Goal: Information Seeking & Learning: Check status

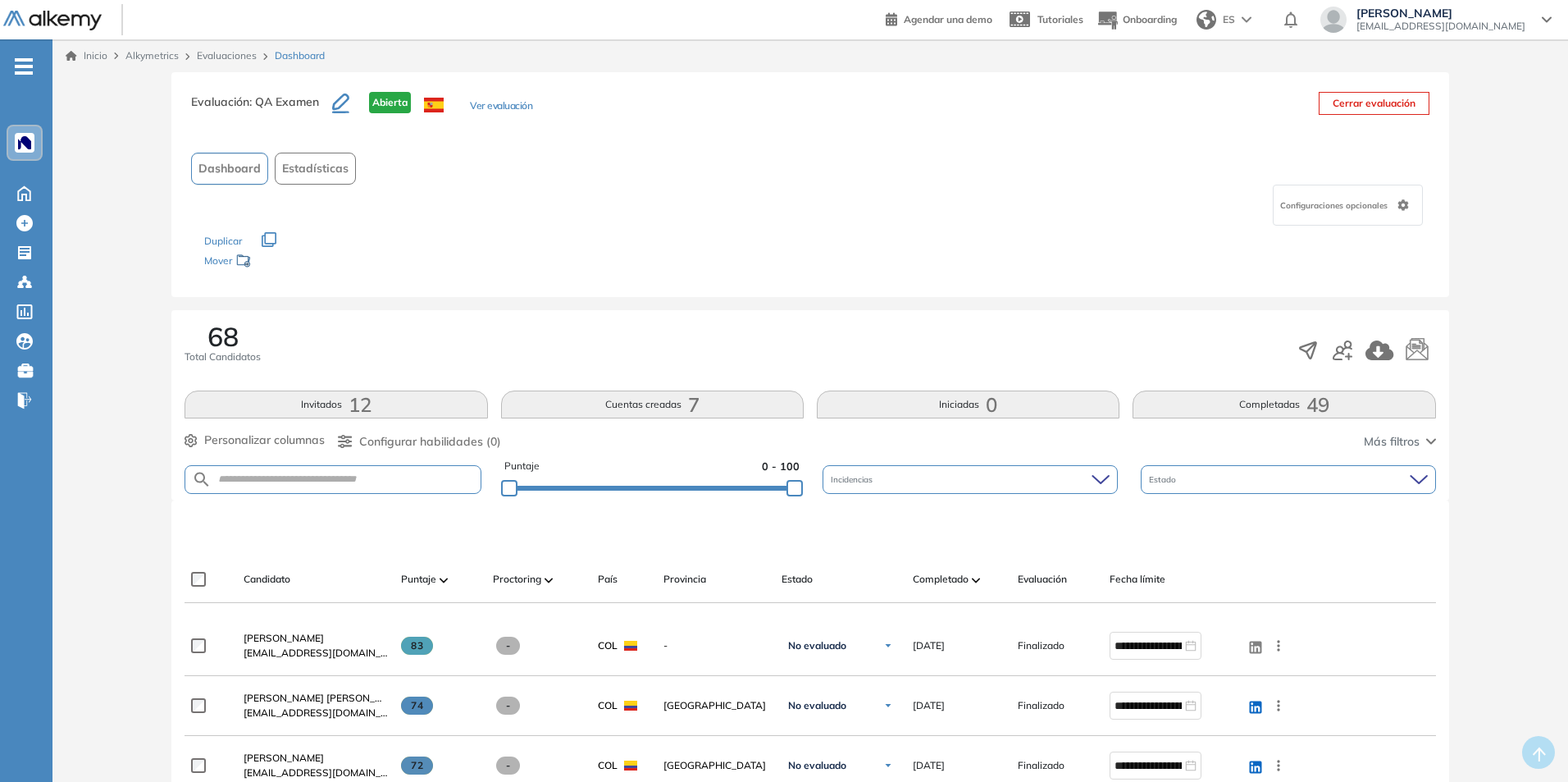
click at [795, 260] on div "Los siguientes tests ya no están disponibles o tienen una nueva versión Revisa …" at bounding box center [810, 252] width 1211 height 52
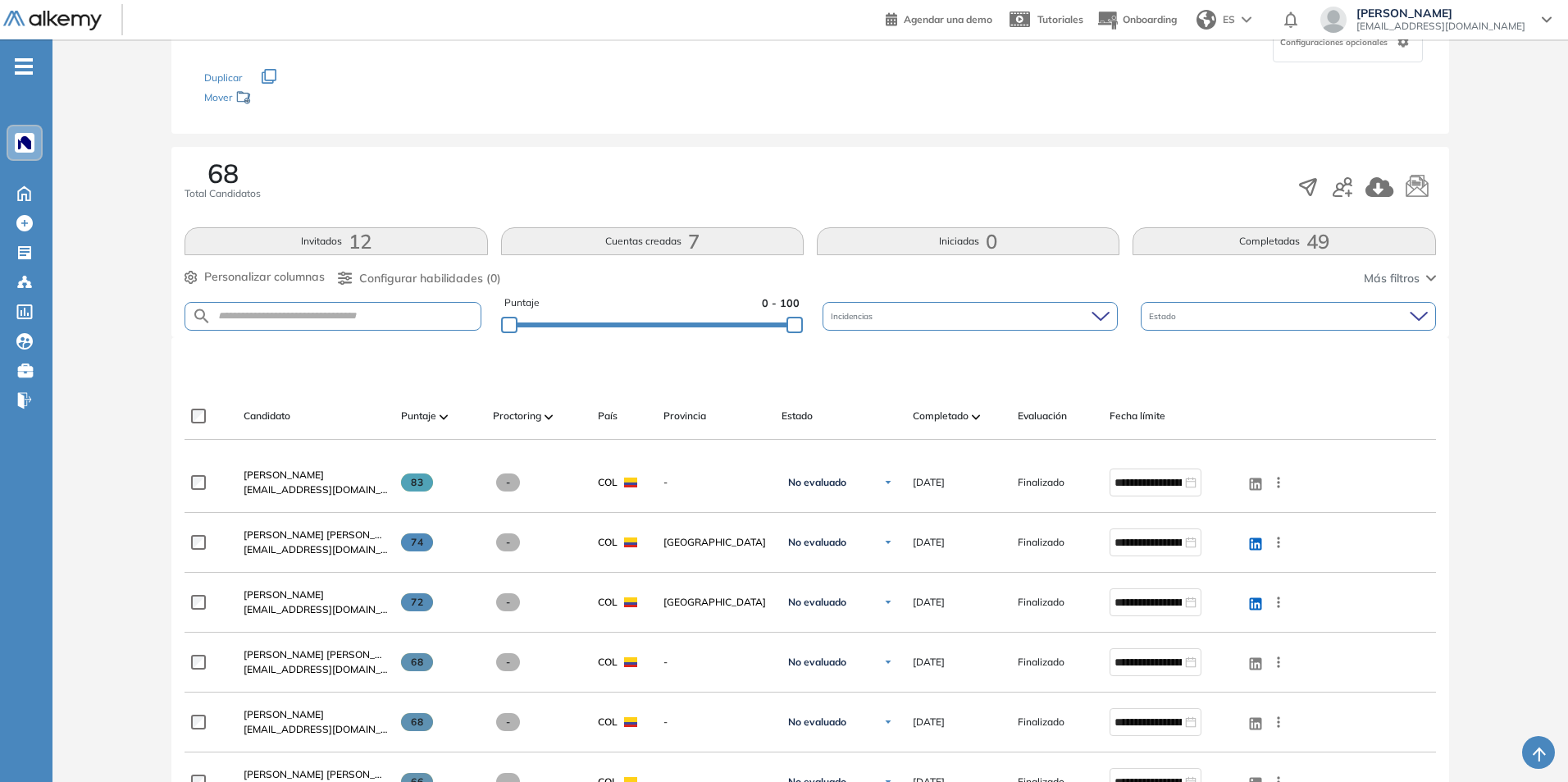
scroll to position [246, 0]
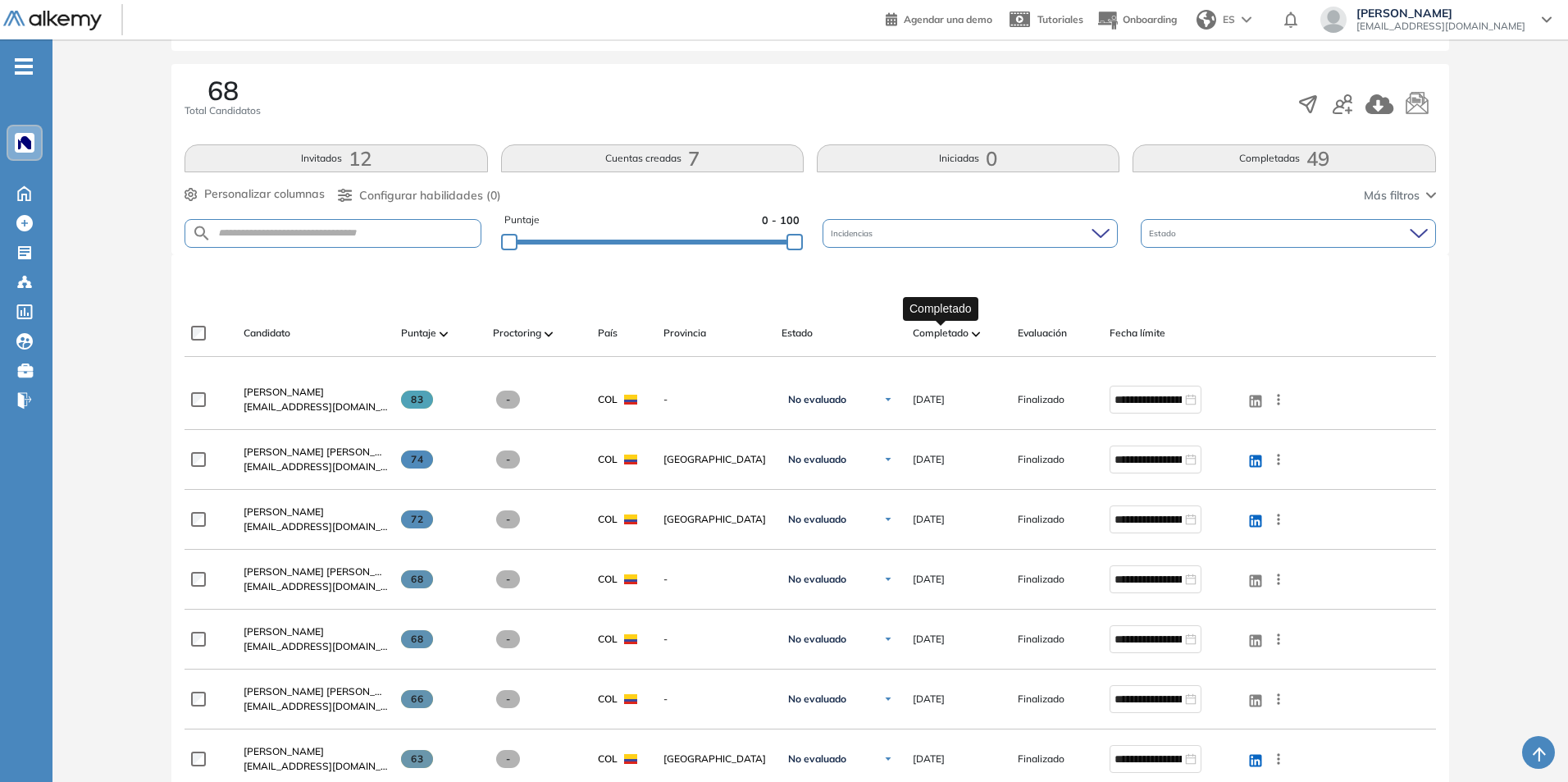
click at [944, 327] on span "Completado" at bounding box center [940, 333] width 56 height 15
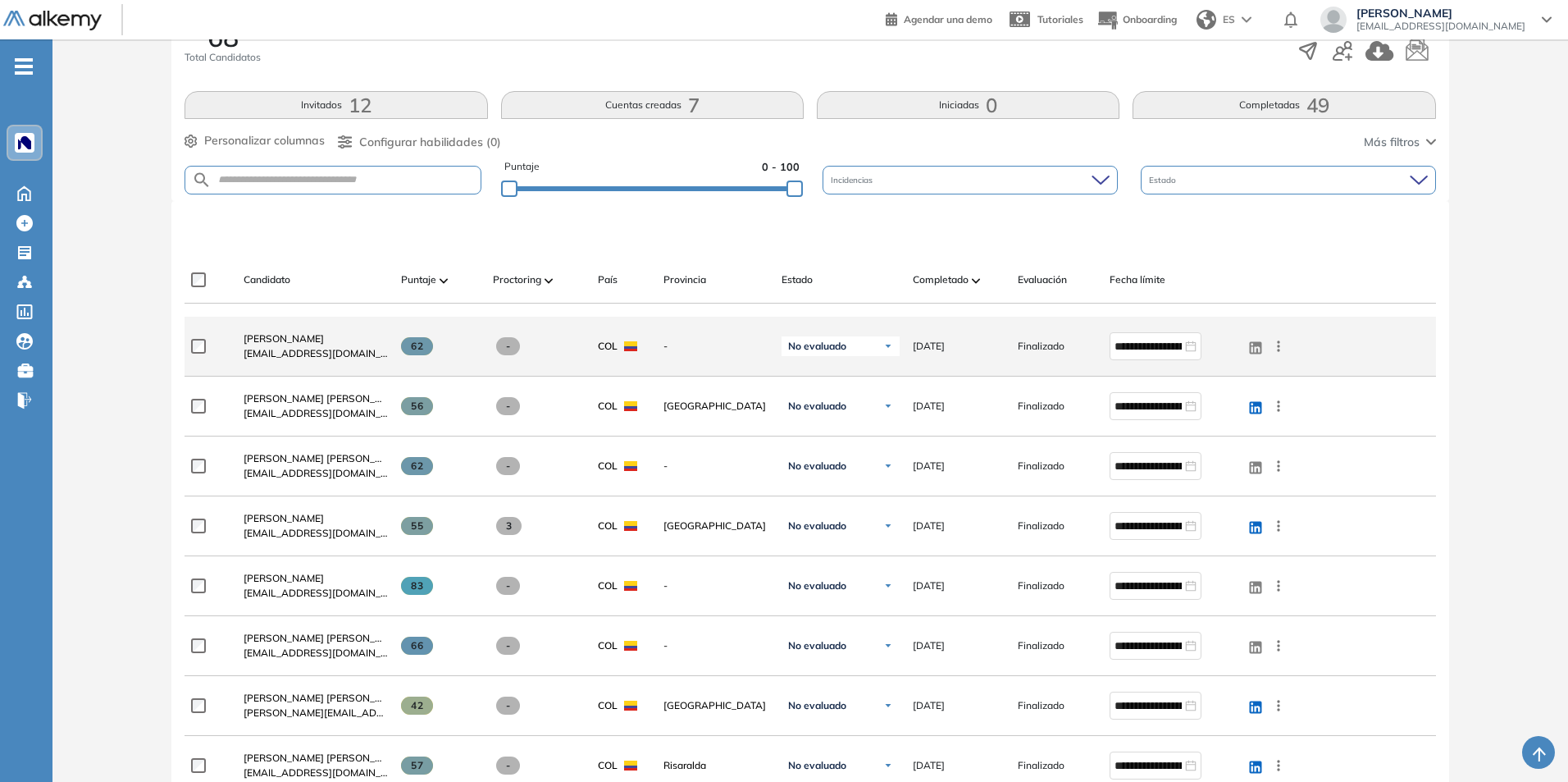
scroll to position [328, 0]
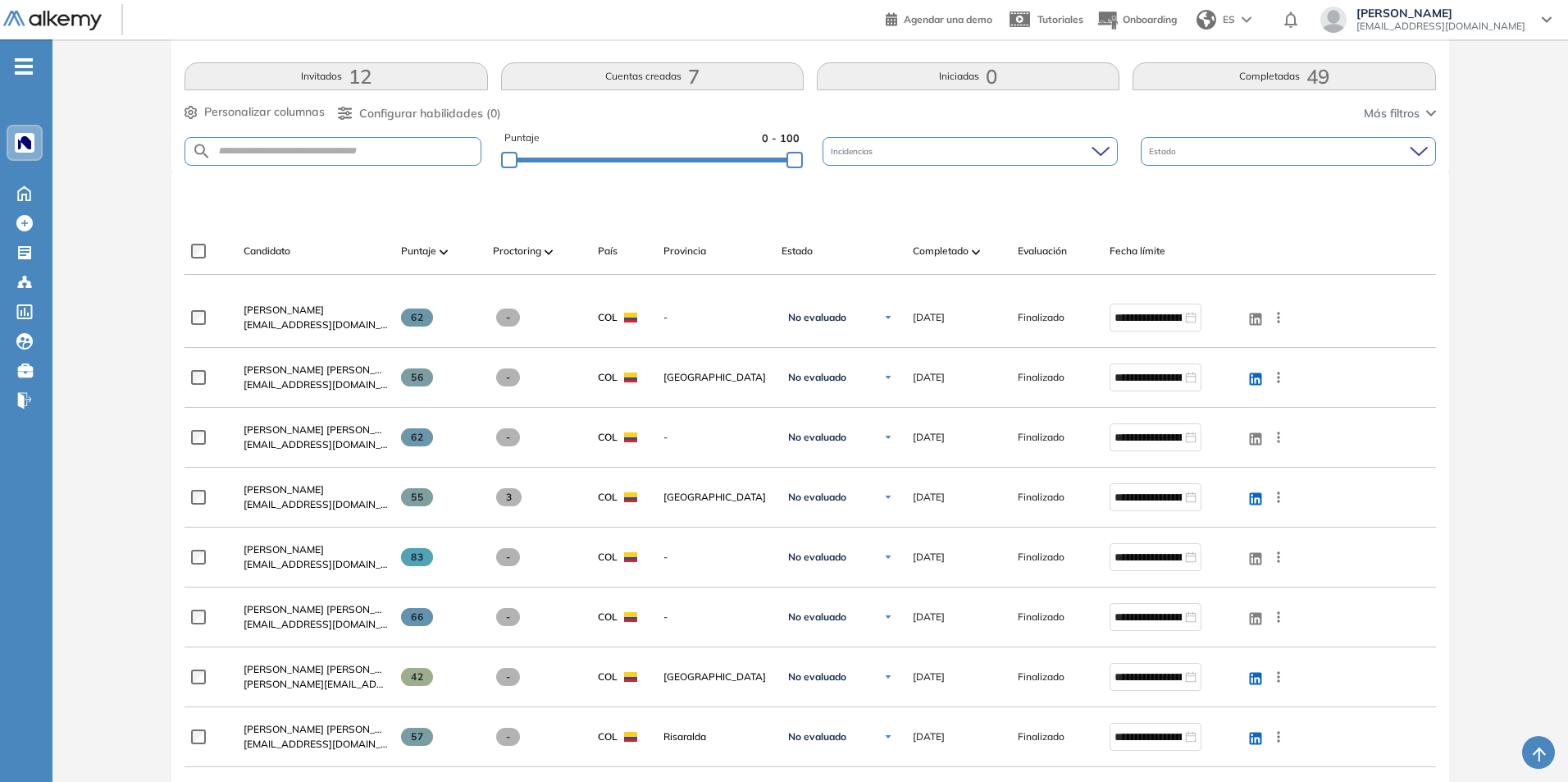
click at [335, 81] on button "Invitados 12" at bounding box center [336, 76] width 303 height 28
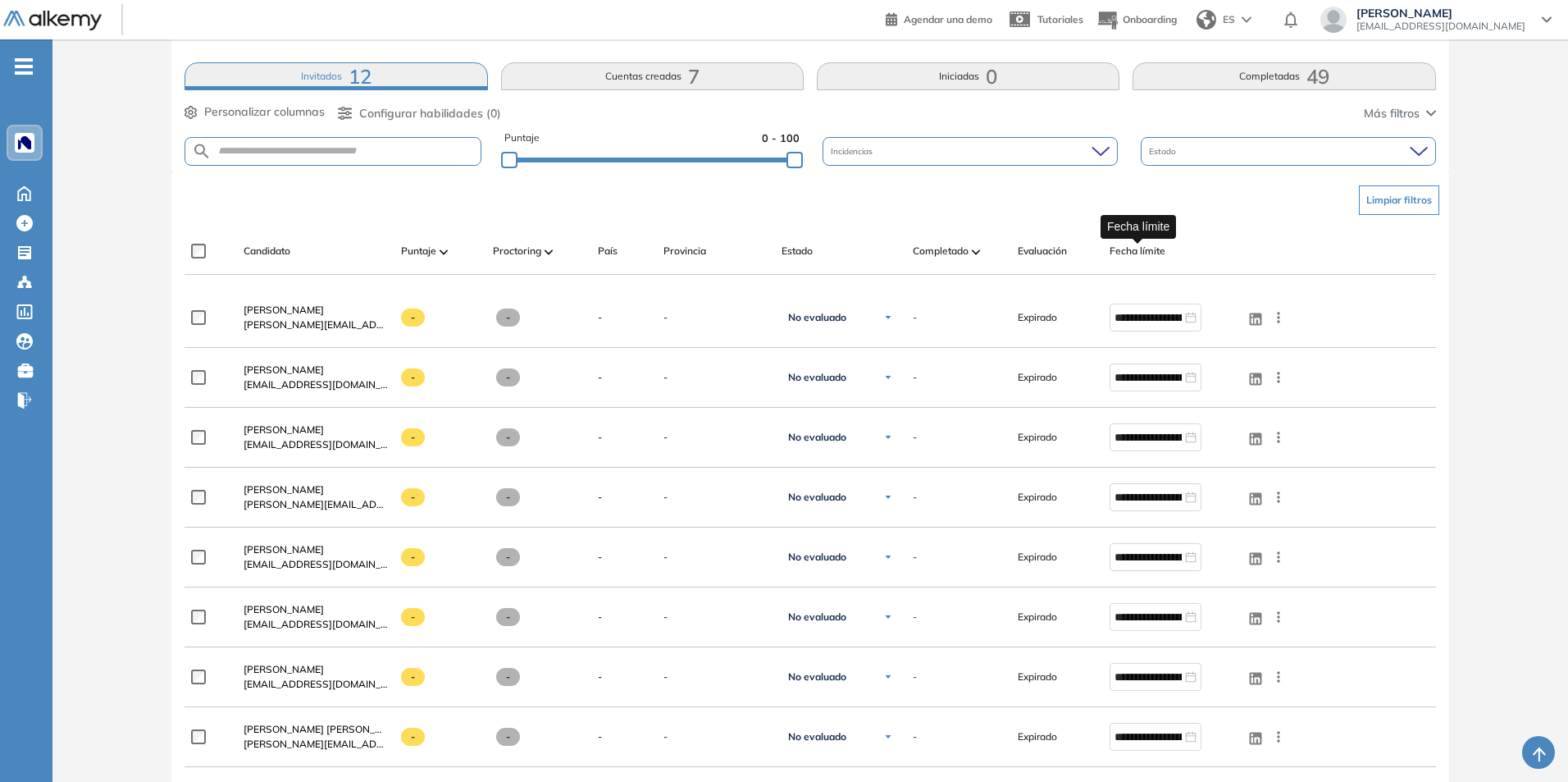
click at [1138, 248] on span "Fecha límite" at bounding box center [1137, 251] width 56 height 15
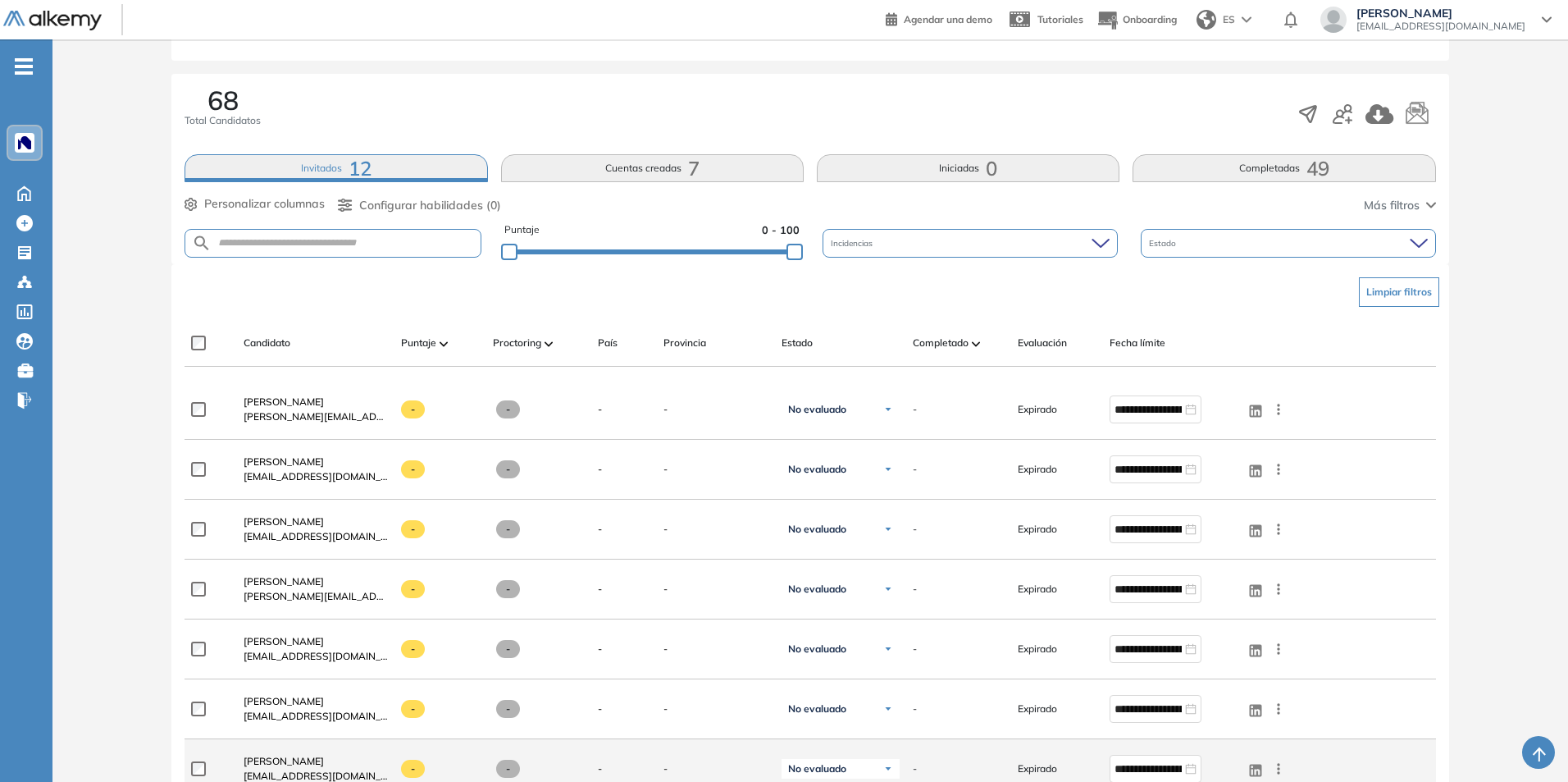
scroll to position [218, 0]
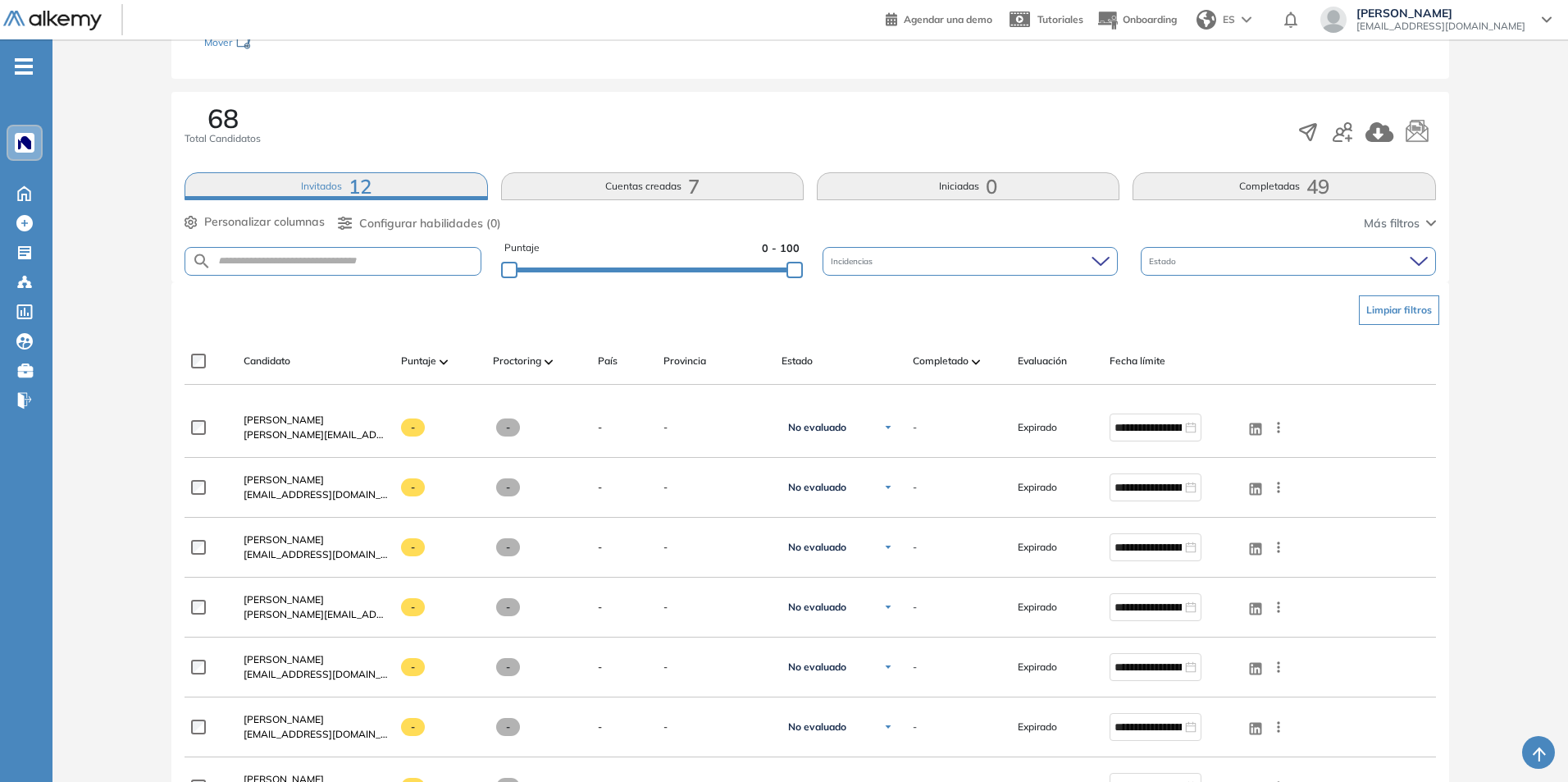
click at [719, 187] on button "Cuentas creadas 7" at bounding box center [653, 186] width 303 height 28
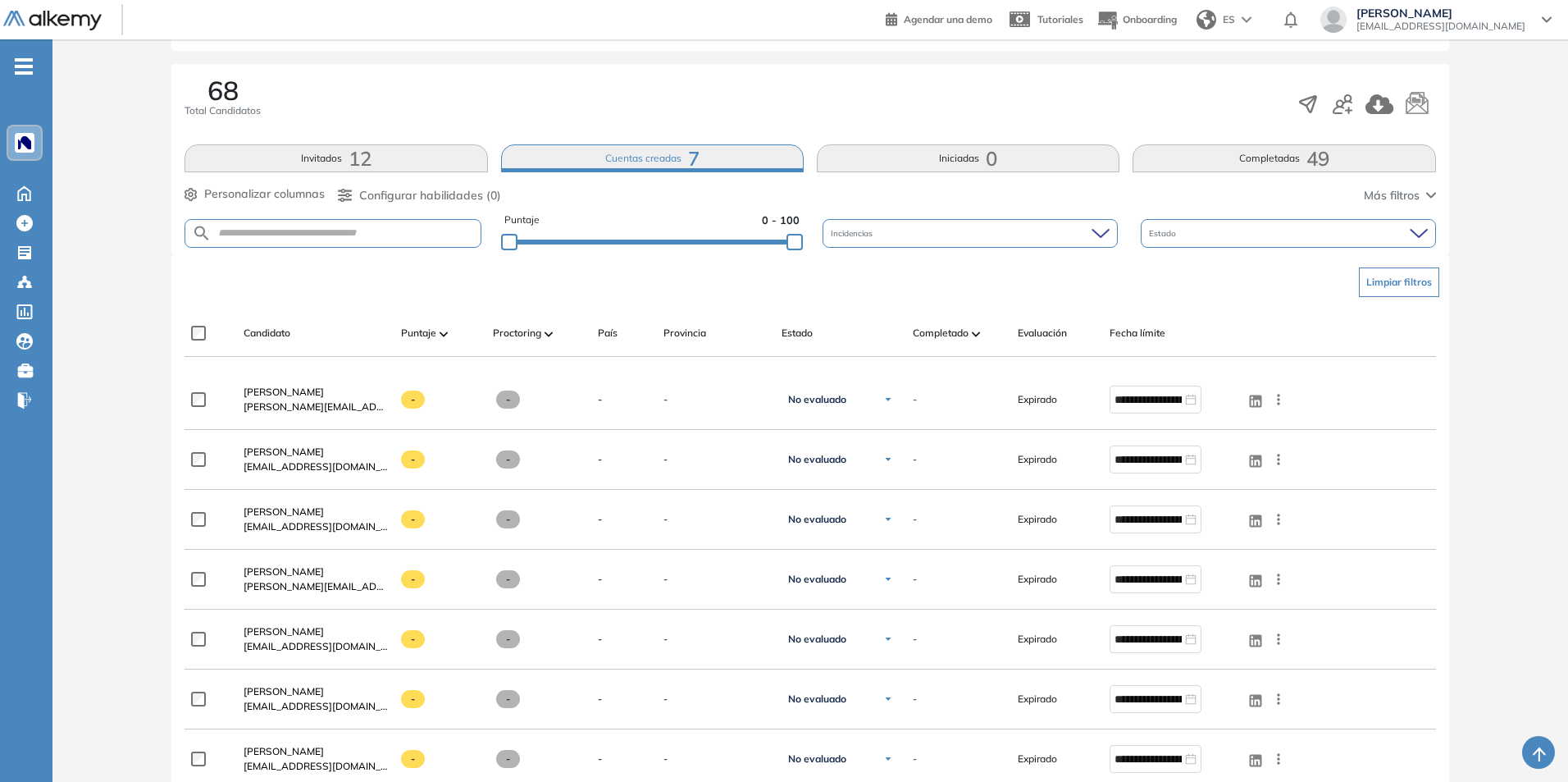
scroll to position [164, 0]
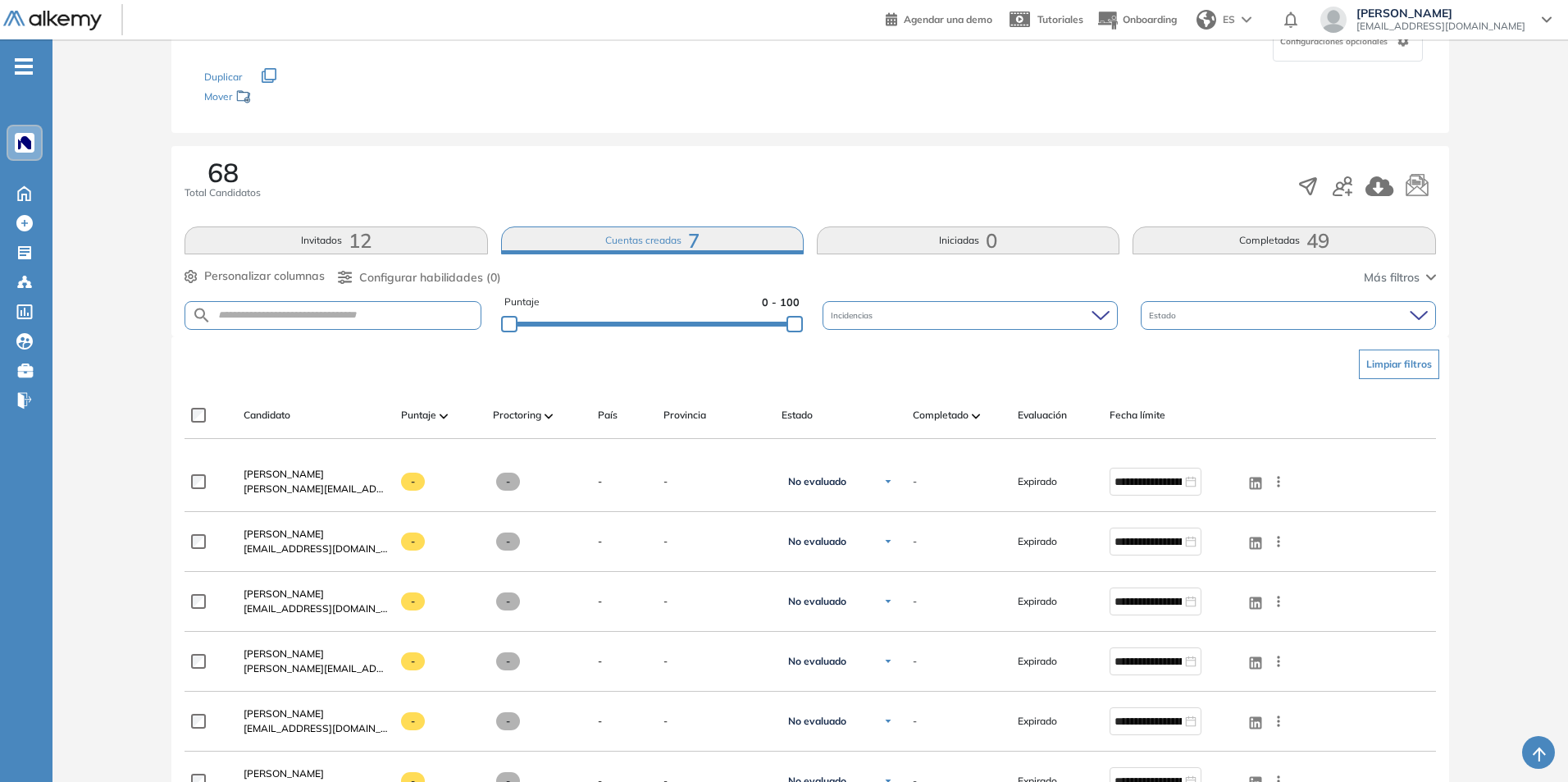
click at [325, 234] on button "Invitados 12" at bounding box center [336, 241] width 303 height 28
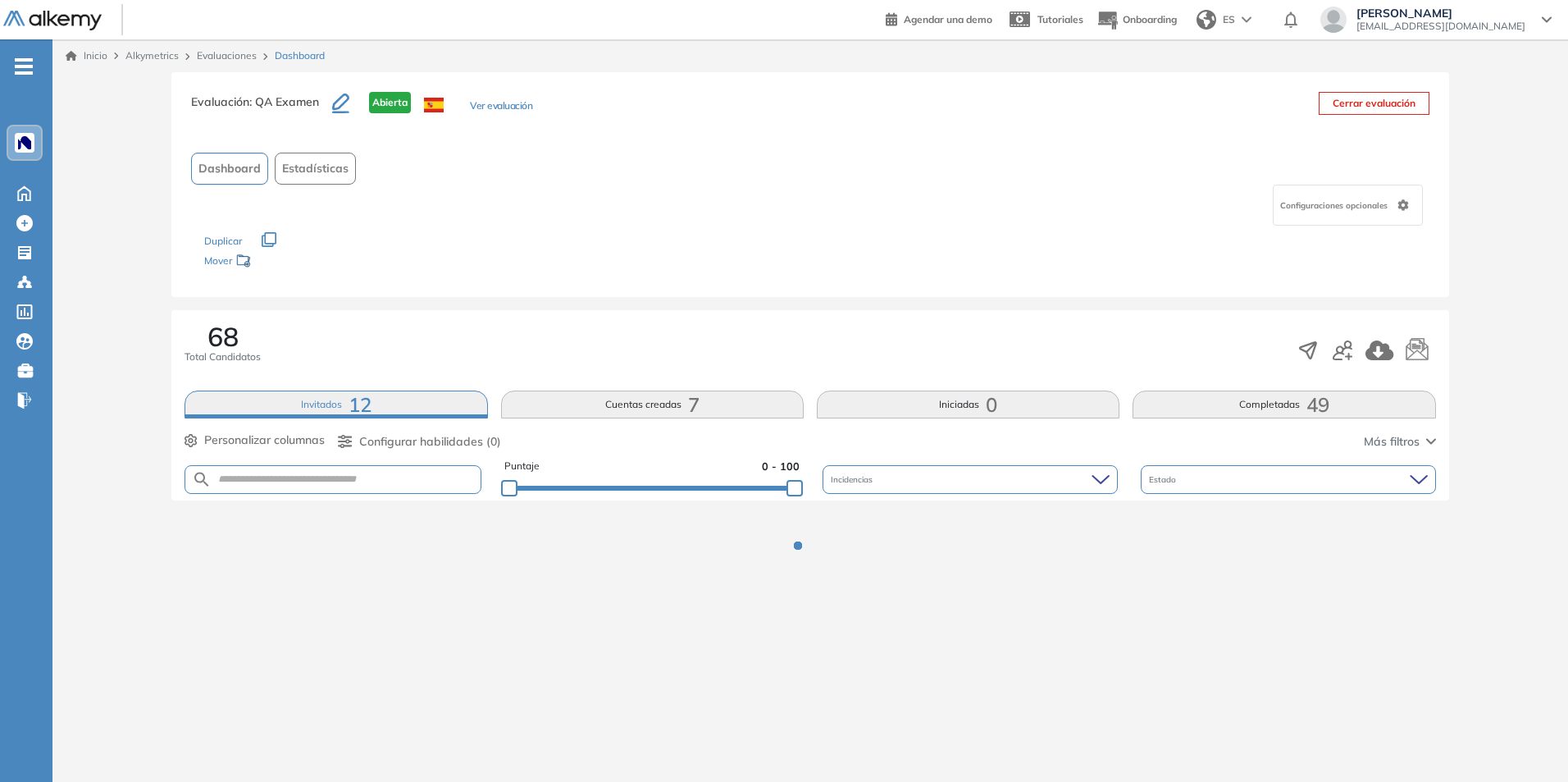
scroll to position [0, 0]
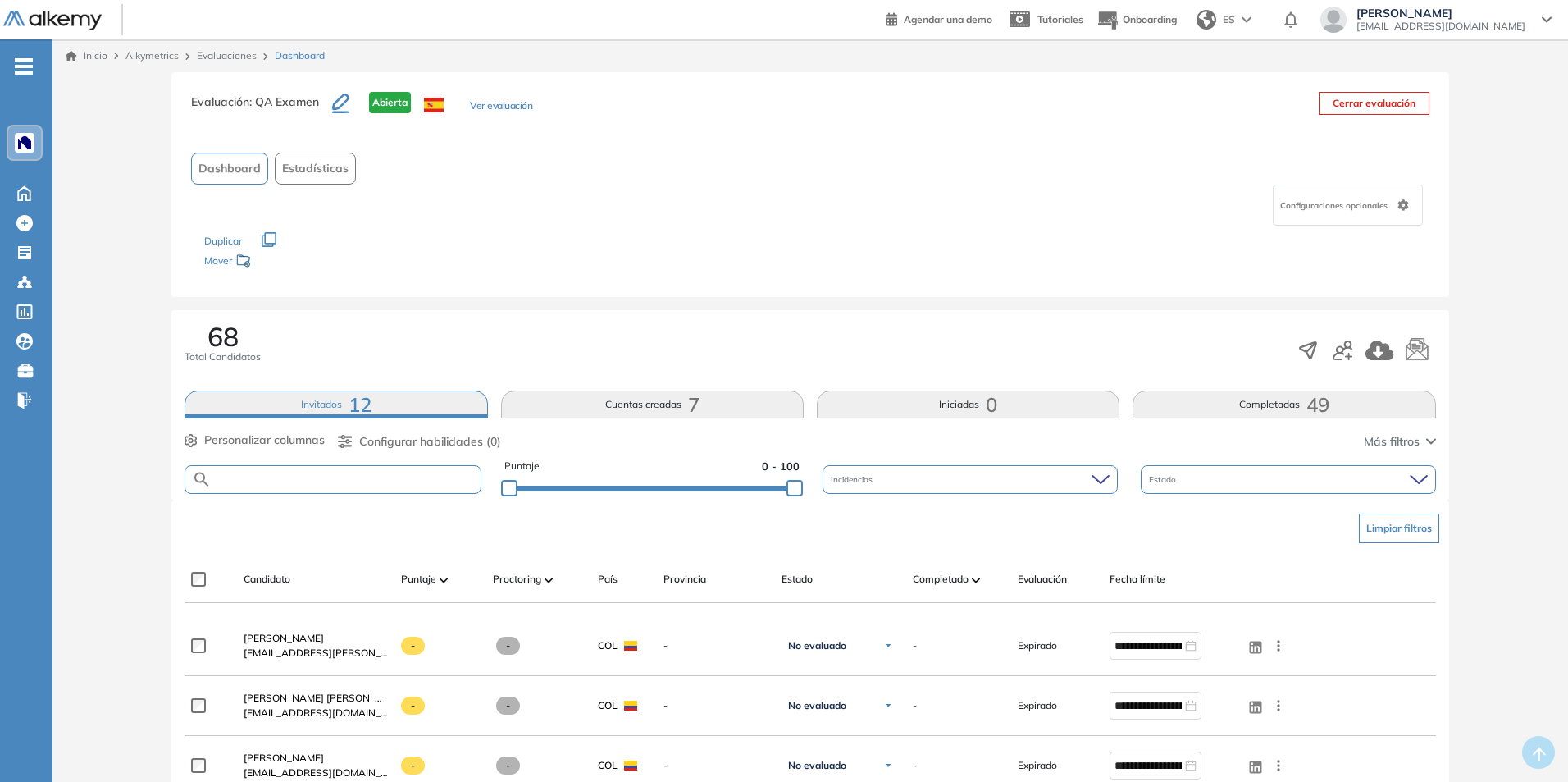
click at [428, 474] on input "text" at bounding box center [345, 479] width 268 height 12
paste input "**********"
type input "**********"
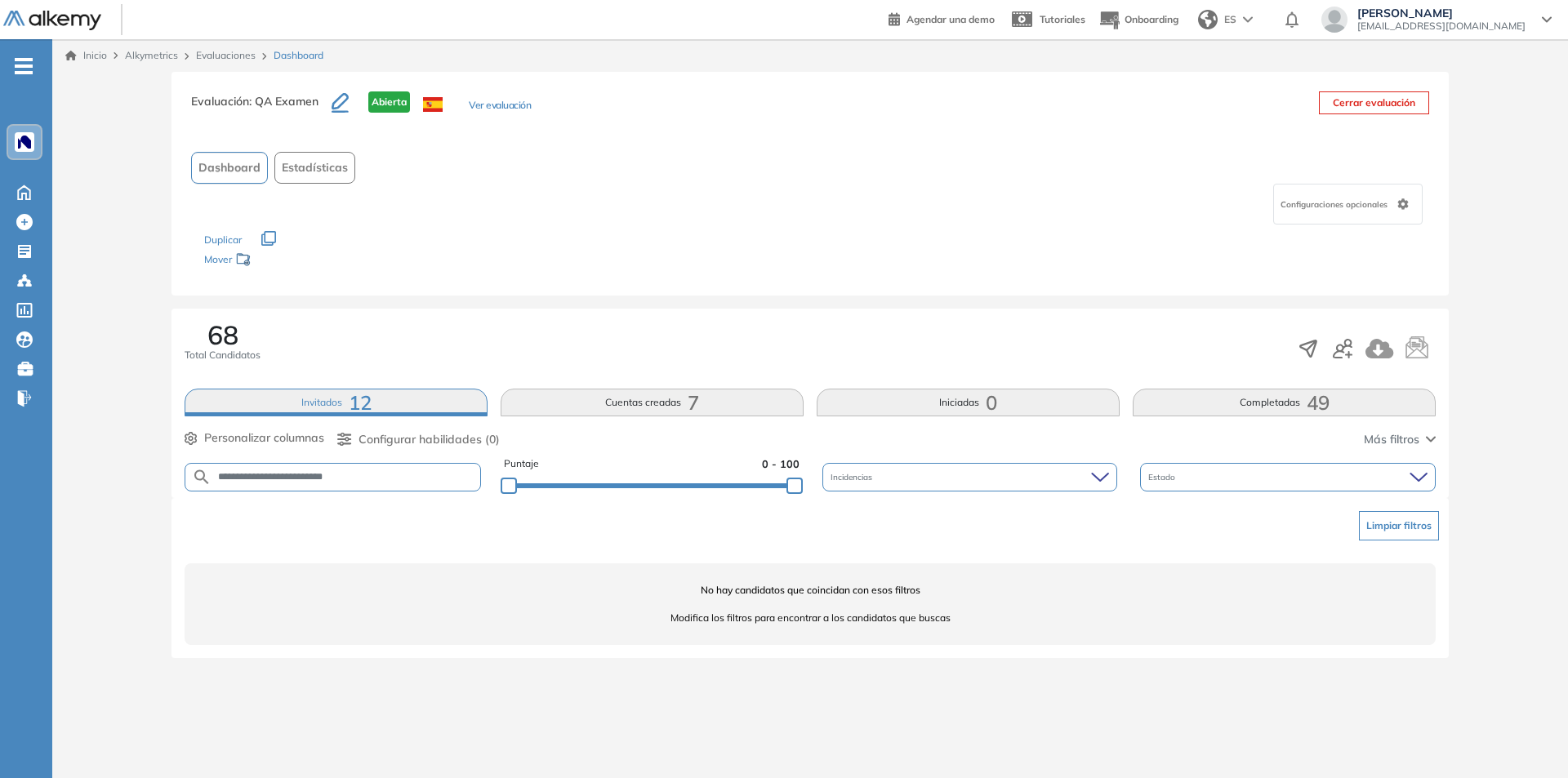
click at [594, 407] on button "Cuentas creadas 7" at bounding box center [652, 402] width 303 height 28
click at [413, 467] on form "**********" at bounding box center [333, 477] width 297 height 29
click at [413, 482] on input "**********" at bounding box center [346, 477] width 269 height 12
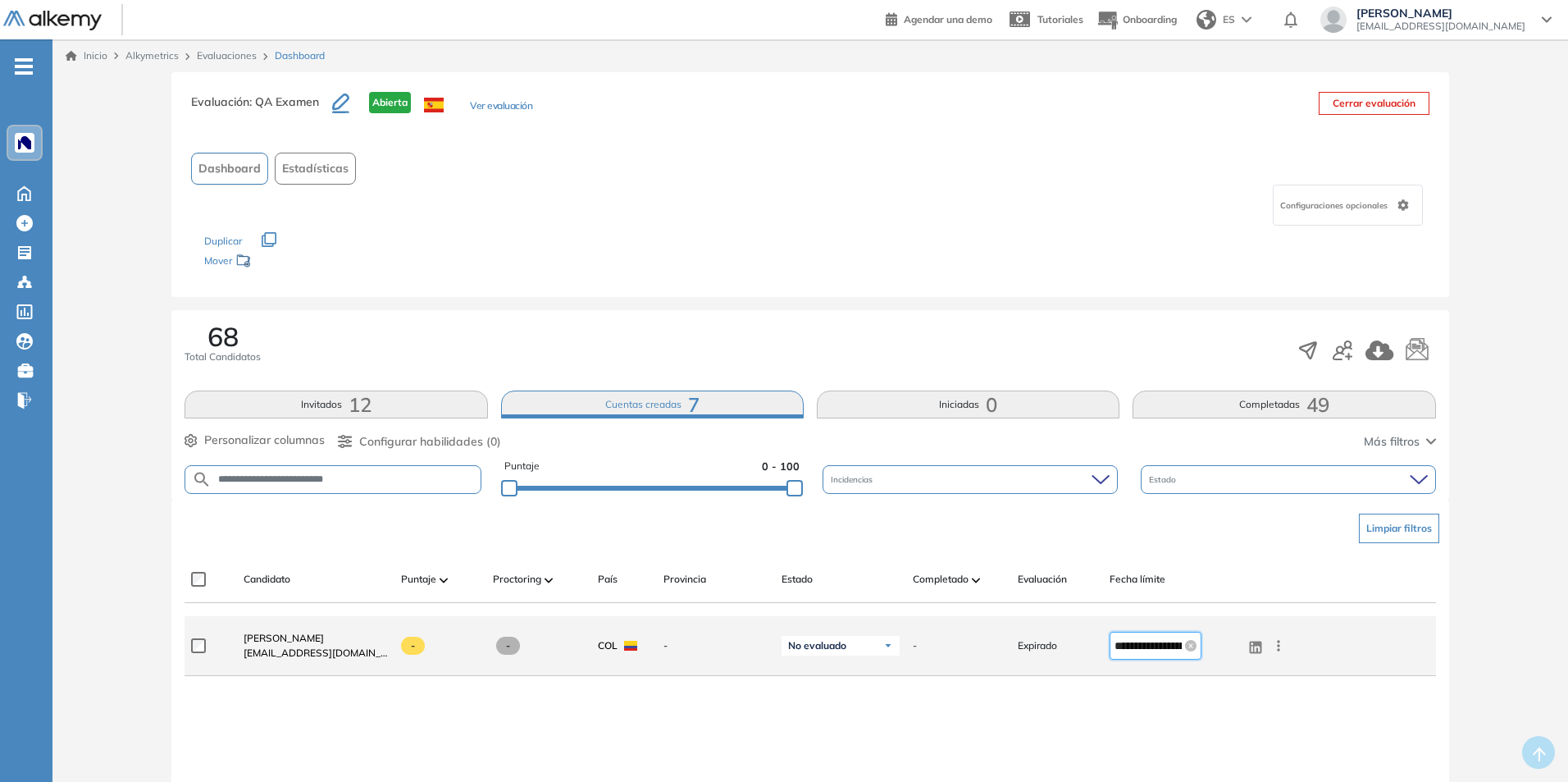
click at [1180, 649] on input "**********" at bounding box center [1147, 645] width 67 height 18
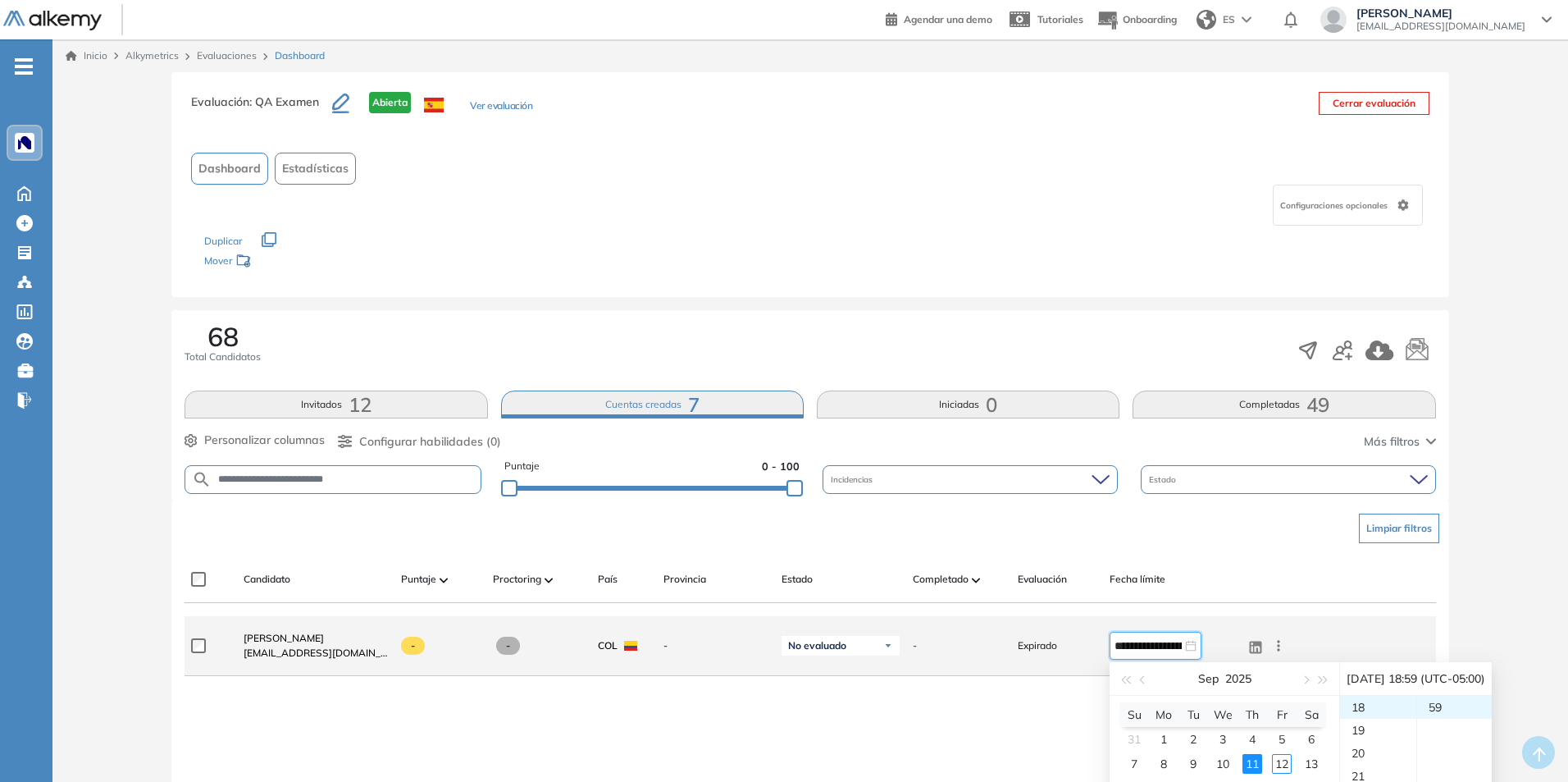
scroll to position [82, 0]
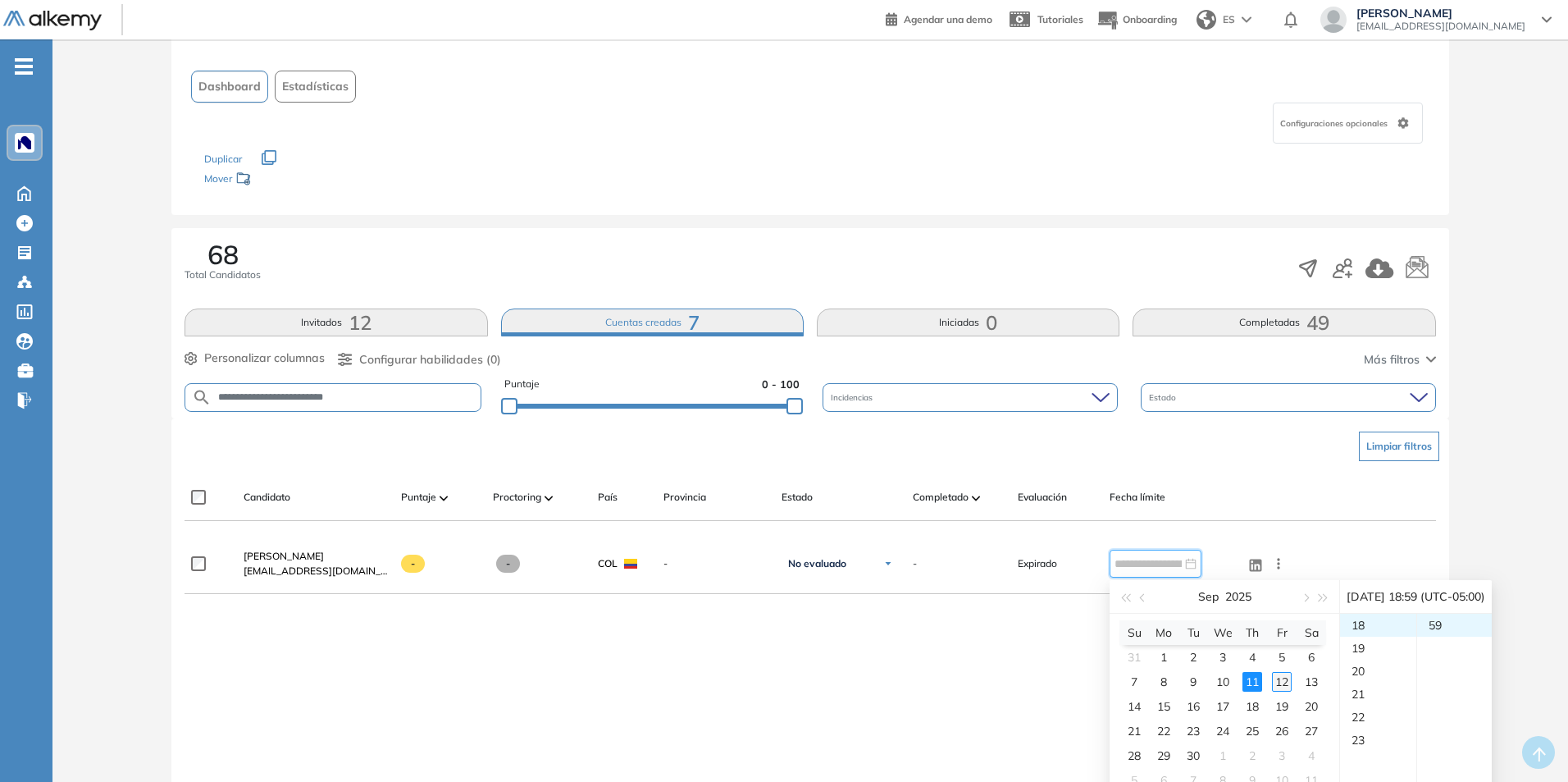
click at [1281, 673] on div "12" at bounding box center [1281, 681] width 19 height 20
click at [1358, 631] on div "23" at bounding box center [1378, 625] width 76 height 23
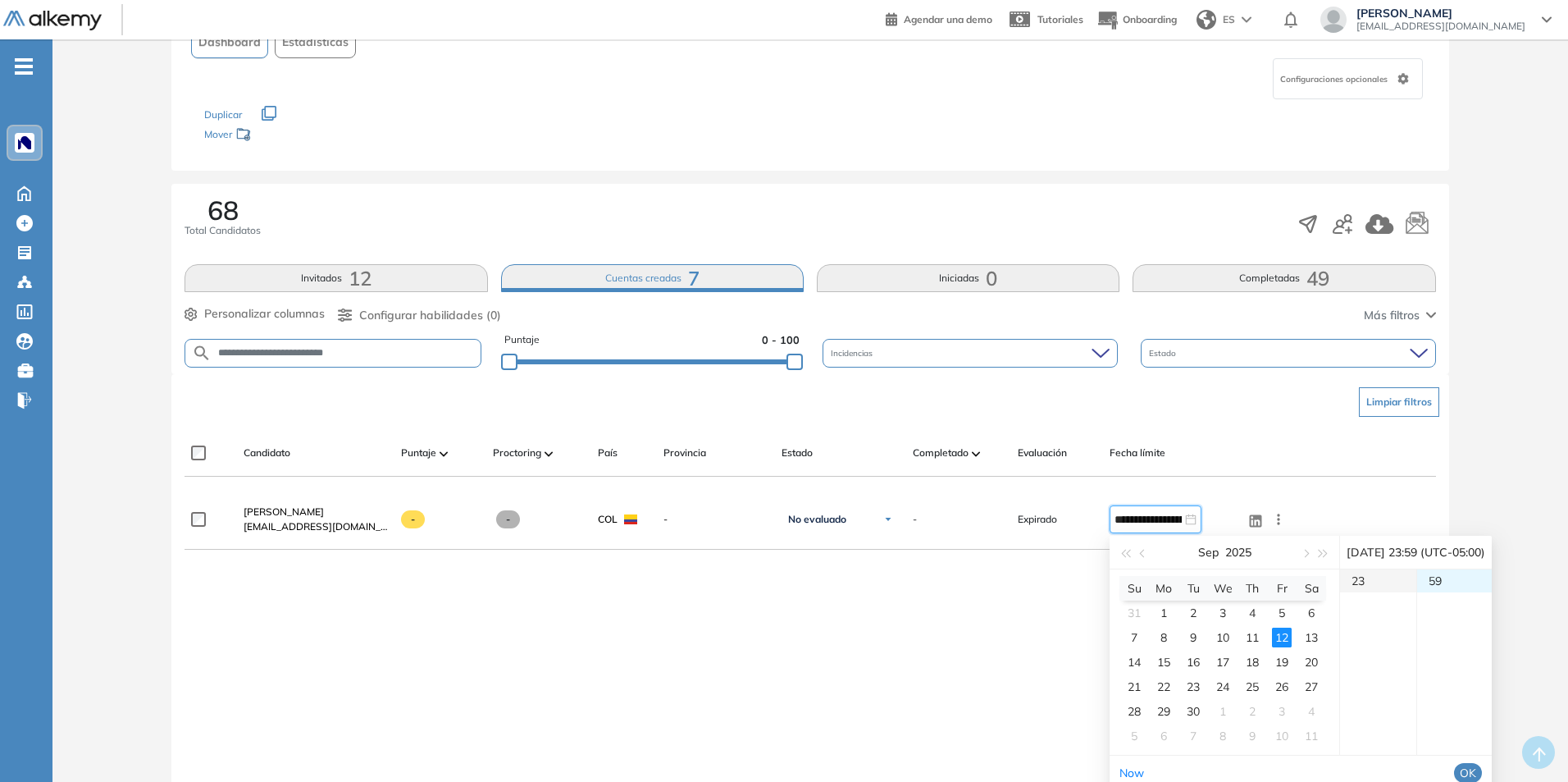
type input "**********"
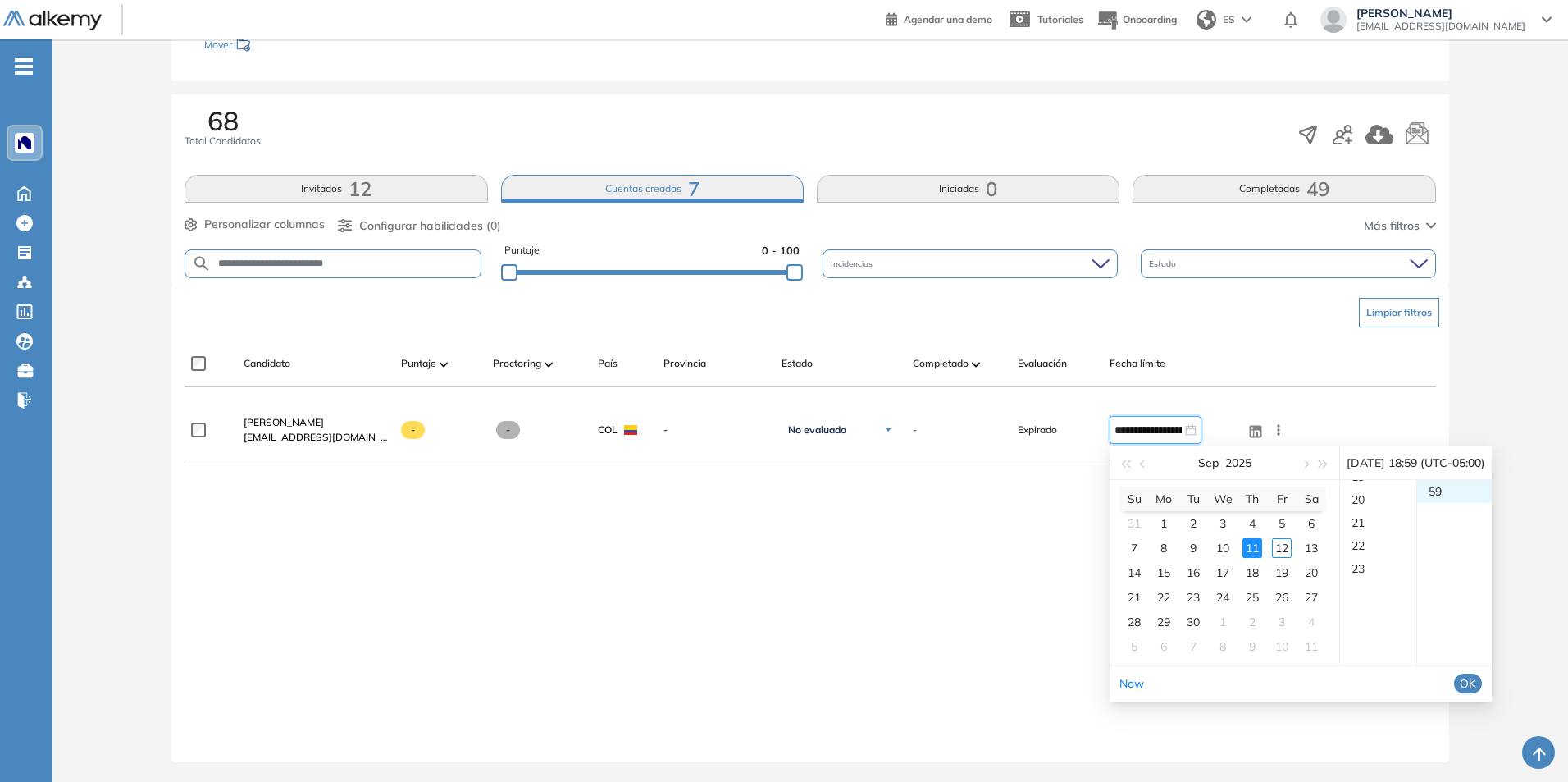
scroll to position [413, 0]
click at [1476, 684] on span "OK" at bounding box center [1468, 683] width 17 height 18
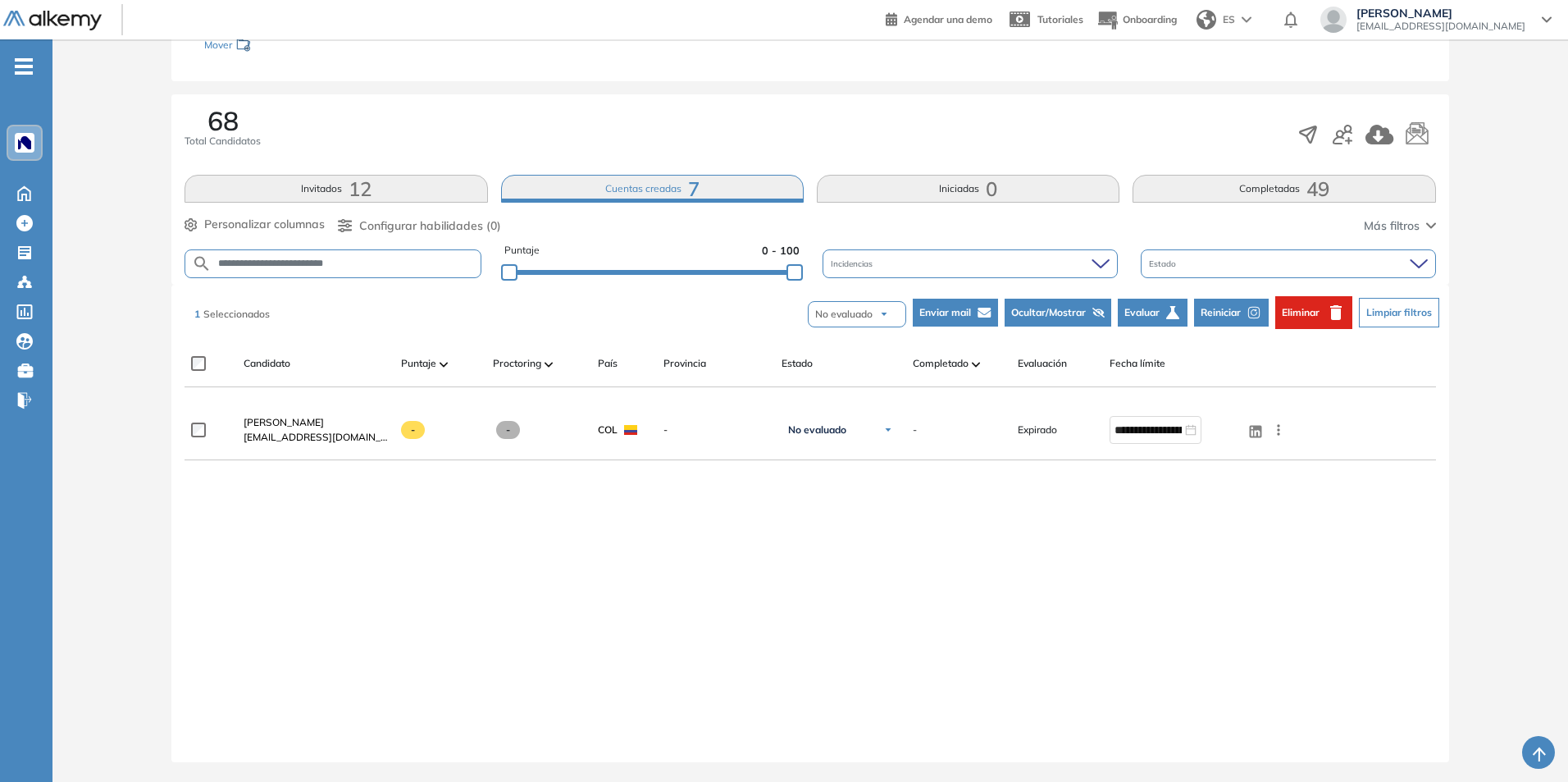
click at [965, 312] on span "Enviar mail" at bounding box center [945, 313] width 52 height 15
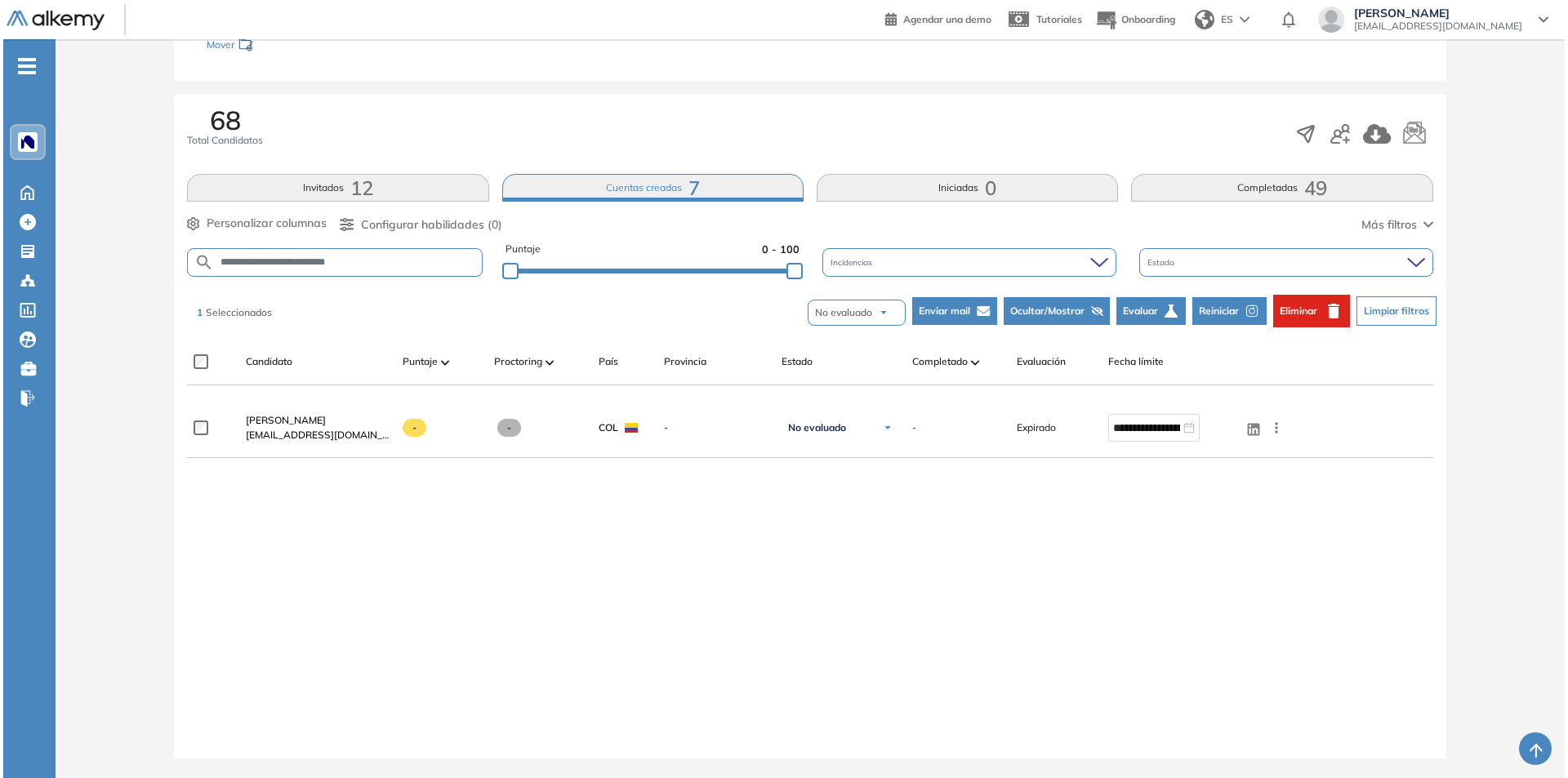
scroll to position [0, 0]
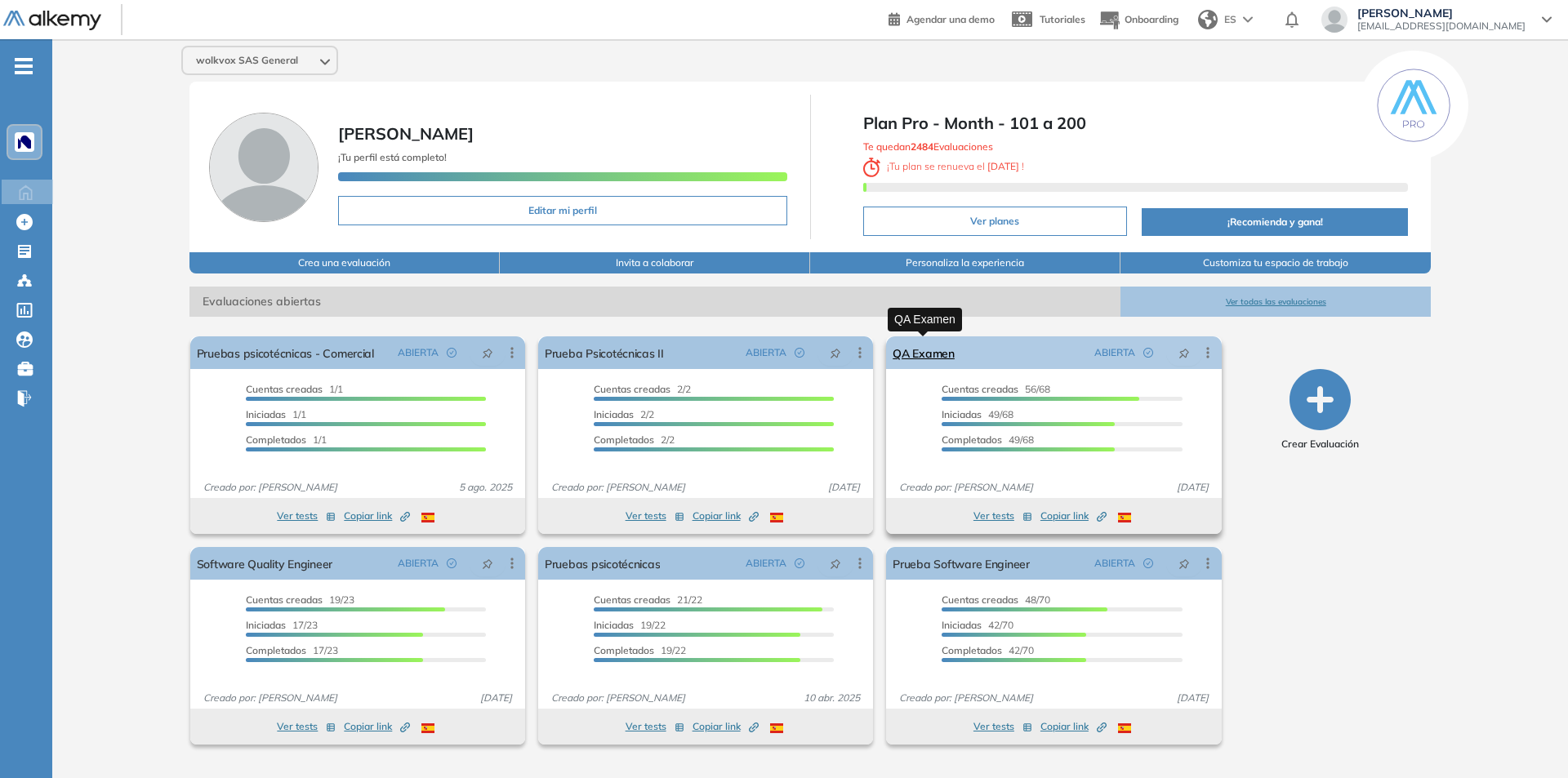
click at [942, 352] on link "QA Examen" at bounding box center [923, 352] width 62 height 32
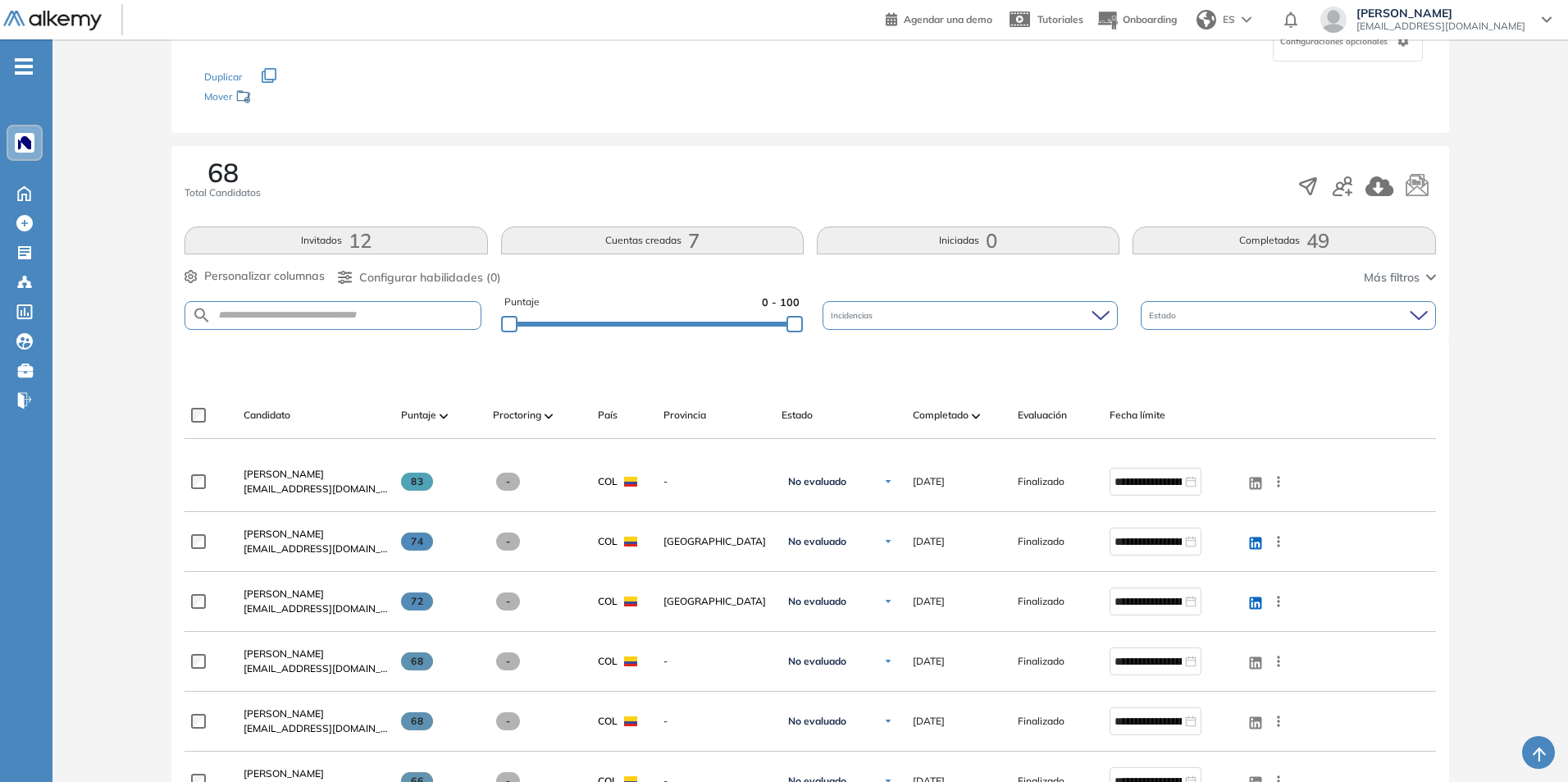
scroll to position [82, 0]
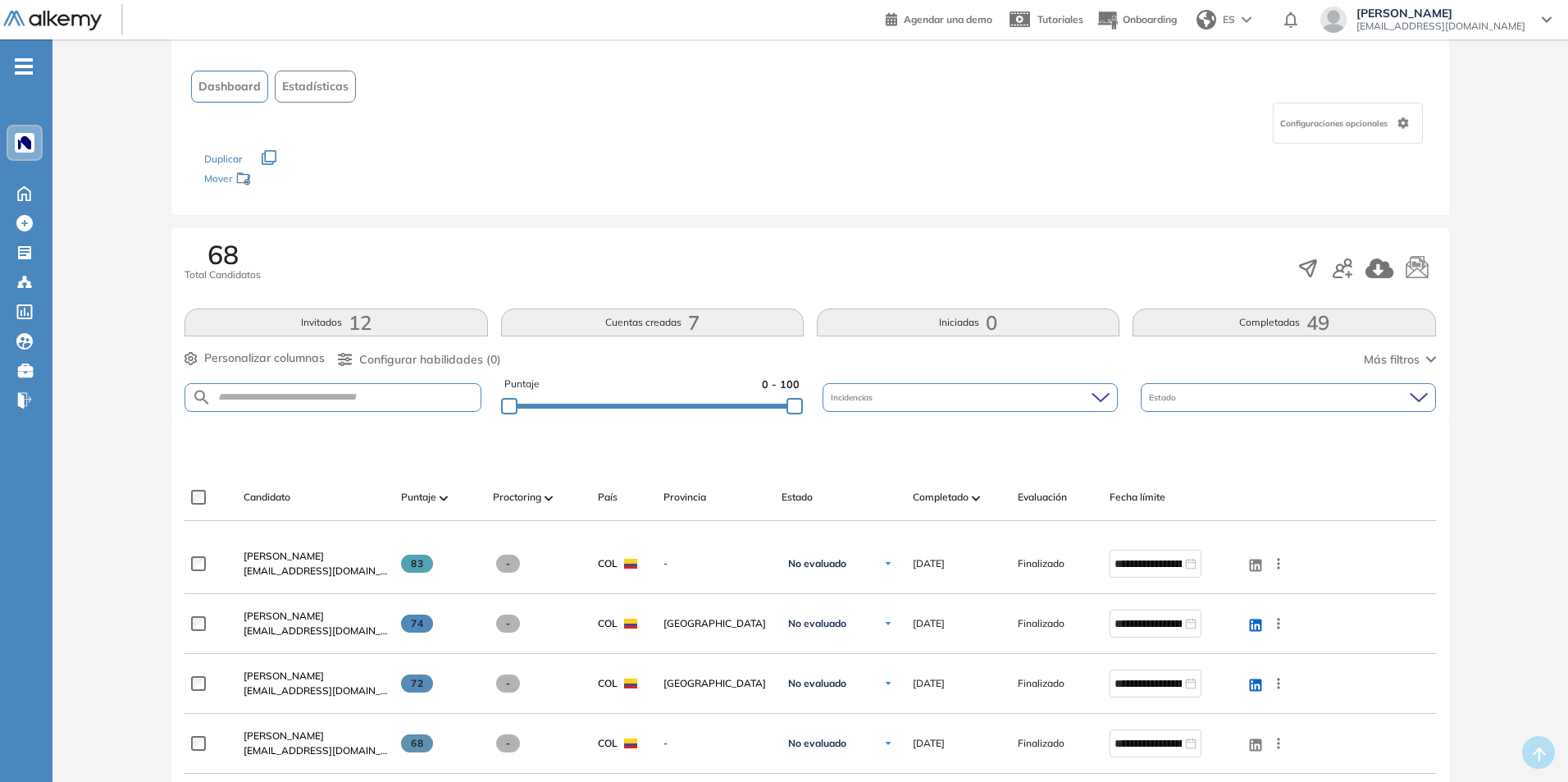
click at [661, 326] on button "Cuentas creadas 7" at bounding box center [653, 322] width 303 height 28
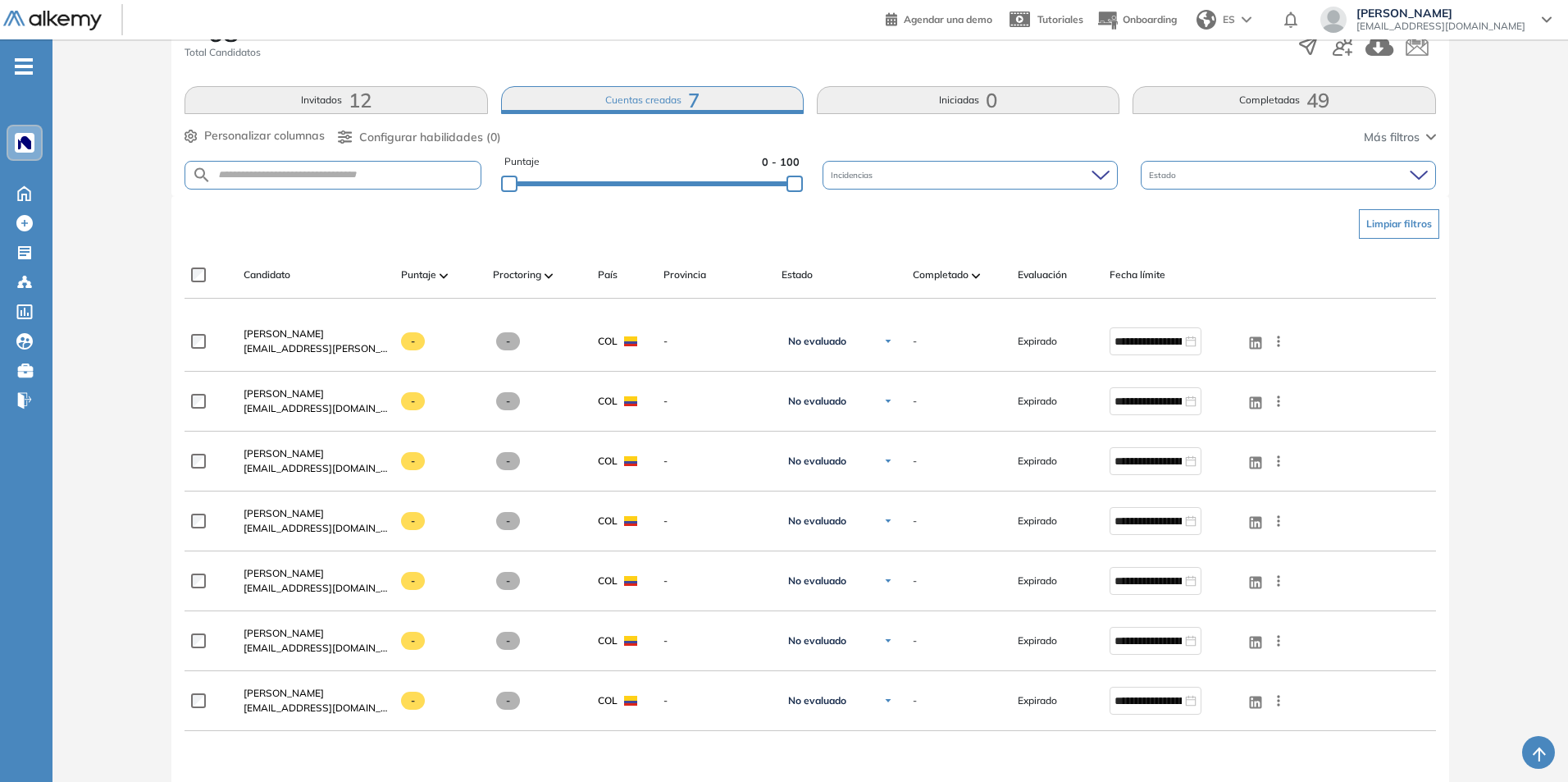
scroll to position [328, 0]
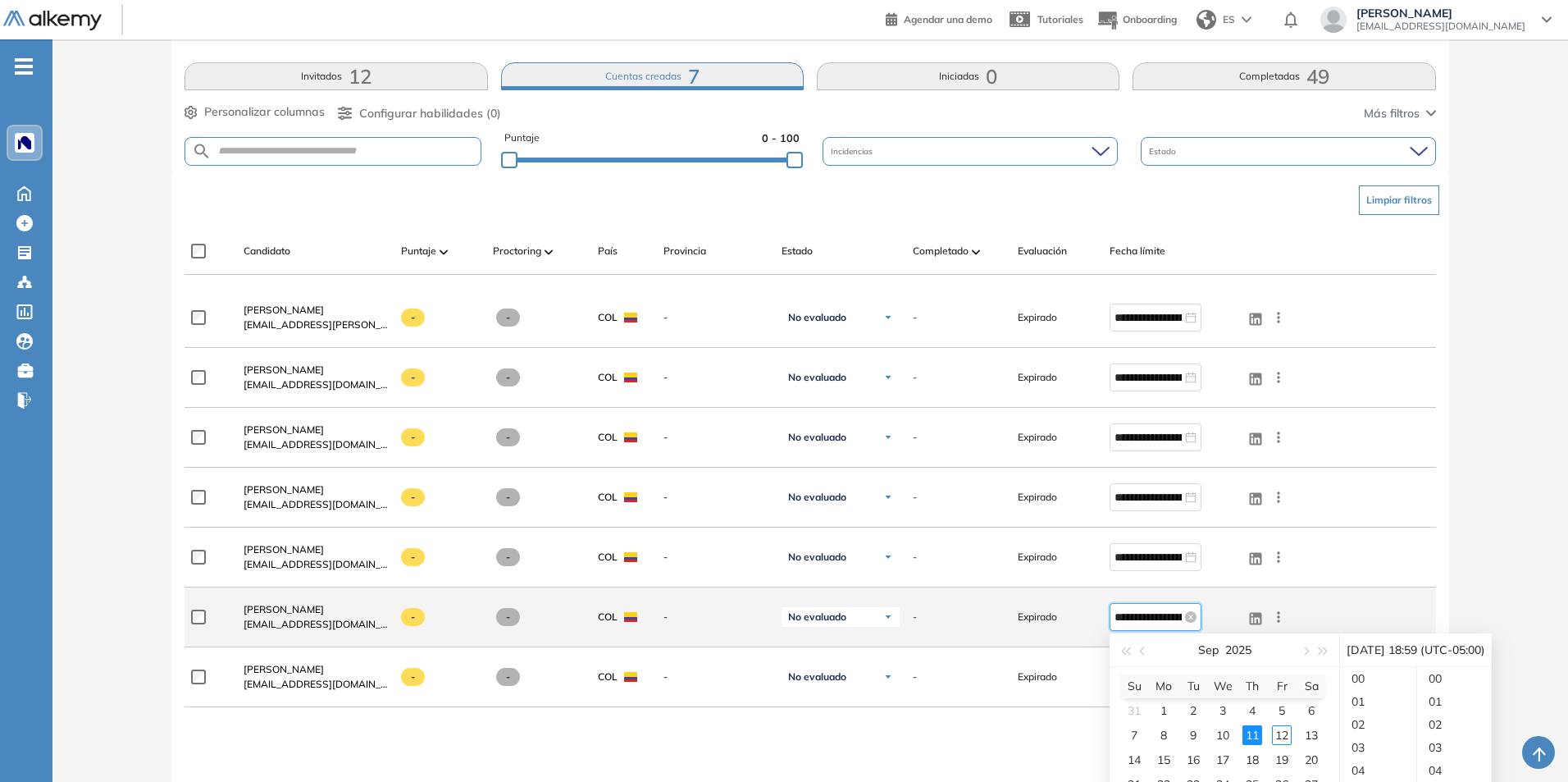
click at [1142, 624] on input "**********" at bounding box center [1147, 616] width 67 height 18
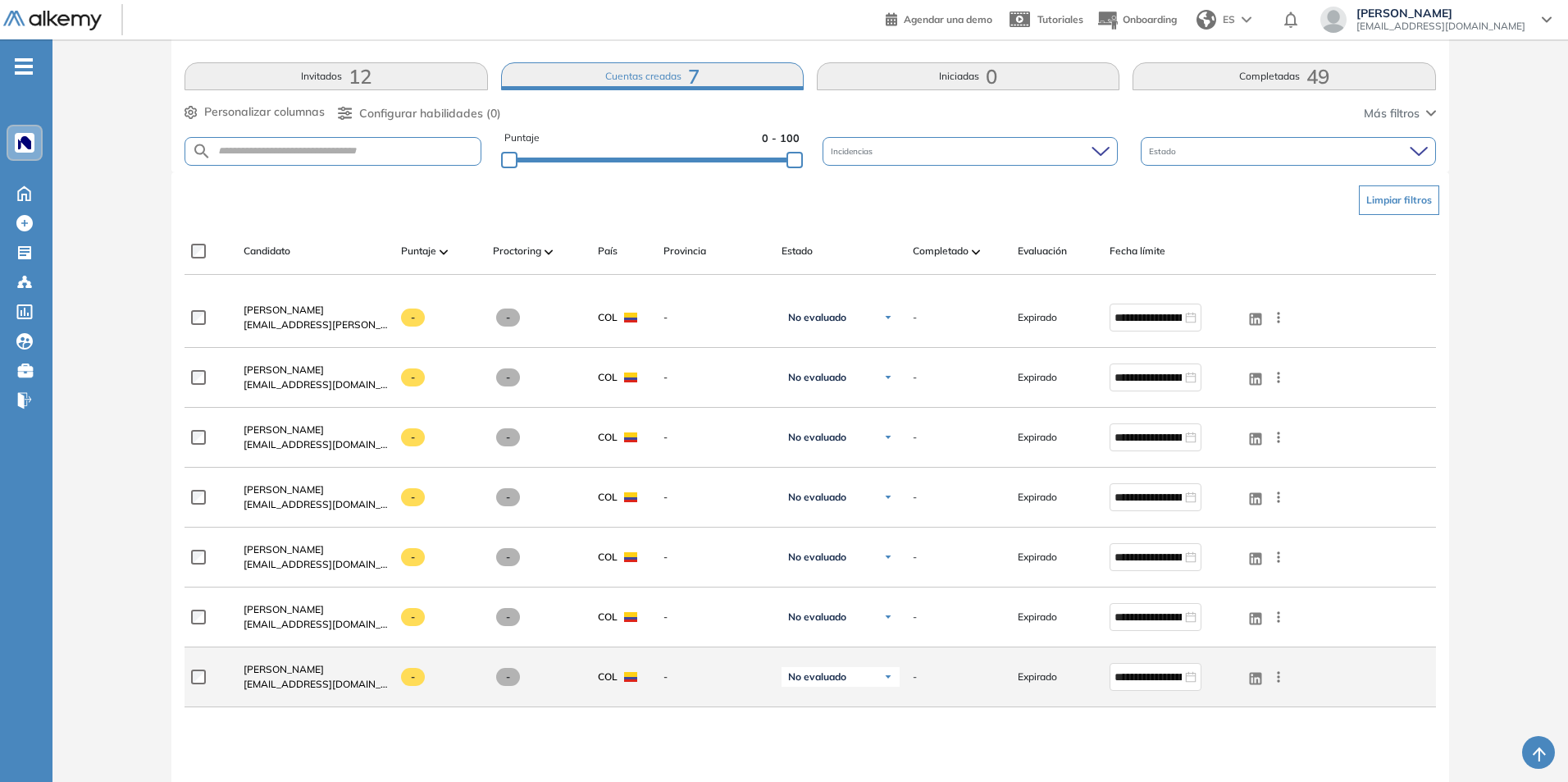
scroll to position [411, 0]
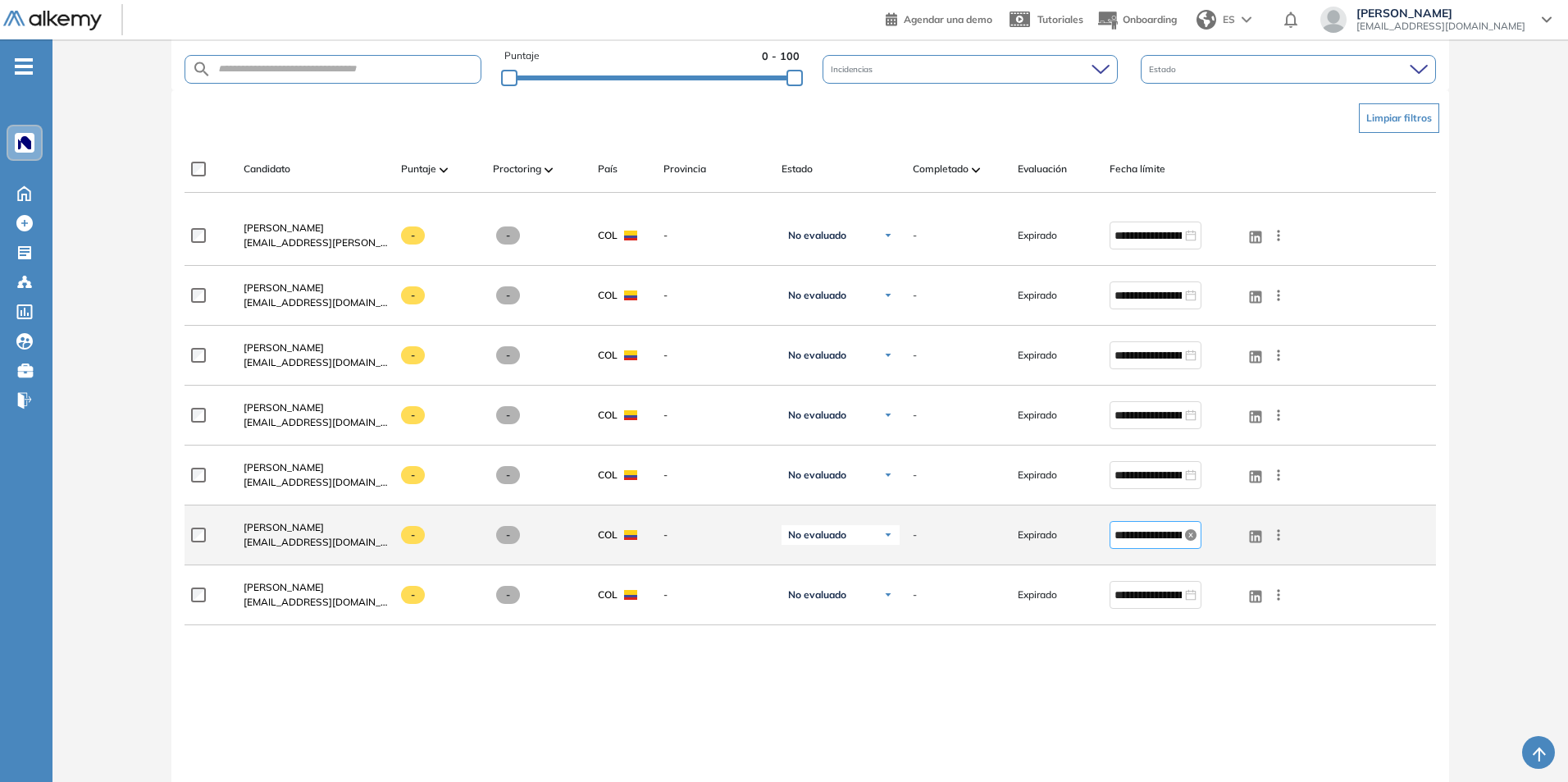
click at [1185, 540] on icon "close-circle" at bounding box center [1190, 535] width 11 height 11
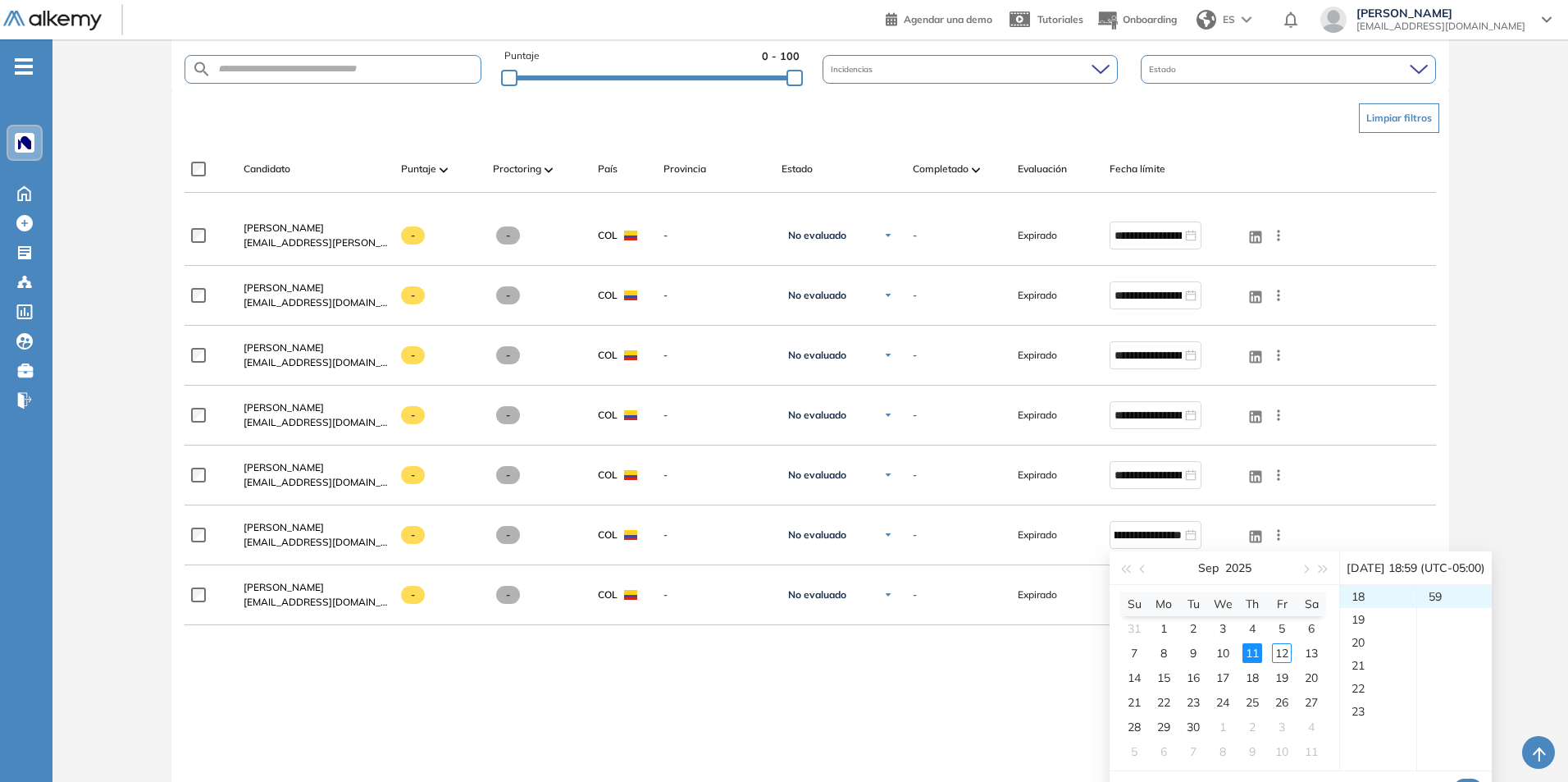
scroll to position [0, 0]
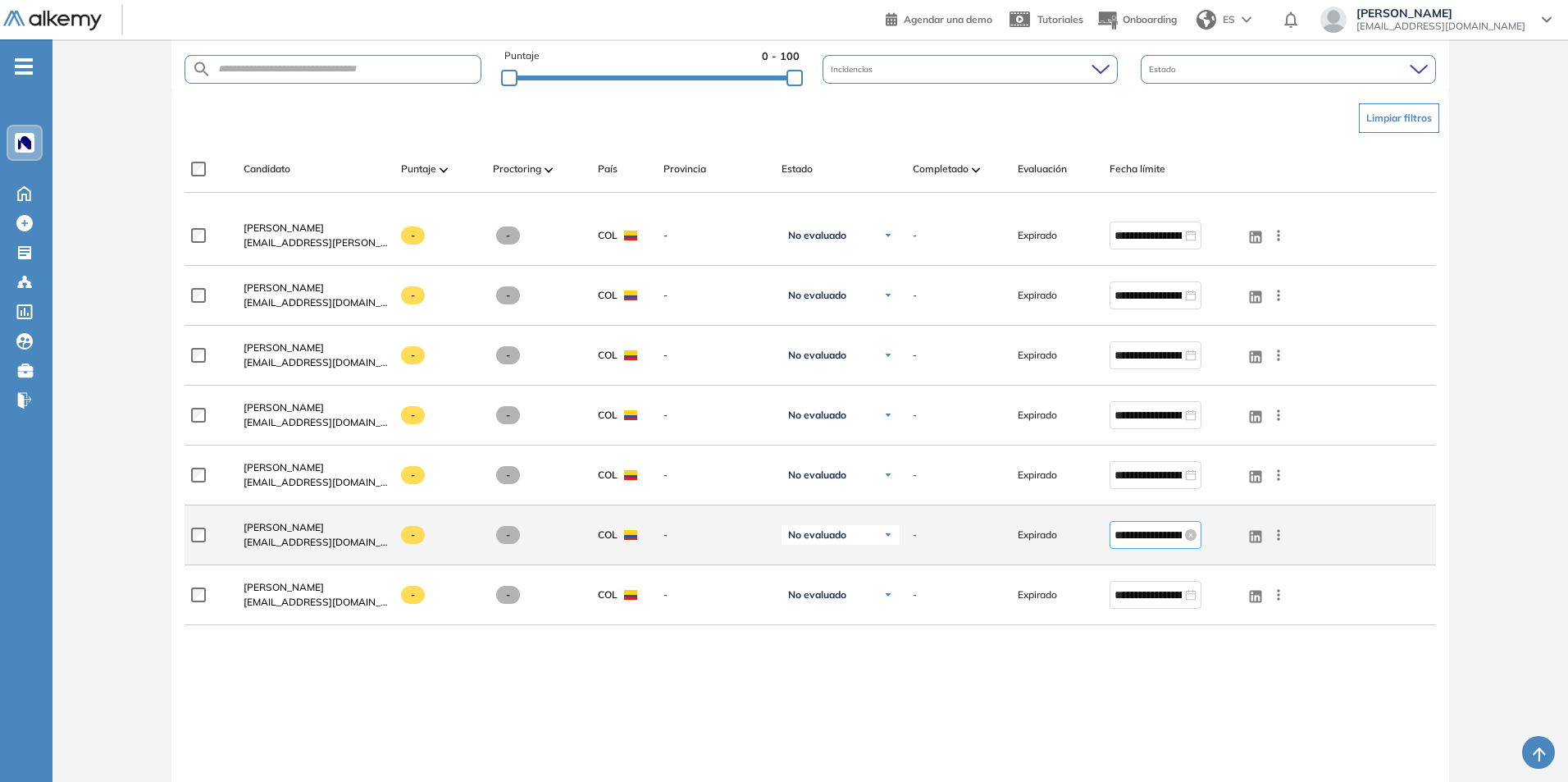
click at [1130, 528] on input "**********" at bounding box center [1147, 534] width 67 height 18
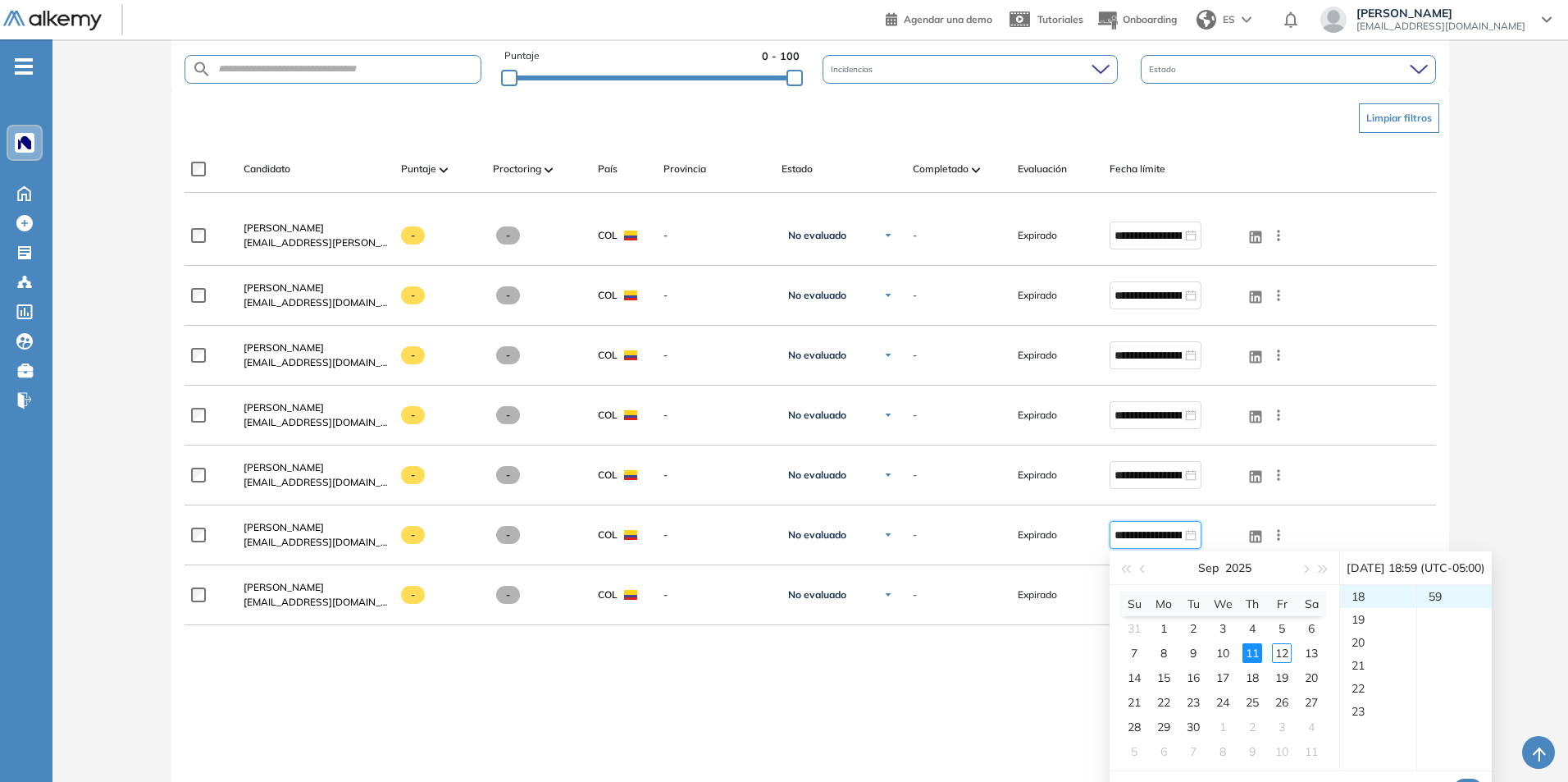
type input "**********"
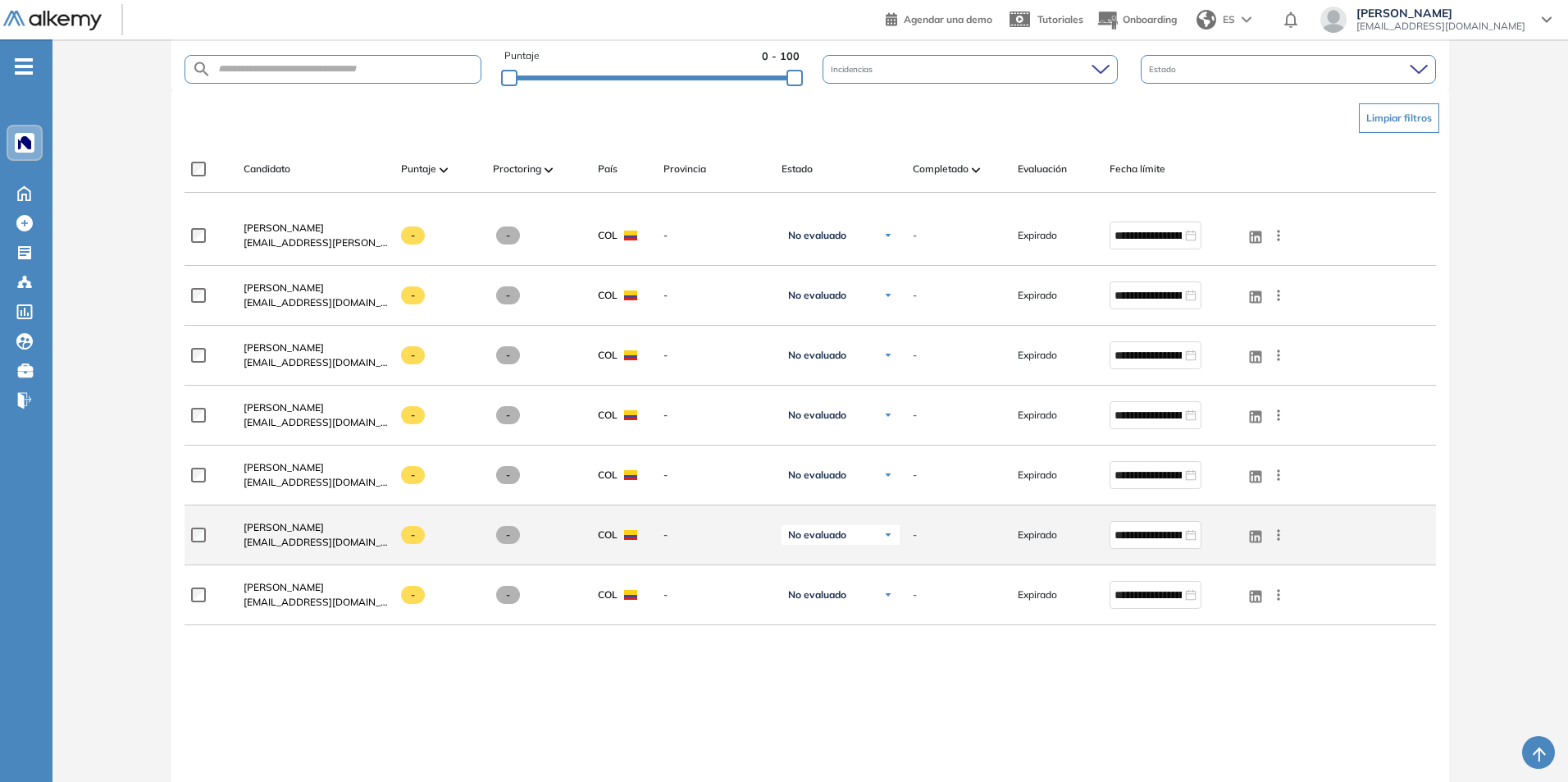
click at [1276, 538] on icon at bounding box center [1278, 535] width 17 height 17
click at [1056, 542] on div "Expirado" at bounding box center [1050, 535] width 92 height 41
click at [266, 531] on span "[PERSON_NAME]" at bounding box center [283, 527] width 81 height 12
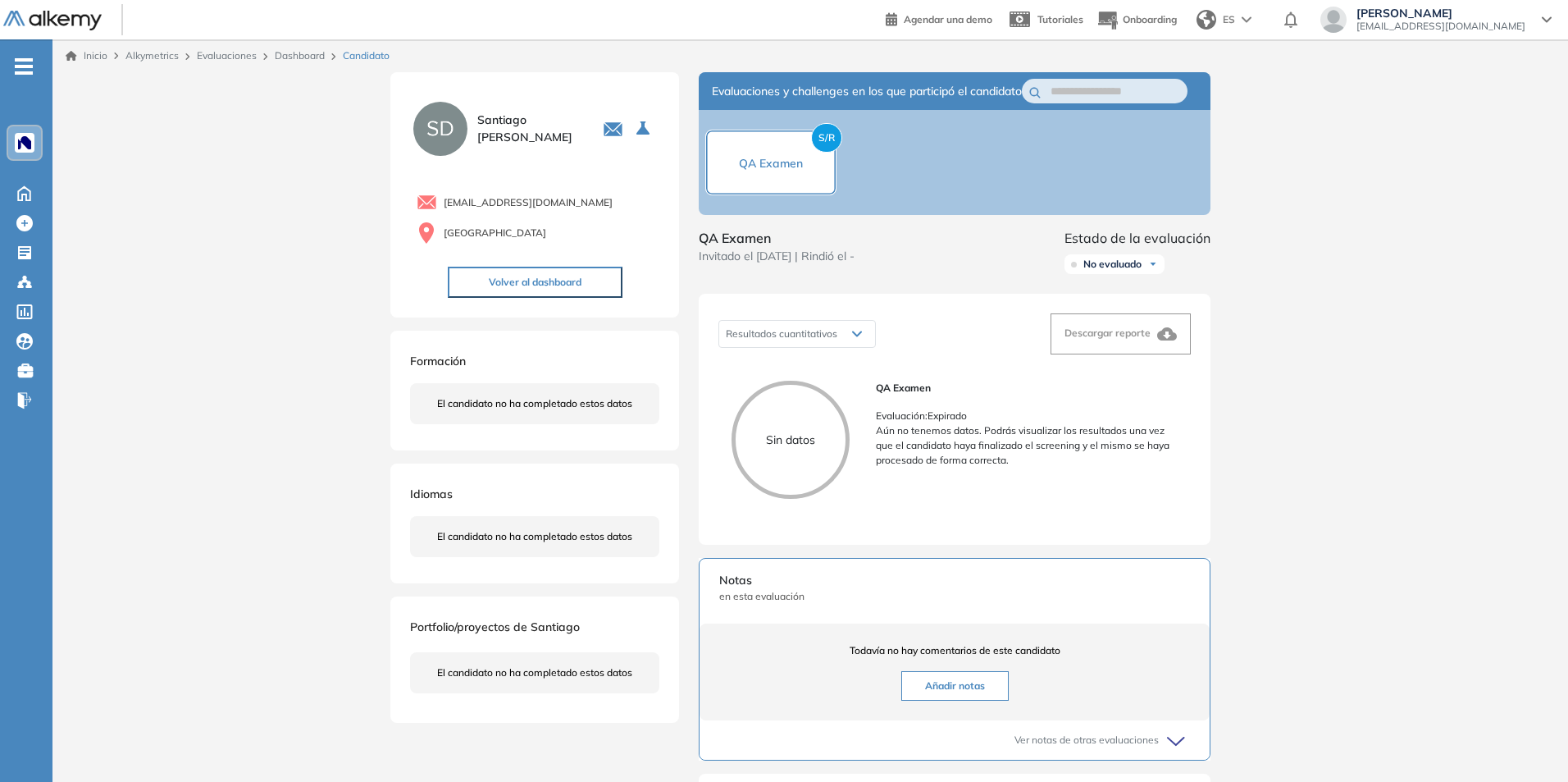
click at [851, 265] on span "Invitado el [DATE] | Rindió el -" at bounding box center [776, 256] width 156 height 18
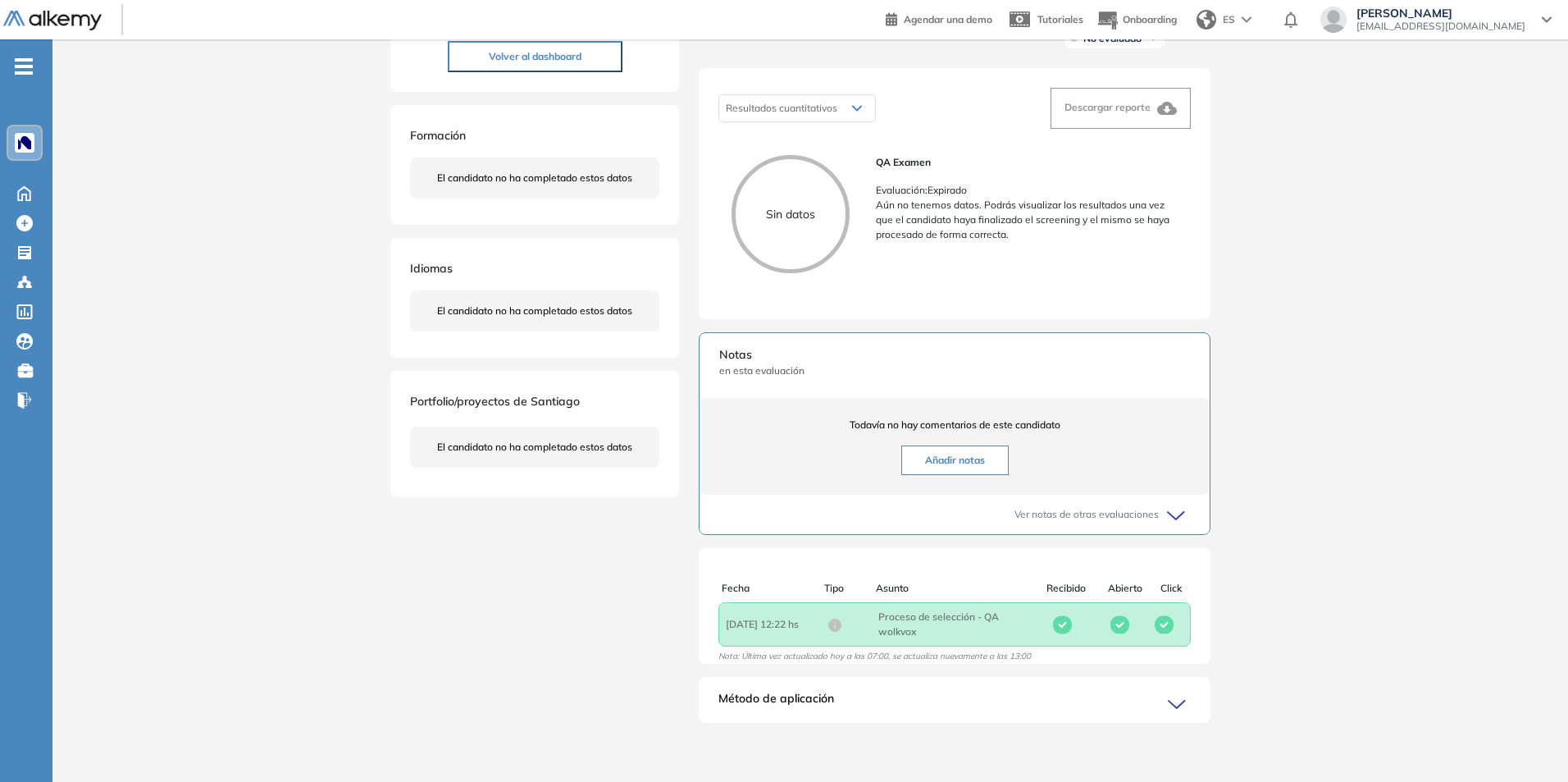
click at [1178, 706] on icon at bounding box center [1177, 704] width 17 height 7
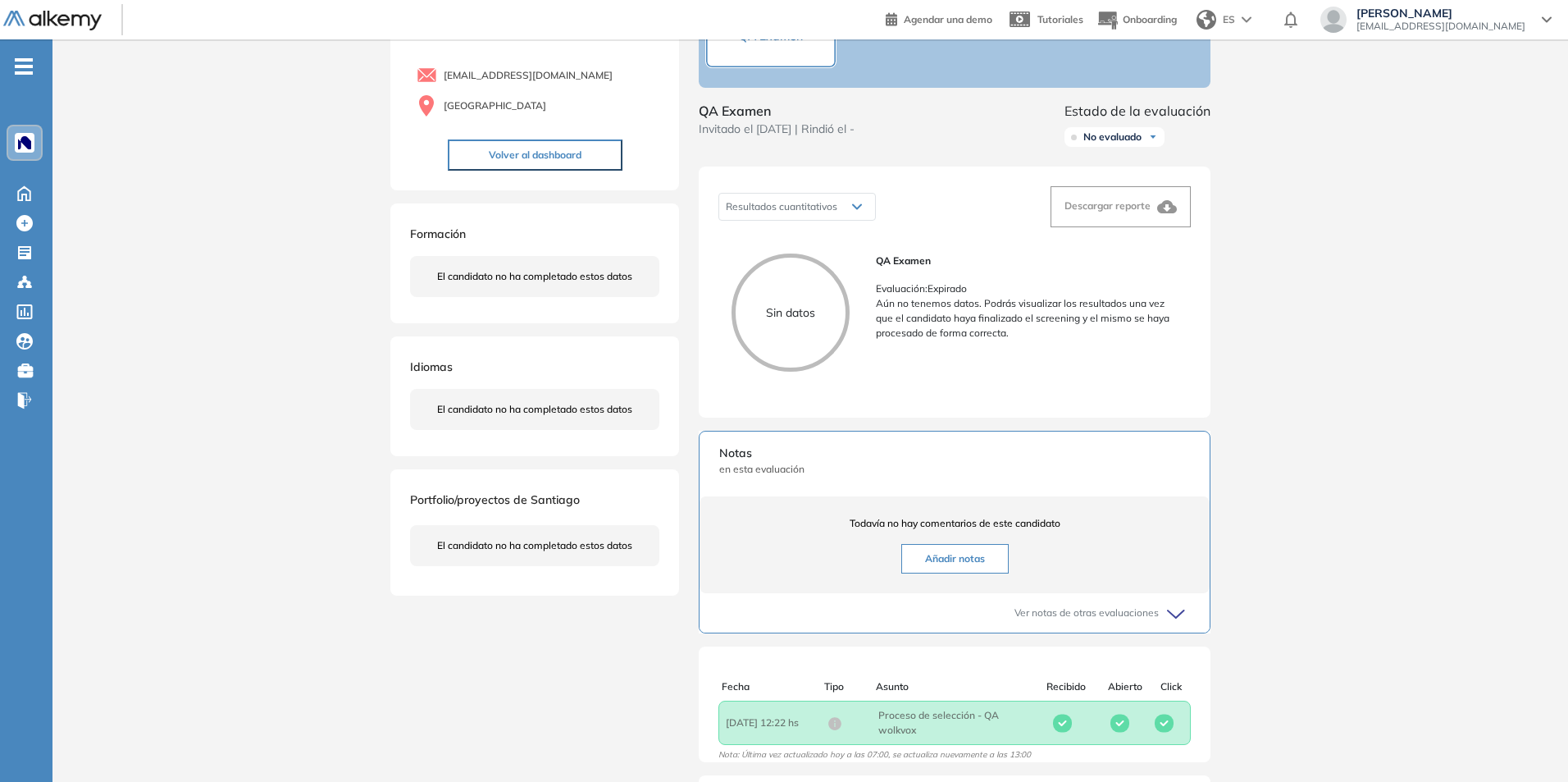
scroll to position [10, 0]
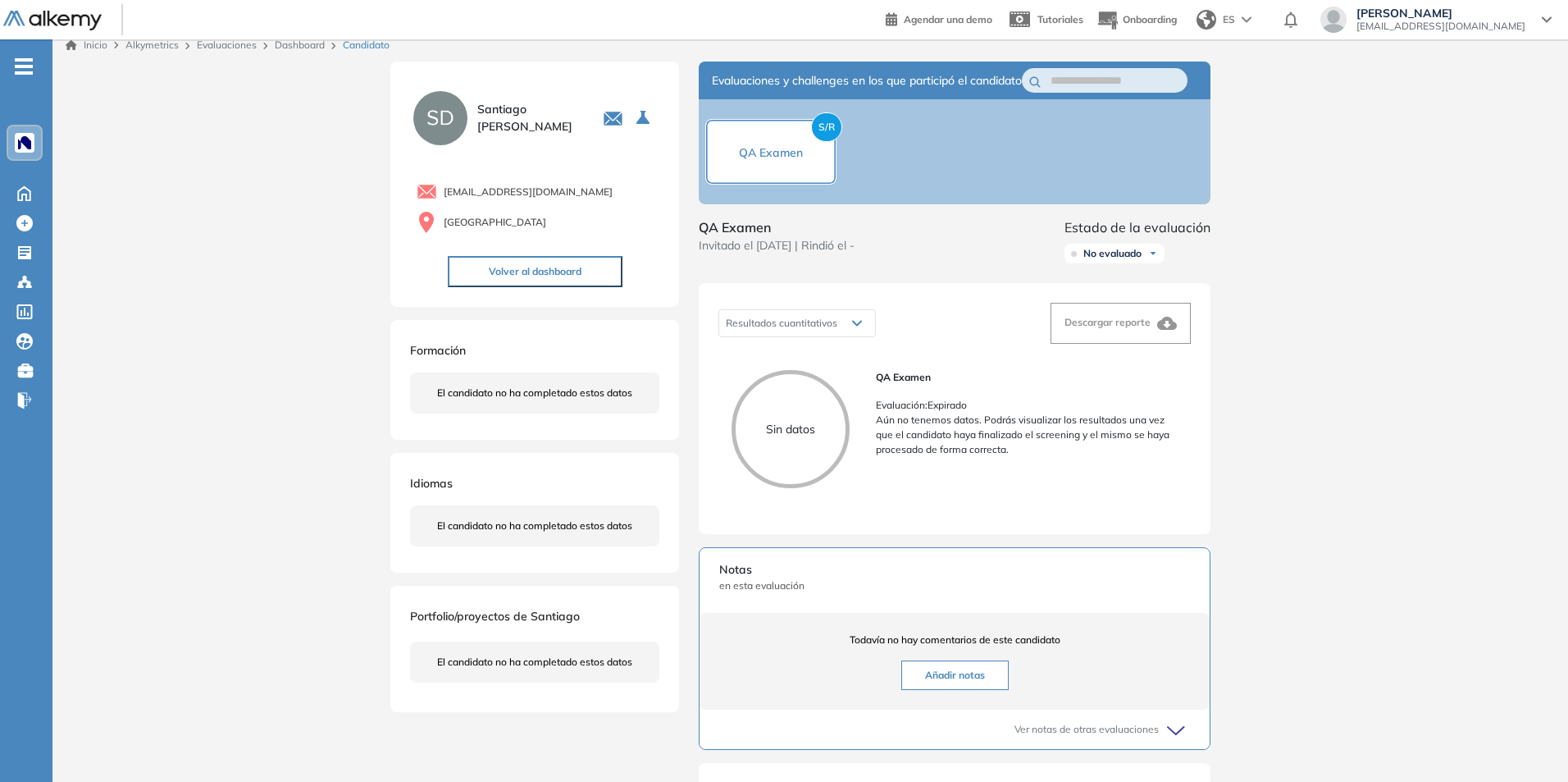
click at [572, 274] on button "Volver al dashboard" at bounding box center [535, 272] width 175 height 32
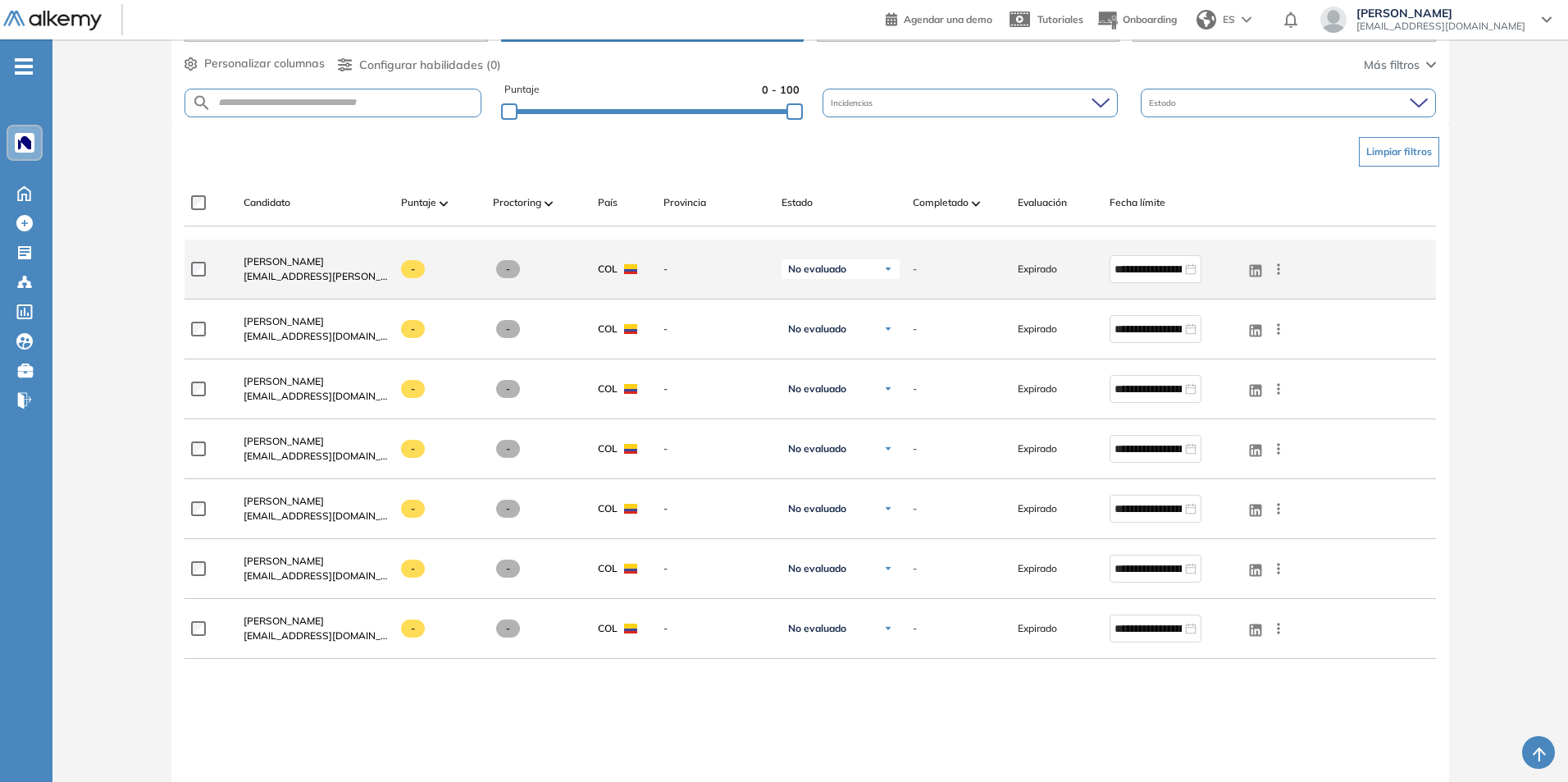
scroll to position [411, 0]
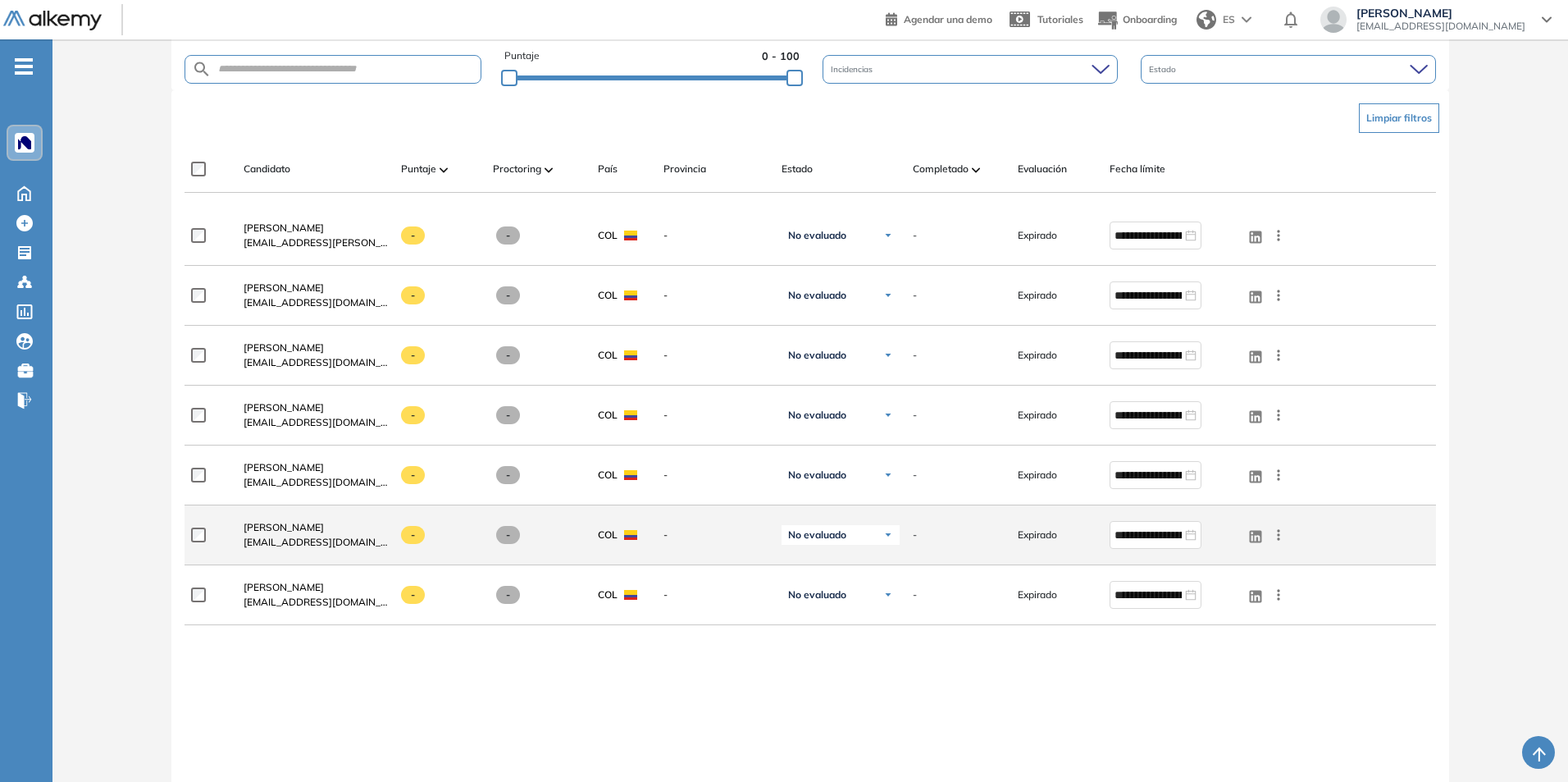
drag, startPoint x: 1050, startPoint y: 537, endPoint x: 1096, endPoint y: 537, distance: 46.0
click at [1053, 537] on span "Expirado" at bounding box center [1037, 535] width 39 height 15
click at [1108, 537] on div "**********" at bounding box center [1168, 535] width 144 height 54
click at [1120, 536] on input "**********" at bounding box center [1147, 534] width 67 height 18
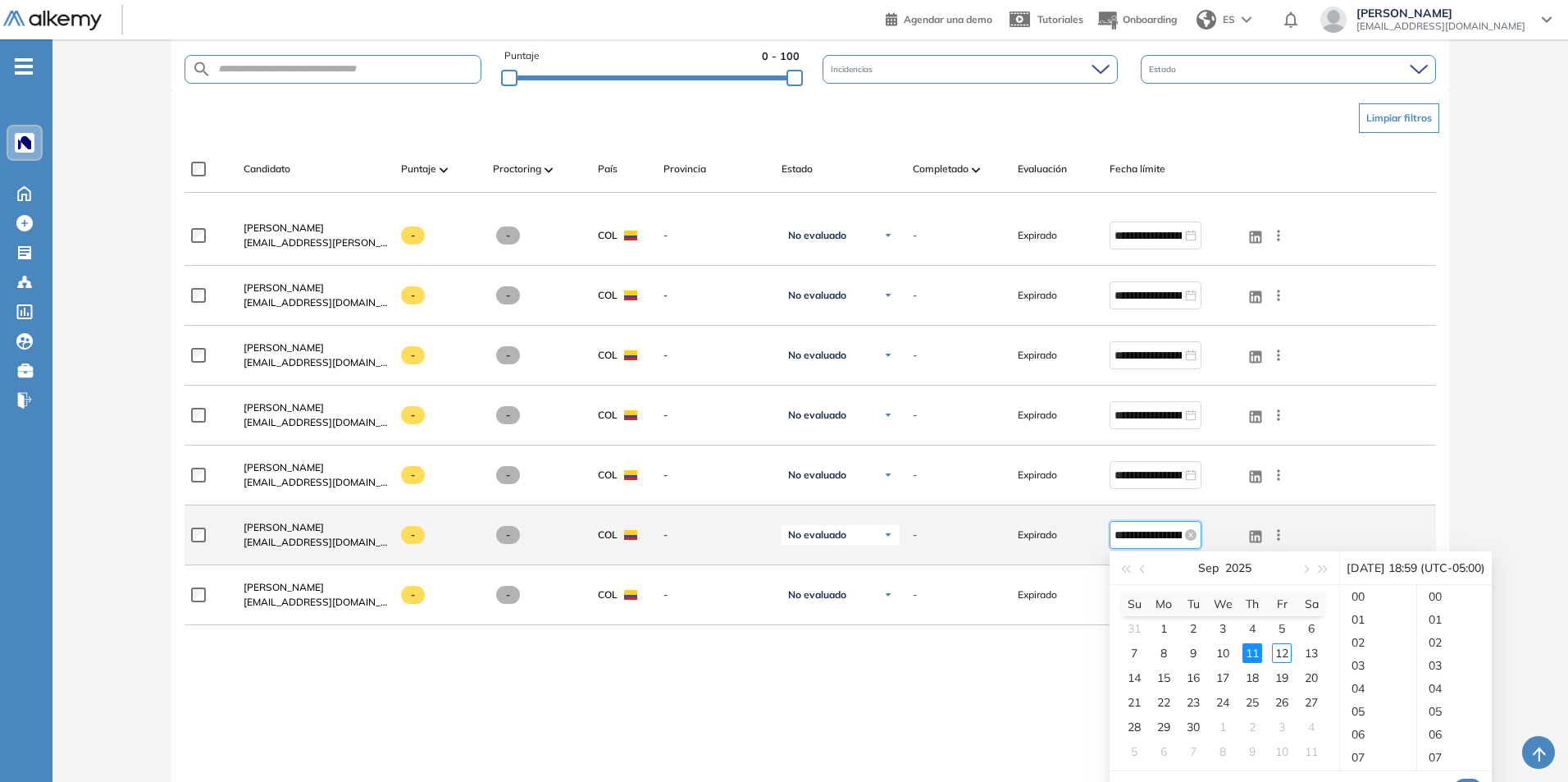
scroll to position [1355, 0]
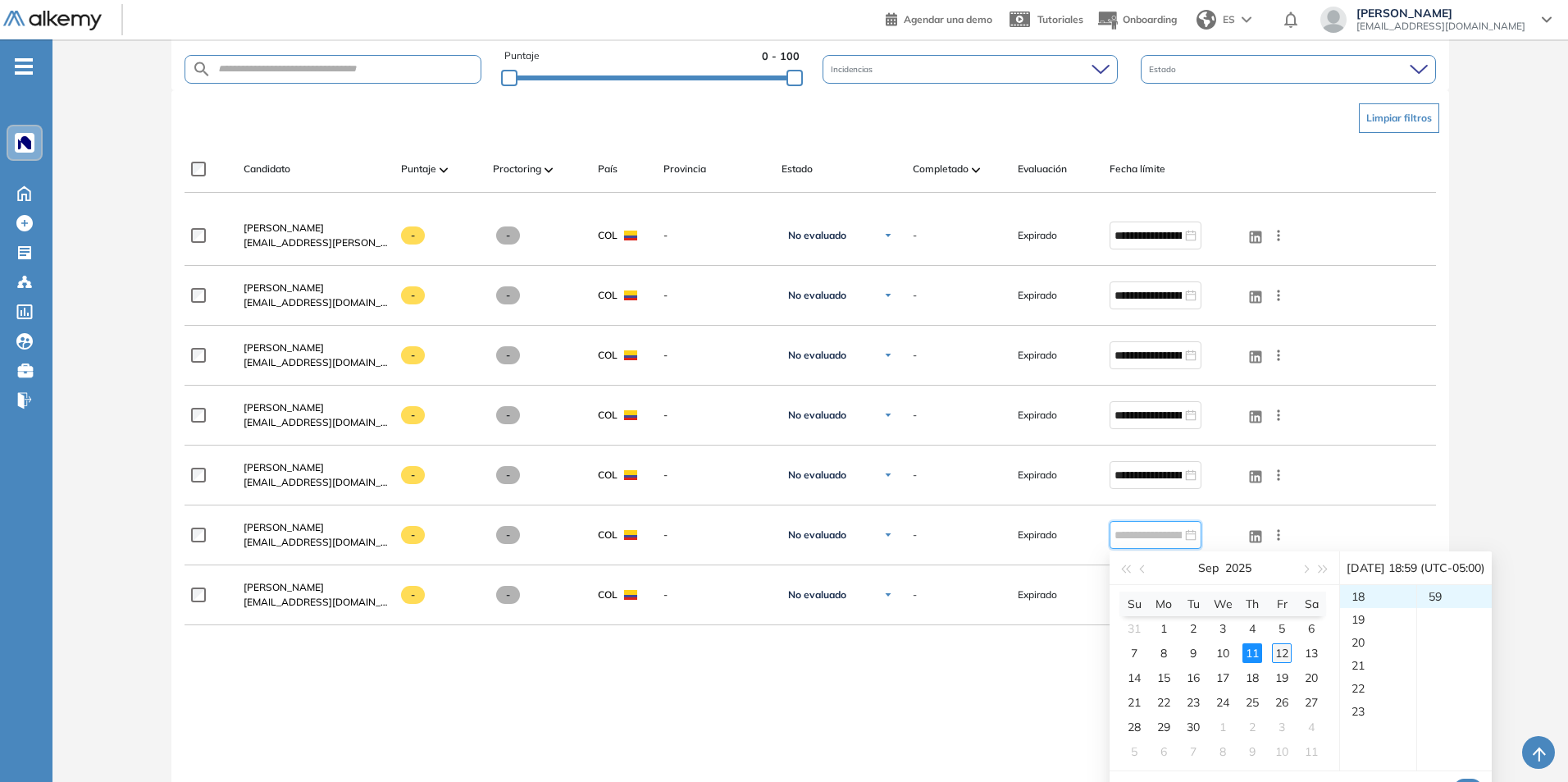
click at [1274, 652] on div "12" at bounding box center [1281, 652] width 19 height 20
click at [1365, 601] on div "23" at bounding box center [1378, 596] width 76 height 23
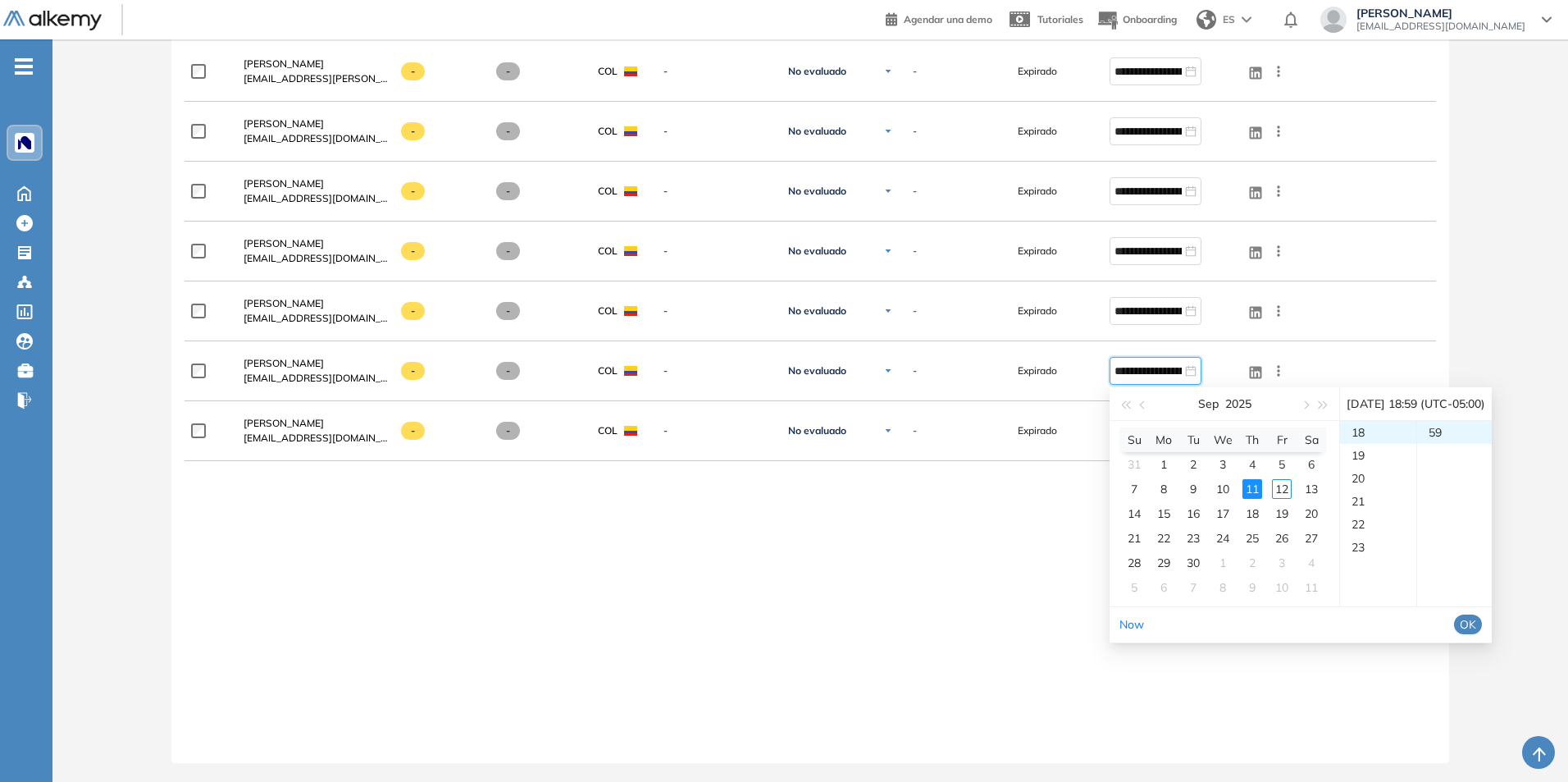
scroll to position [575, 0]
click at [1365, 555] on div "23" at bounding box center [1378, 546] width 76 height 23
click at [1476, 624] on span "OK" at bounding box center [1468, 622] width 17 height 18
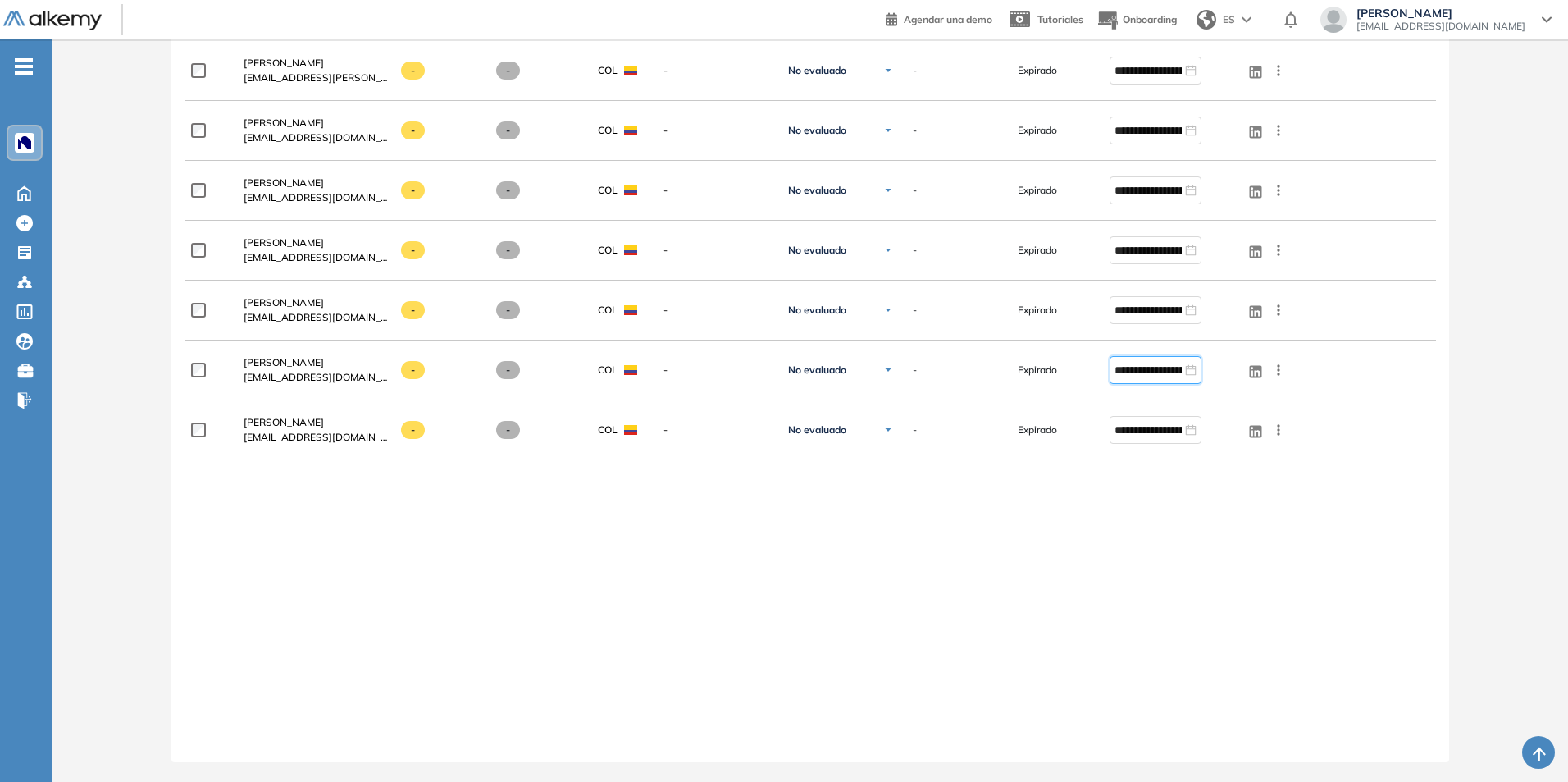
type input "**********"
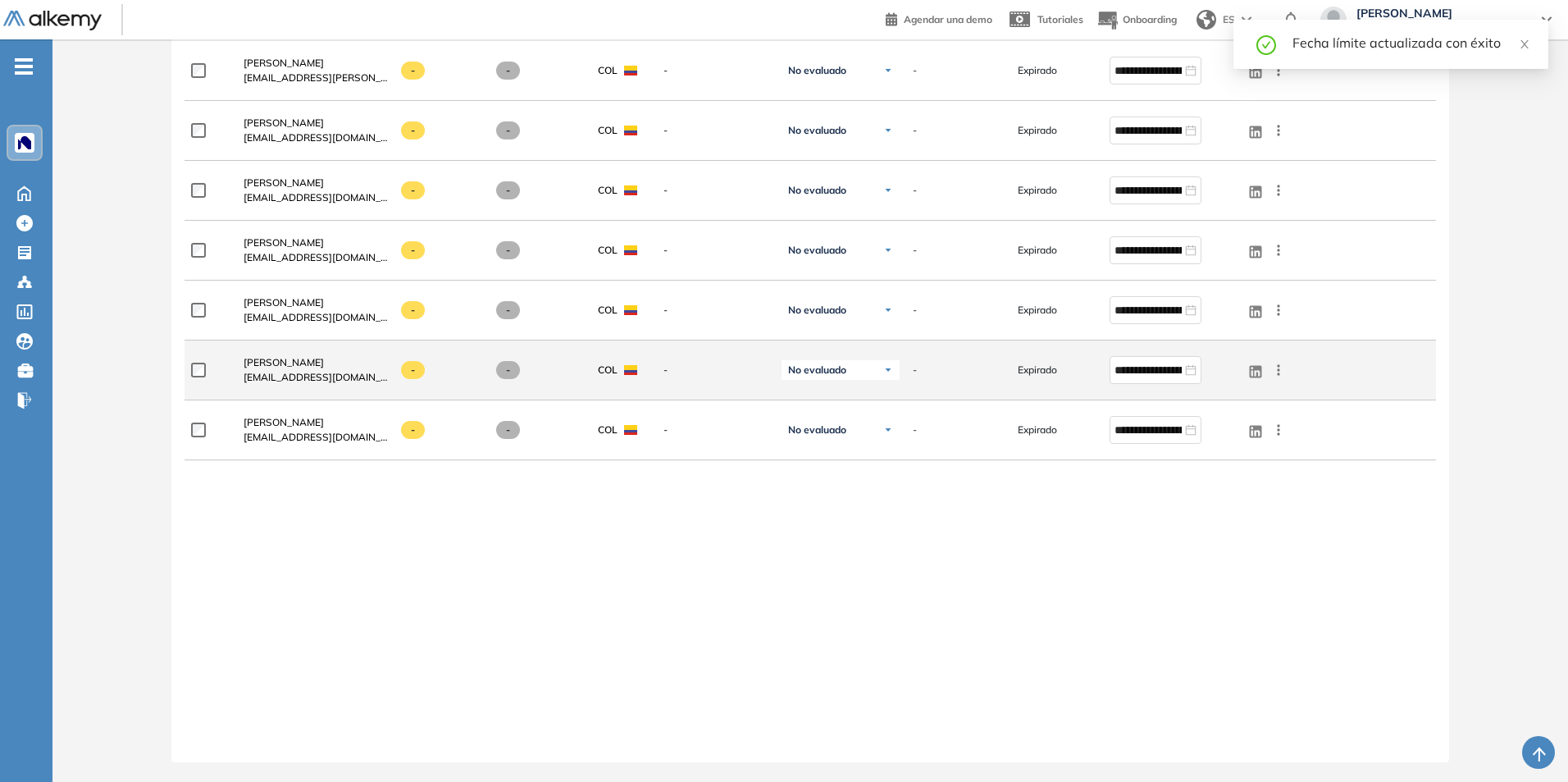
click at [1284, 371] on icon at bounding box center [1278, 370] width 17 height 17
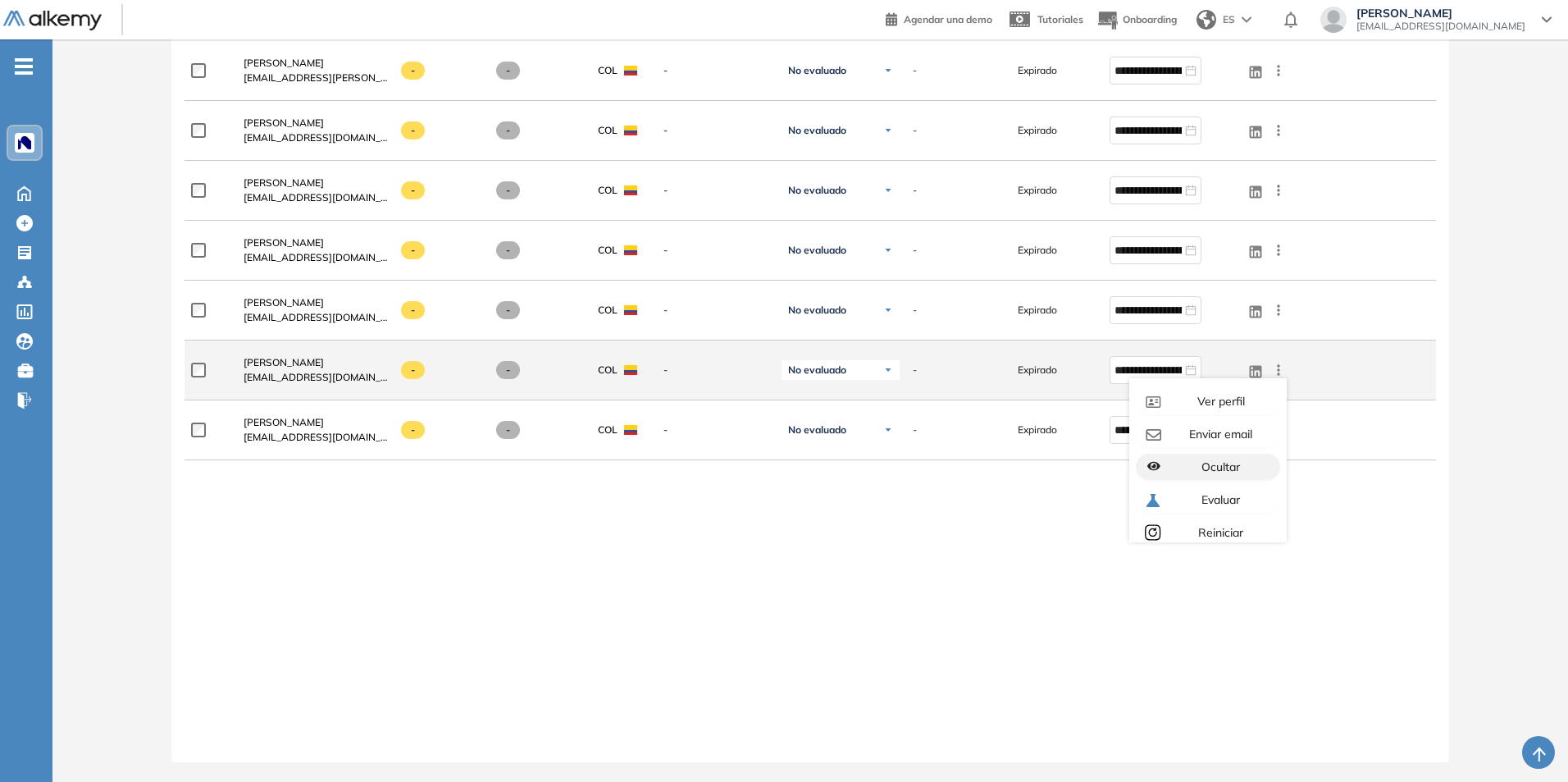
scroll to position [46, 0]
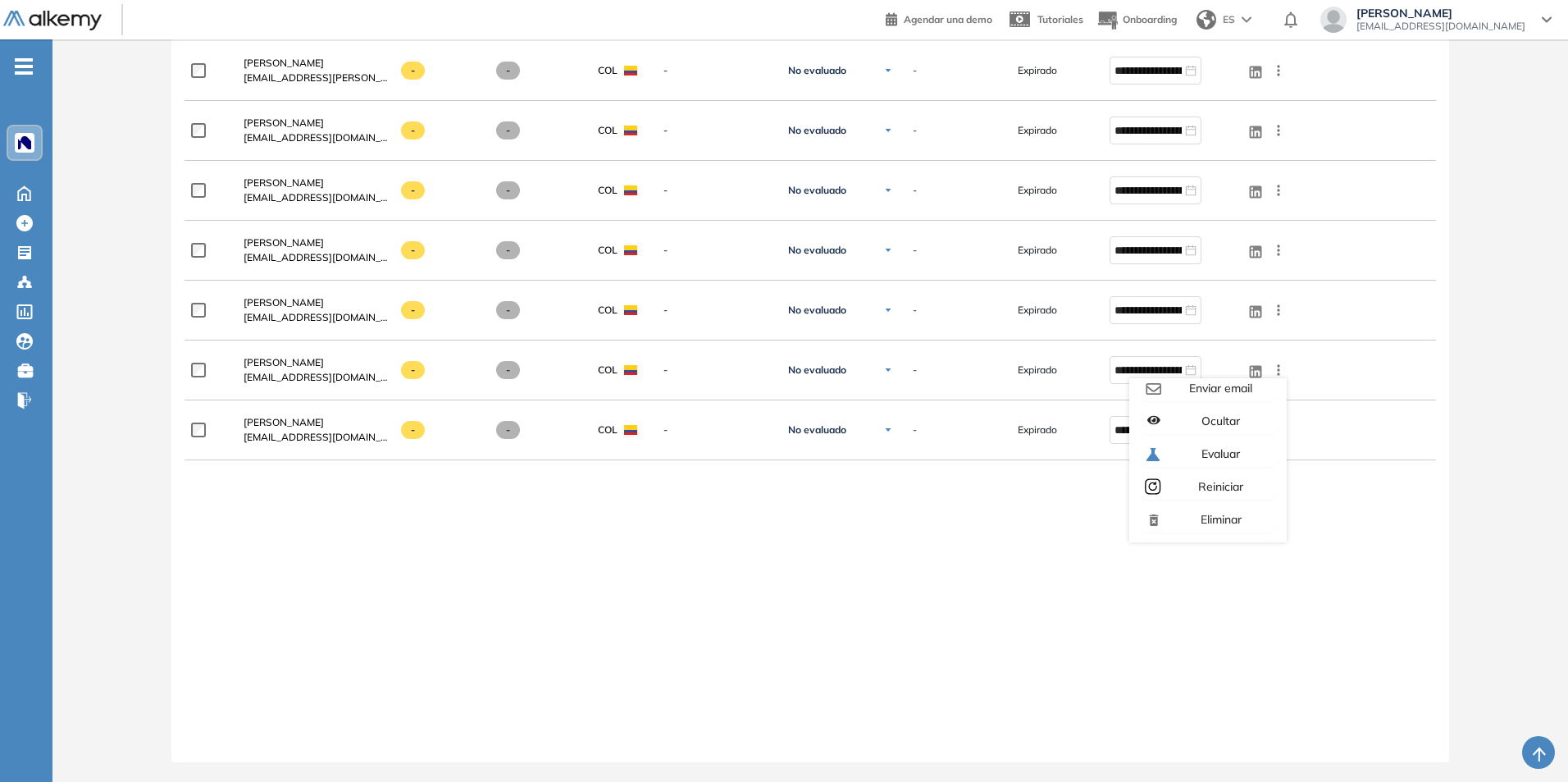
click at [1184, 621] on div "**********" at bounding box center [810, 388] width 1251 height 695
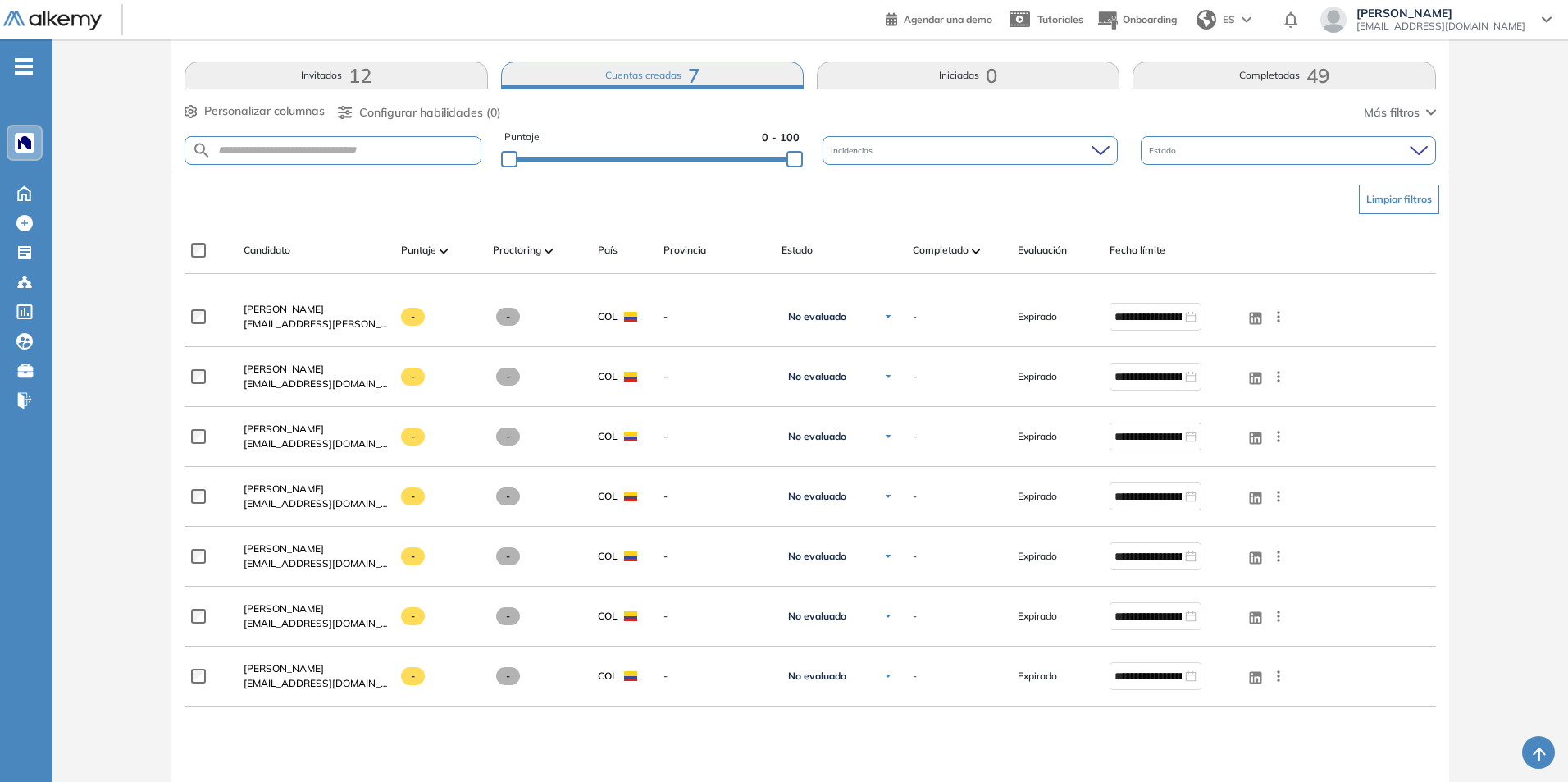
scroll to position [247, 0]
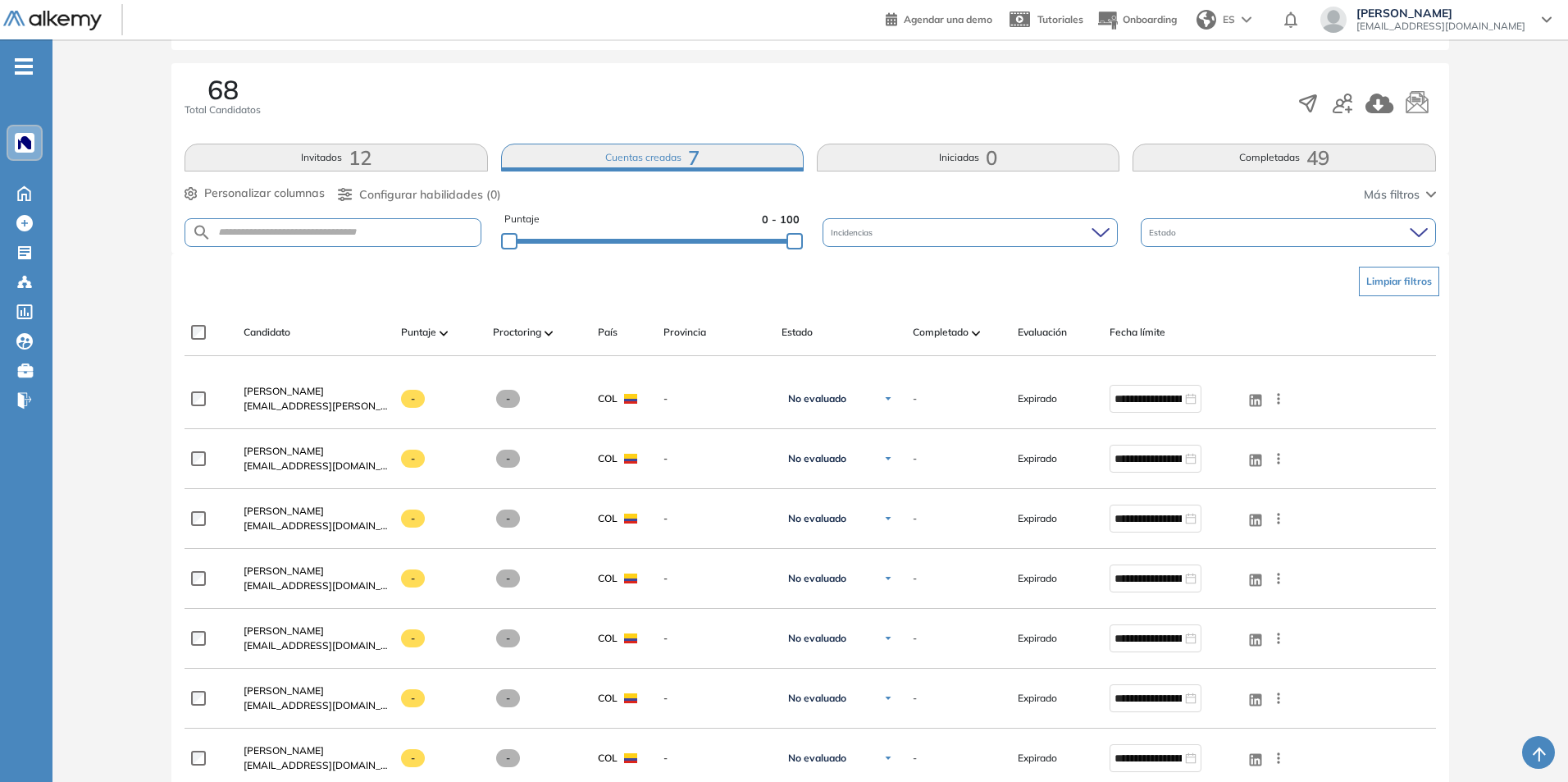
click at [336, 150] on button "Invitados 12" at bounding box center [336, 158] width 303 height 28
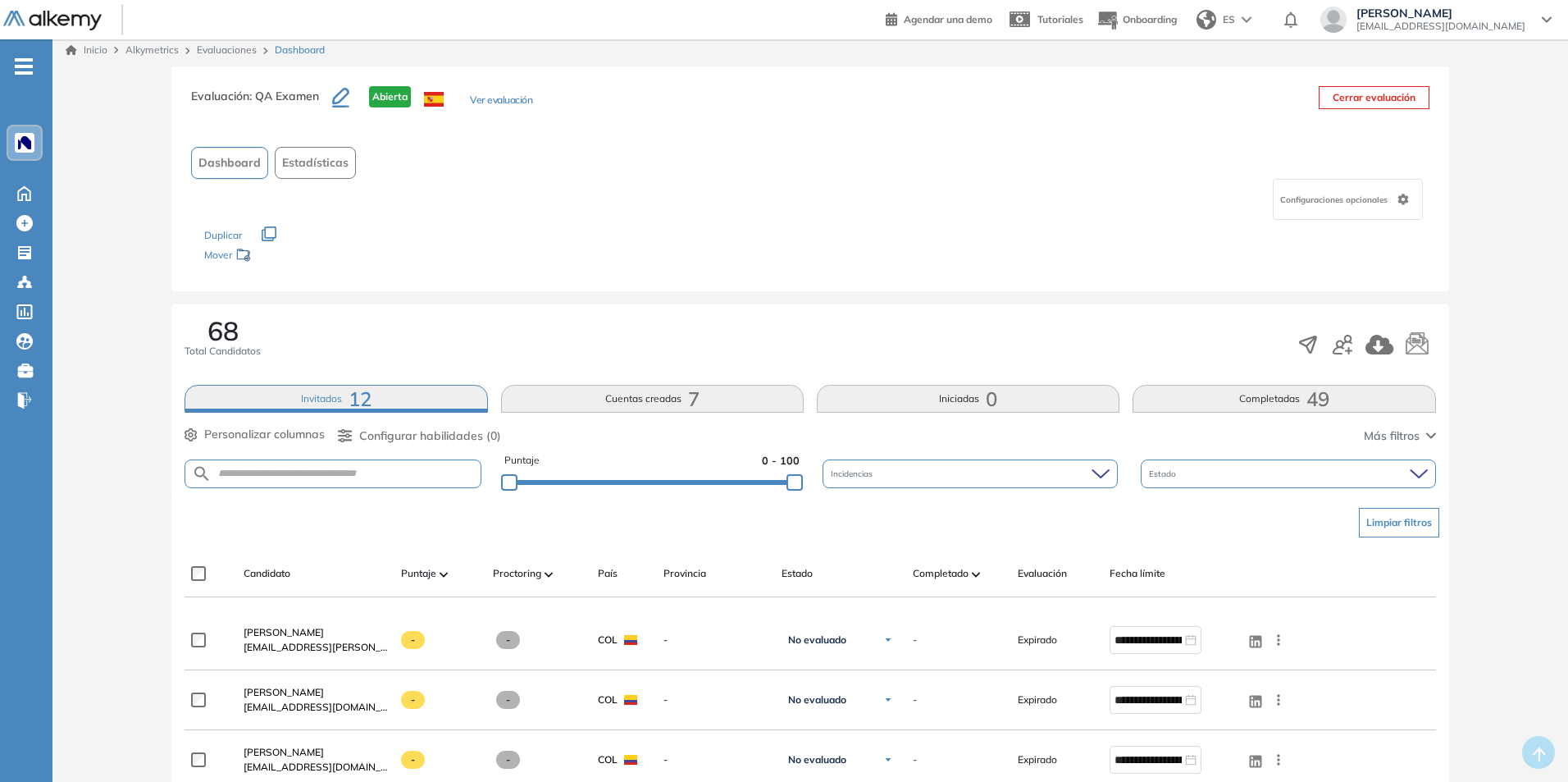
scroll to position [0, 0]
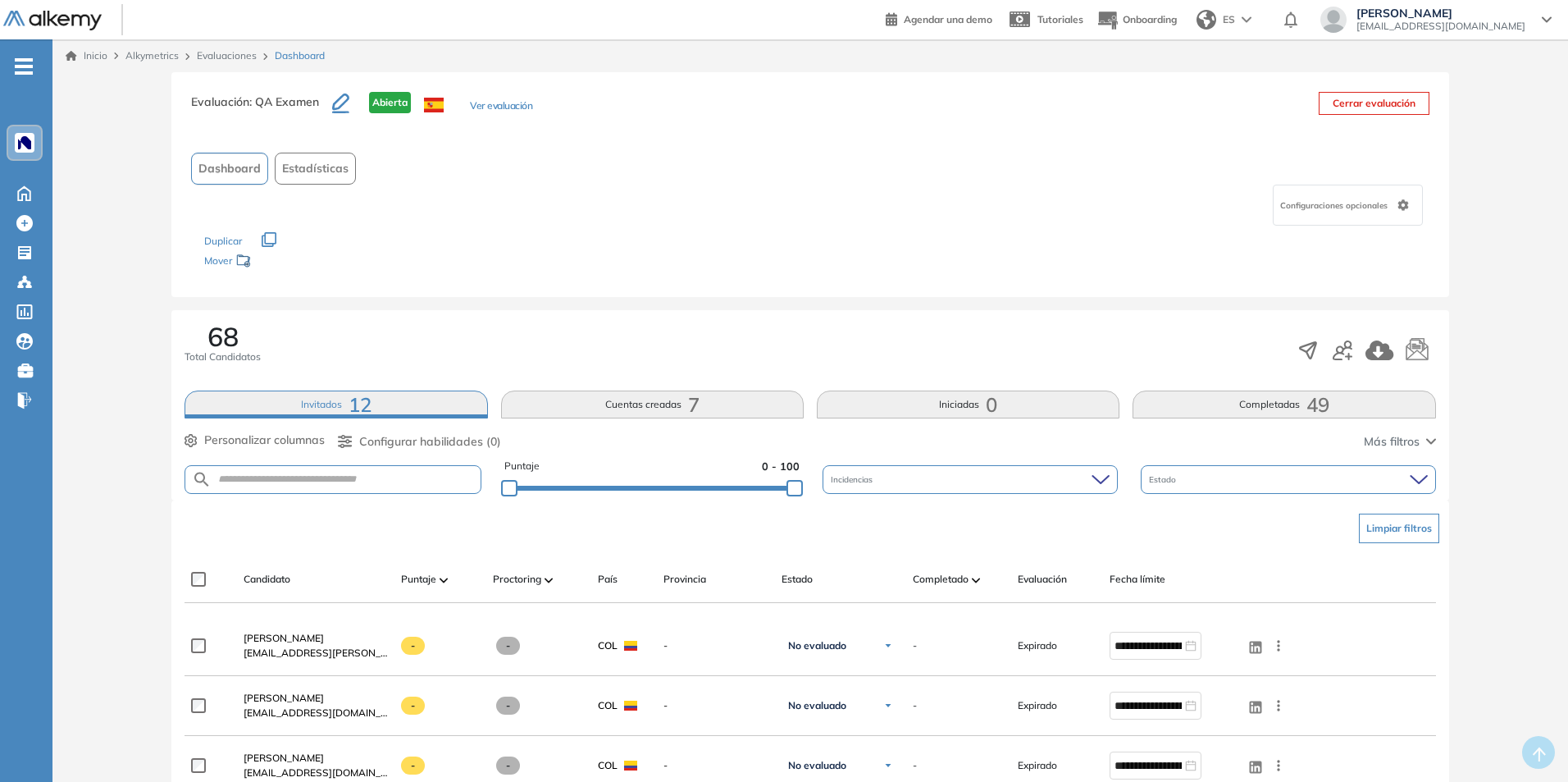
click at [1255, 403] on button "Completadas 49" at bounding box center [1284, 404] width 303 height 28
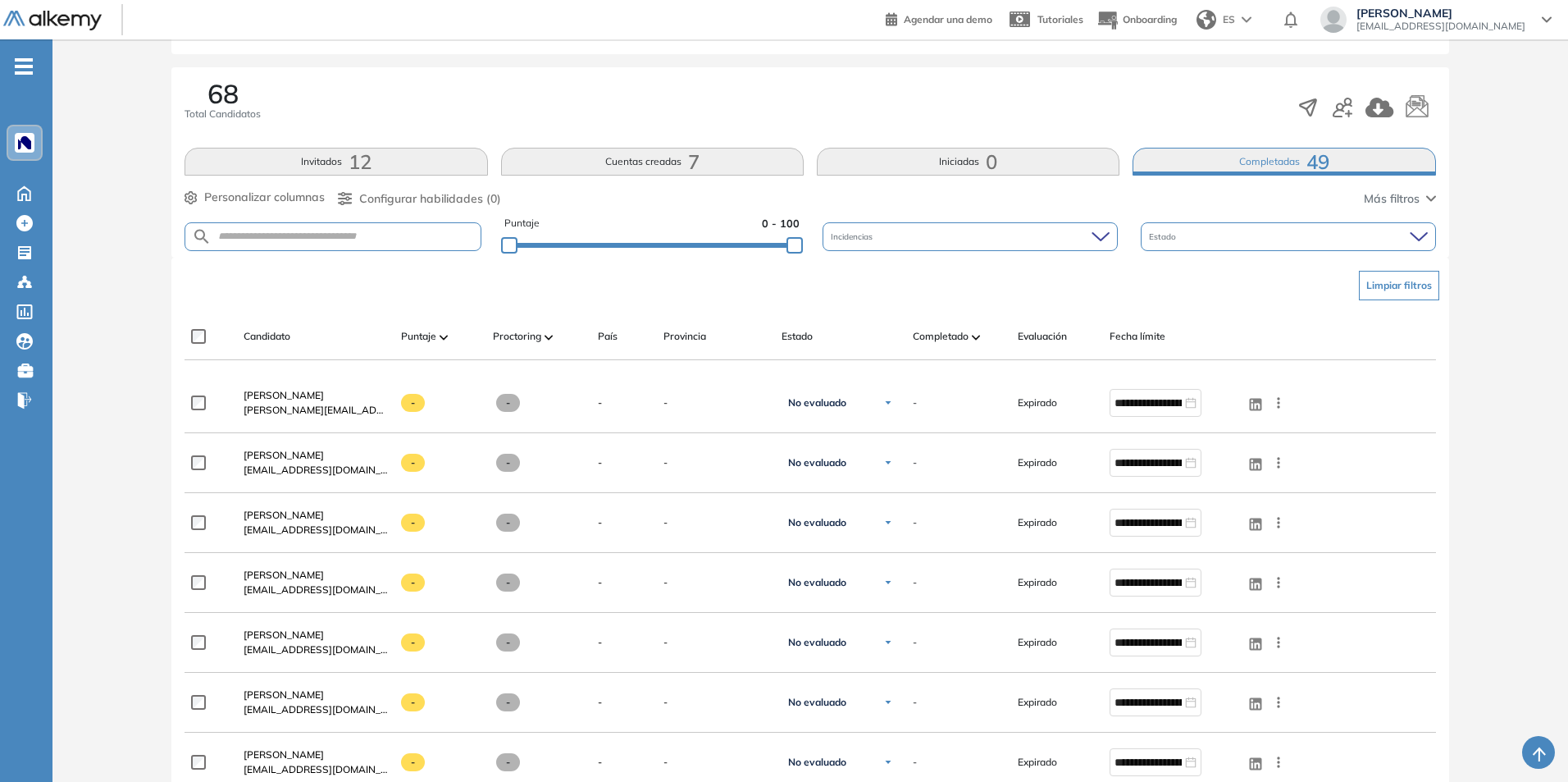
scroll to position [246, 0]
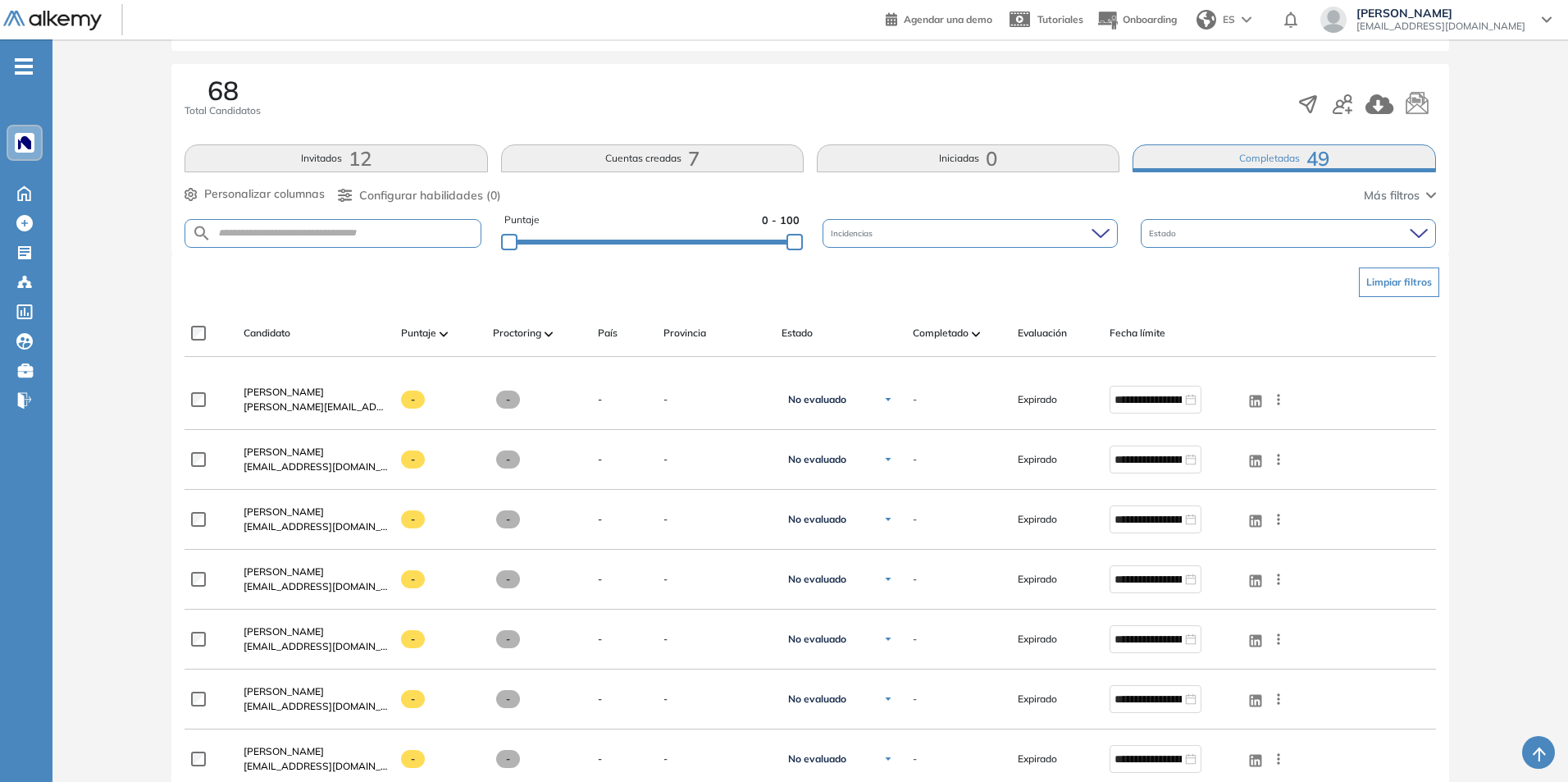
click at [972, 345] on div "Candidato Puntaje Proctoring País Provincia Estado Completado Evaluación Fecha …" at bounding box center [735, 339] width 1102 height 33
click at [972, 341] on div at bounding box center [976, 332] width 8 height 20
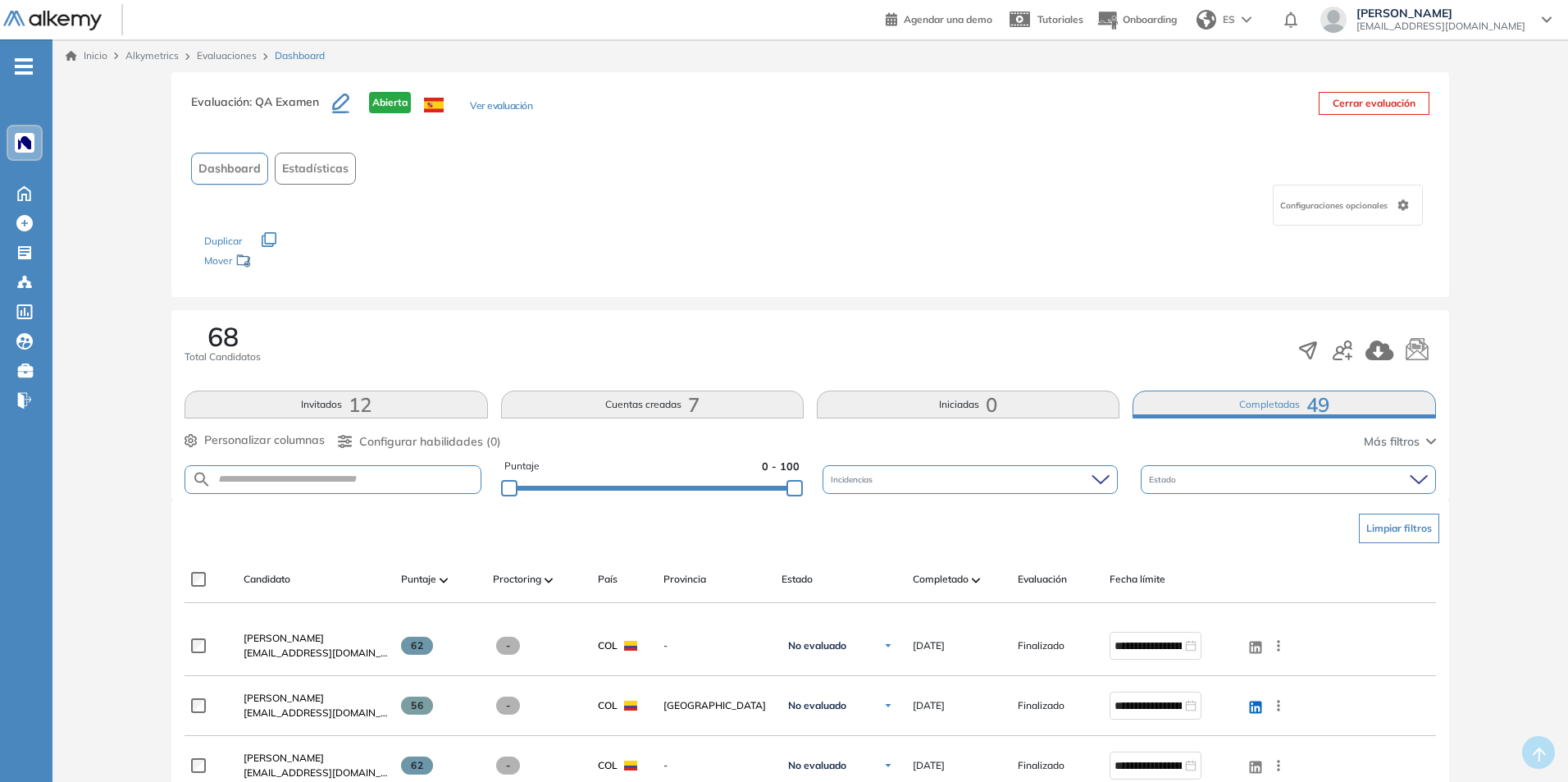
scroll to position [82, 0]
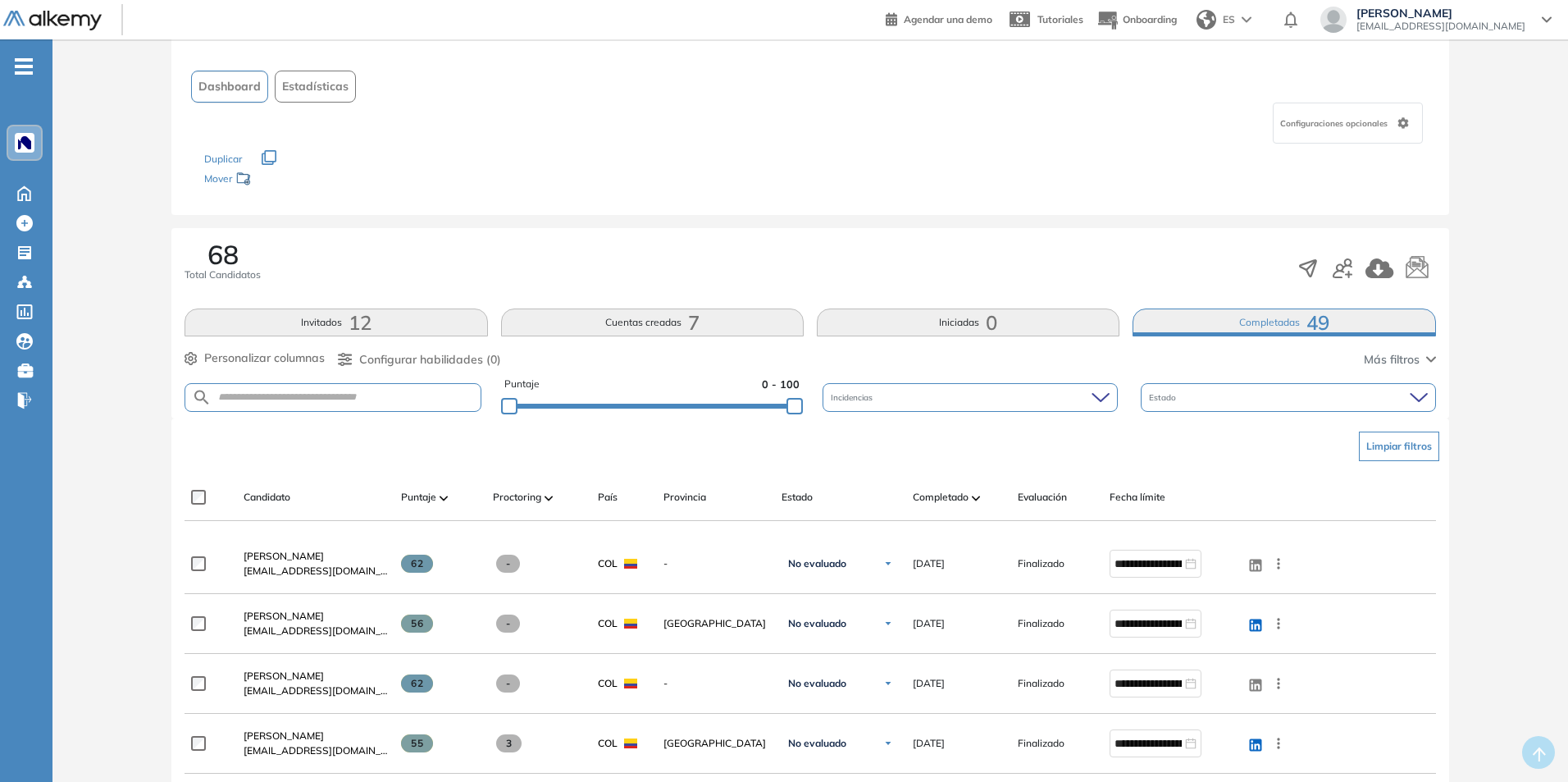
click at [977, 499] on img at bounding box center [976, 497] width 8 height 5
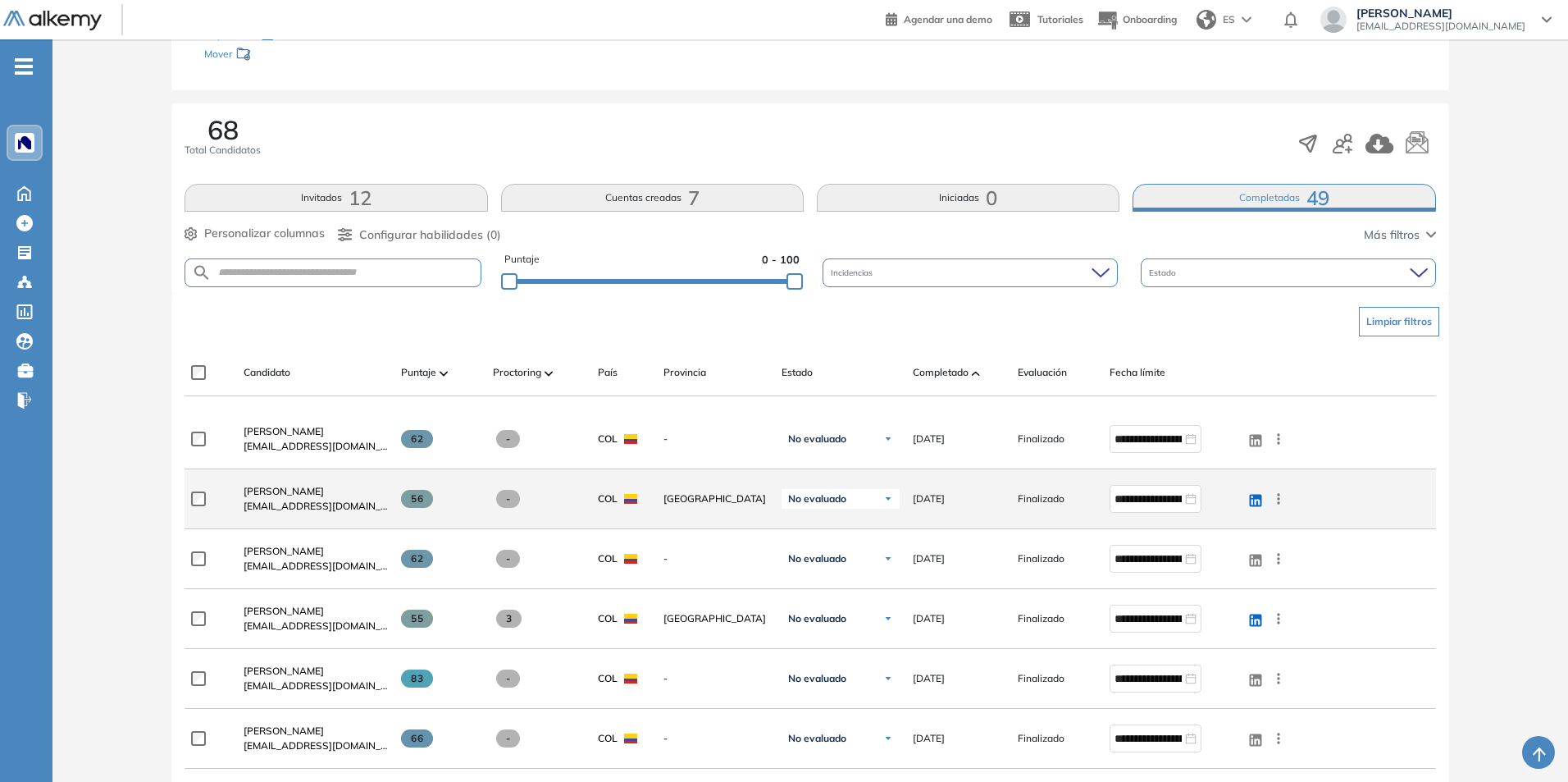
scroll to position [246, 0]
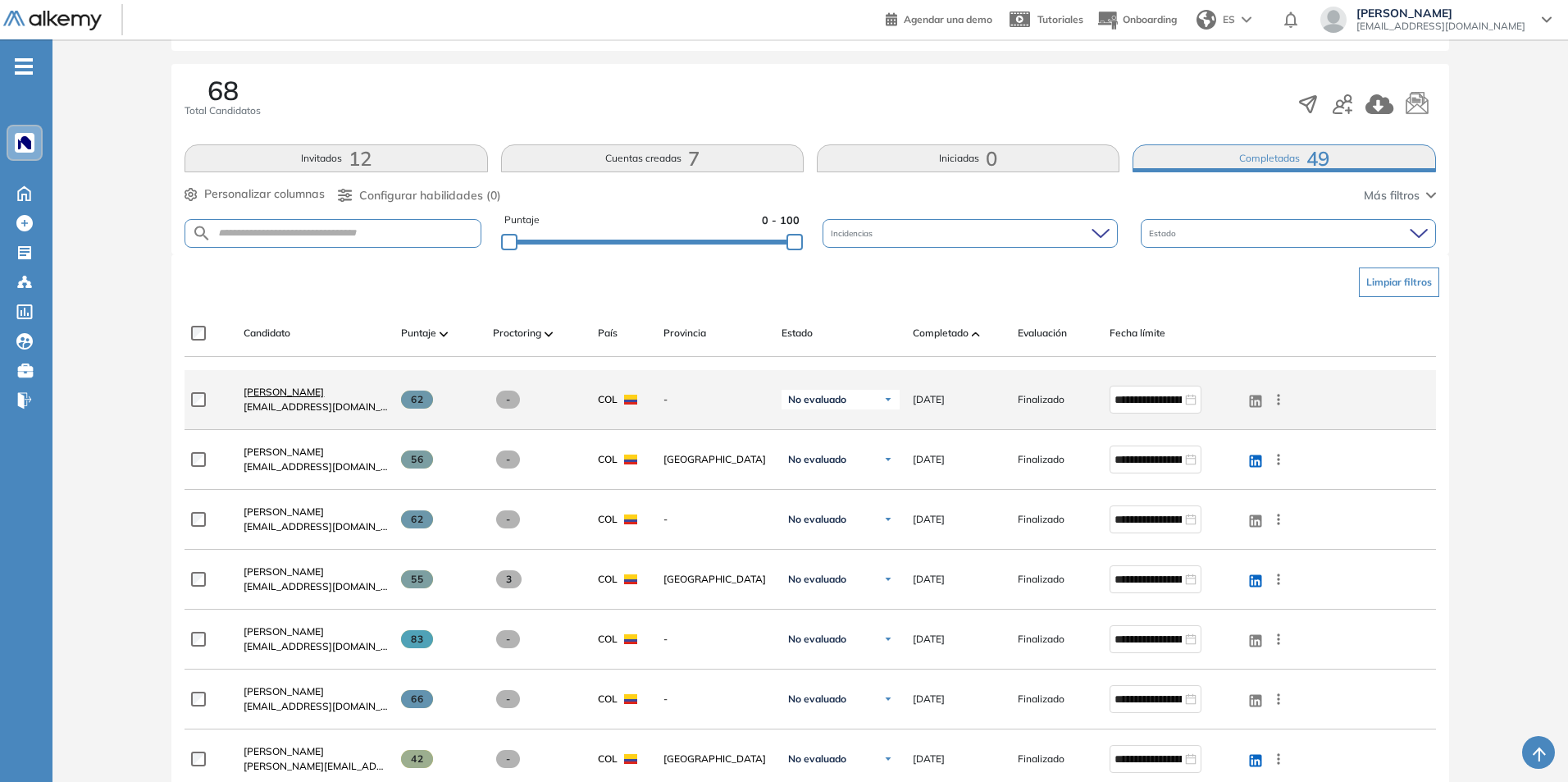
click at [275, 394] on span "[PERSON_NAME]" at bounding box center [283, 391] width 81 height 12
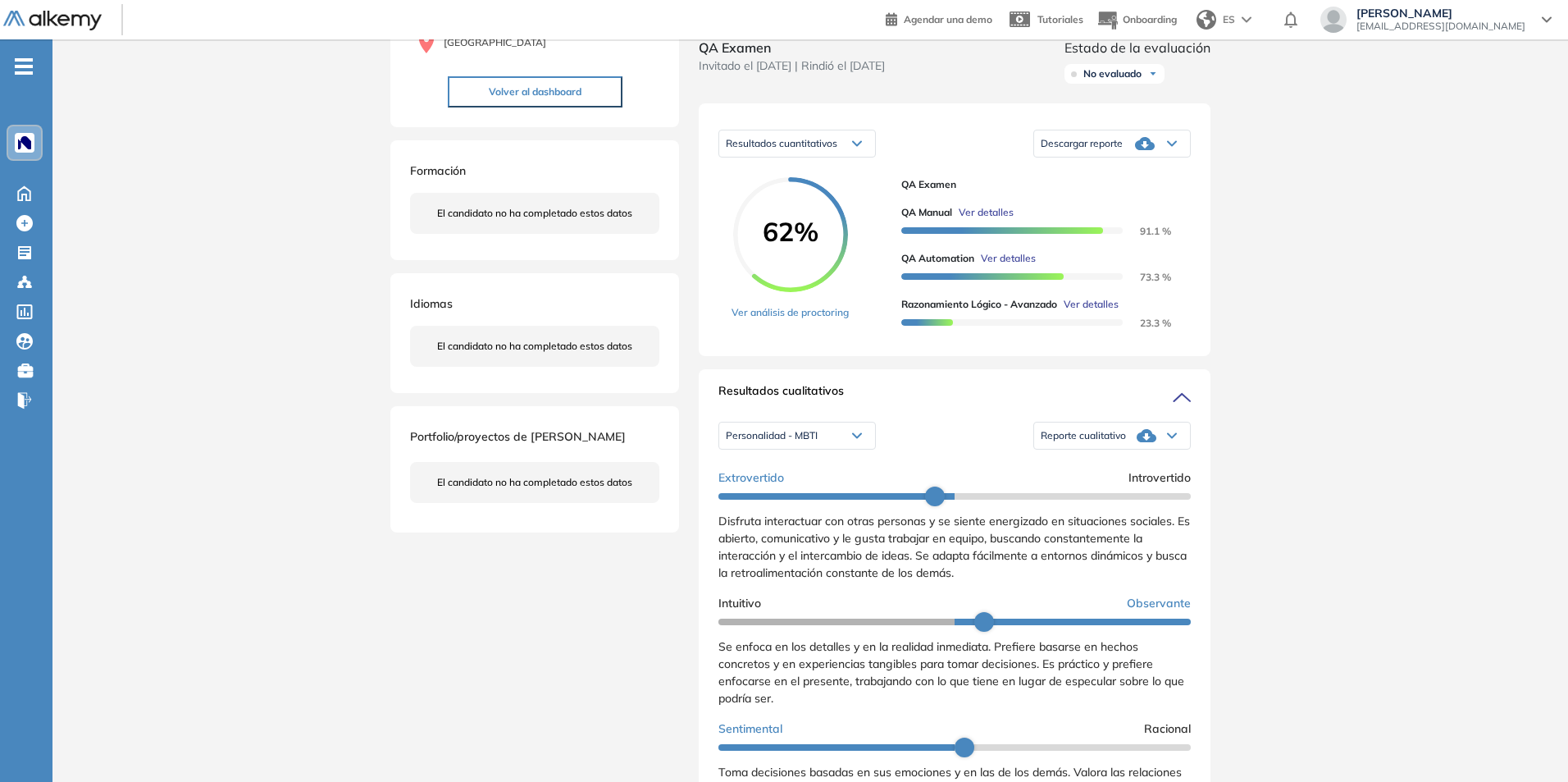
scroll to position [82, 0]
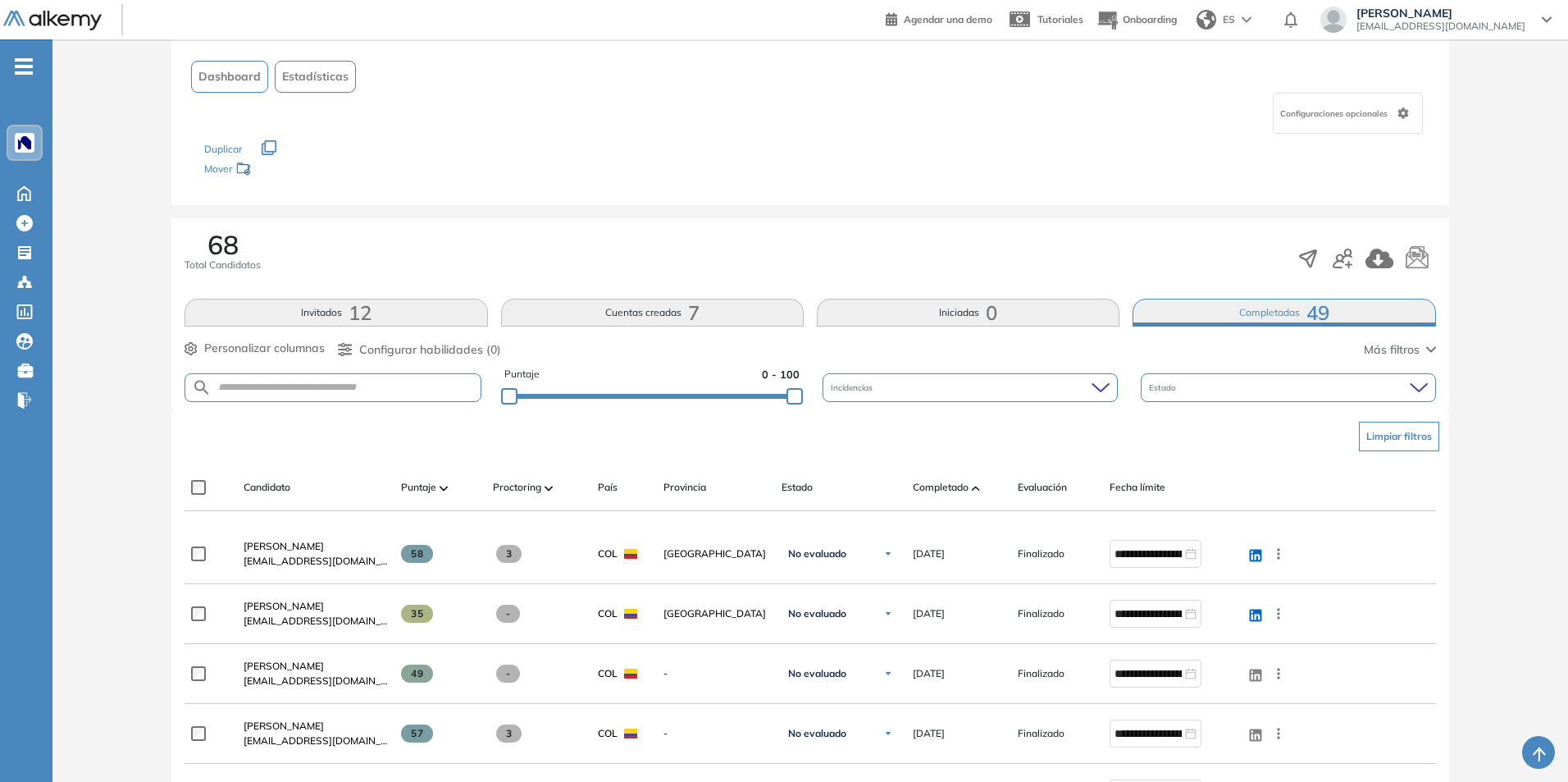
scroll to position [164, 0]
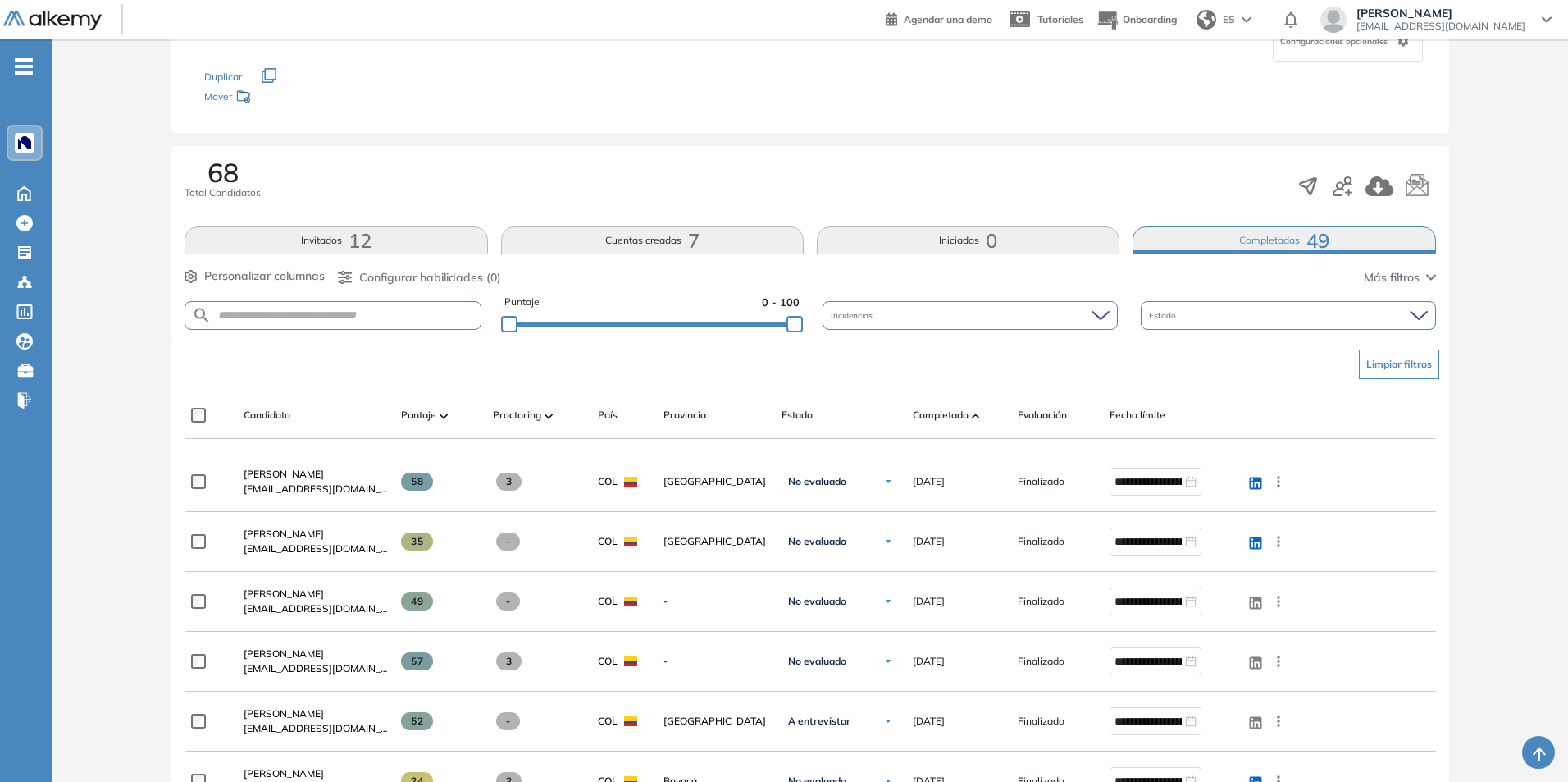
click at [978, 417] on img at bounding box center [976, 415] width 8 height 5
click at [969, 412] on div "Completado" at bounding box center [958, 414] width 92 height 20
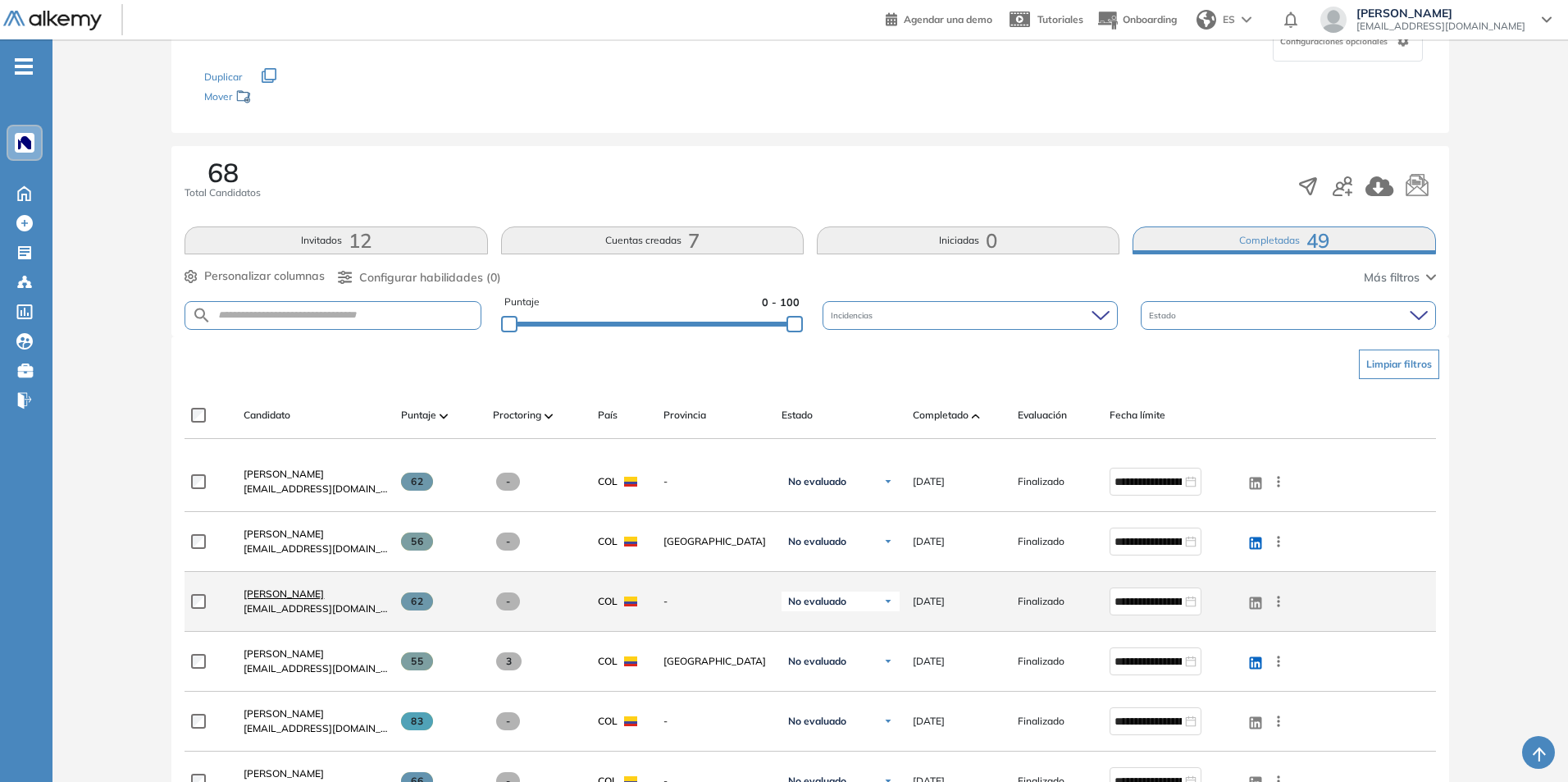
click at [324, 593] on span "[PERSON_NAME]" at bounding box center [283, 593] width 81 height 12
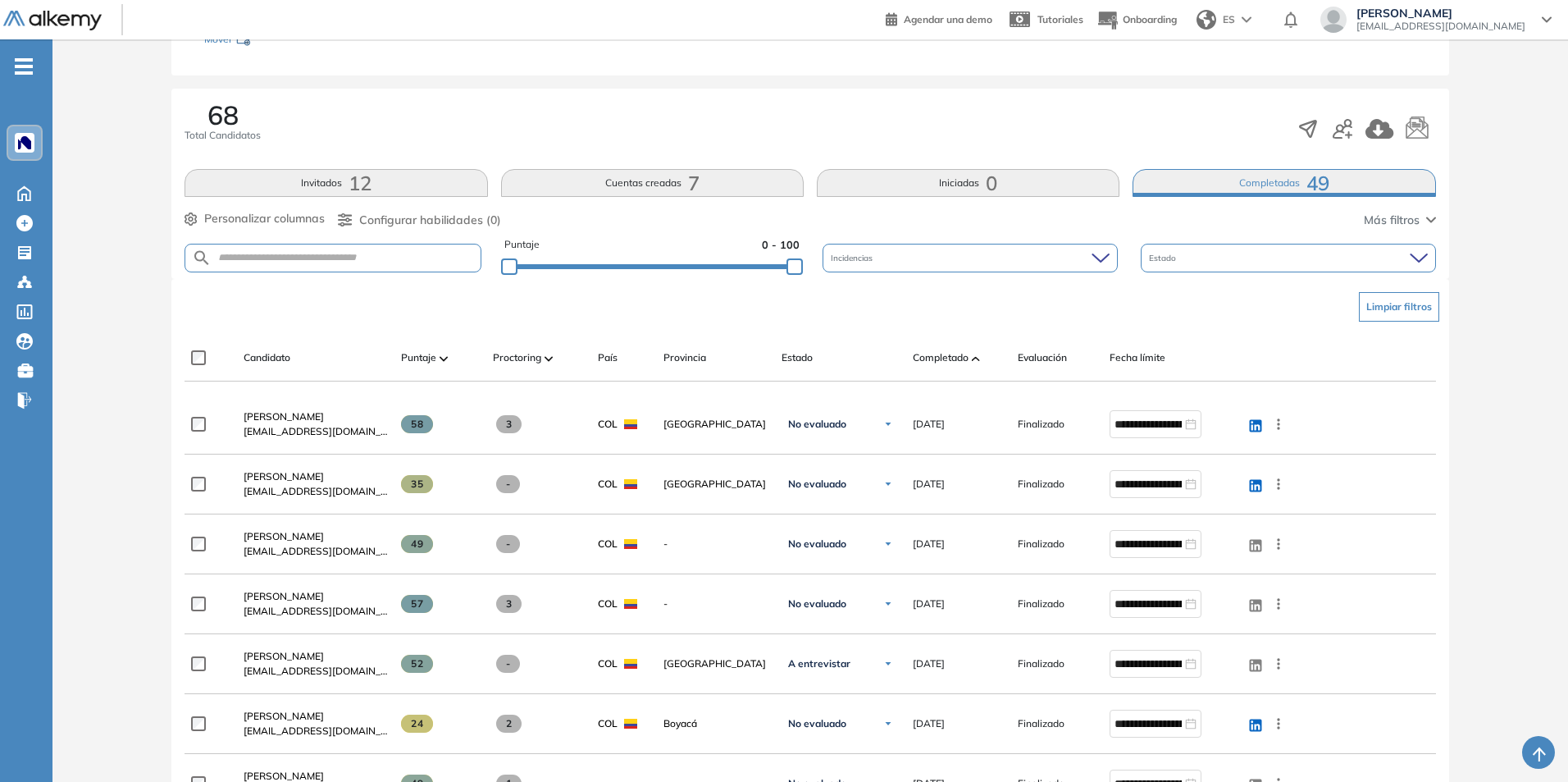
scroll to position [246, 0]
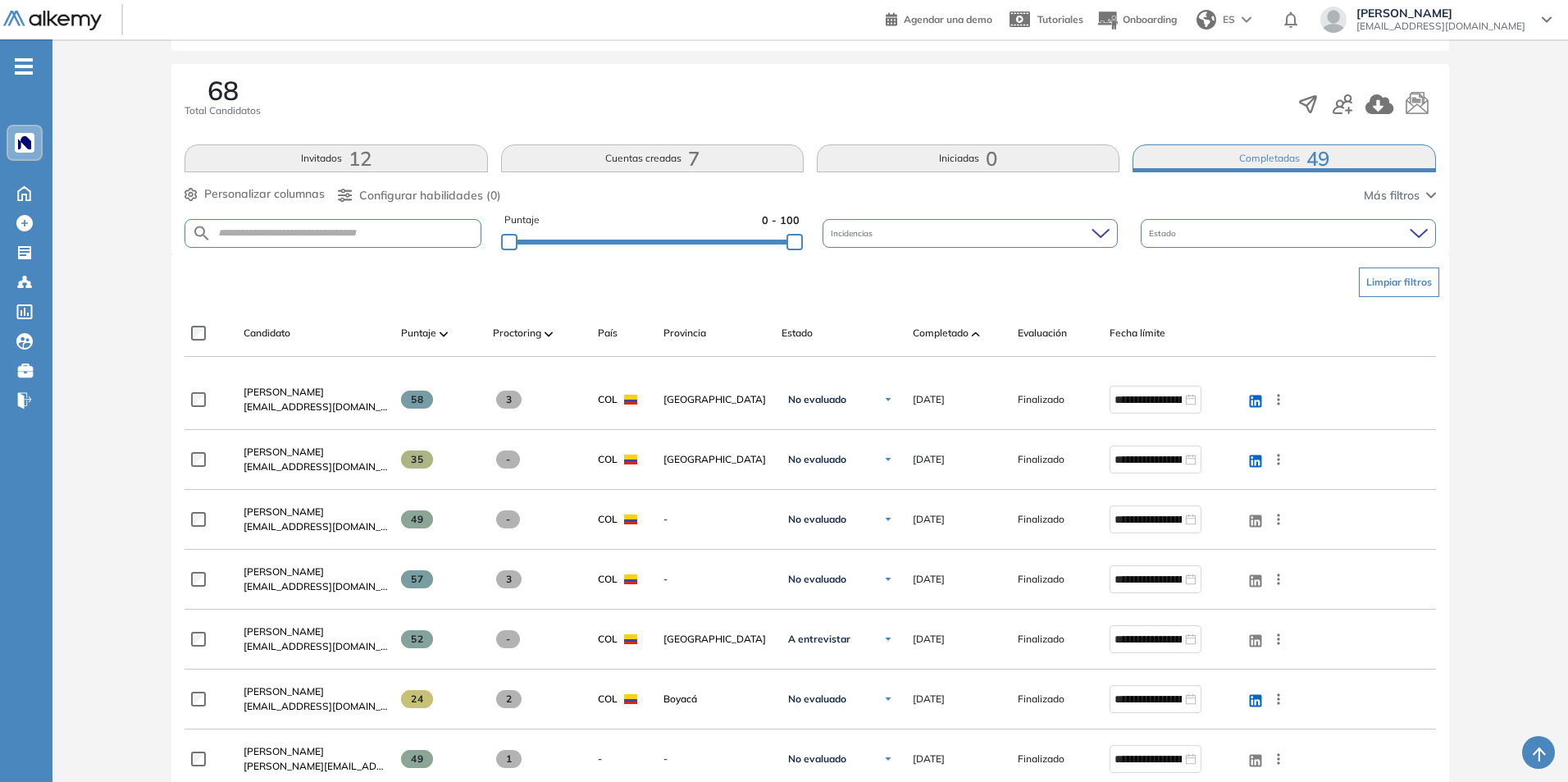
click at [953, 348] on div "Candidato Puntaje Proctoring País Provincia Estado Completado Evaluación Fecha …" at bounding box center [735, 339] width 1102 height 33
click at [953, 332] on span "Completado" at bounding box center [940, 333] width 56 height 15
click at [972, 337] on span at bounding box center [976, 333] width 8 height 17
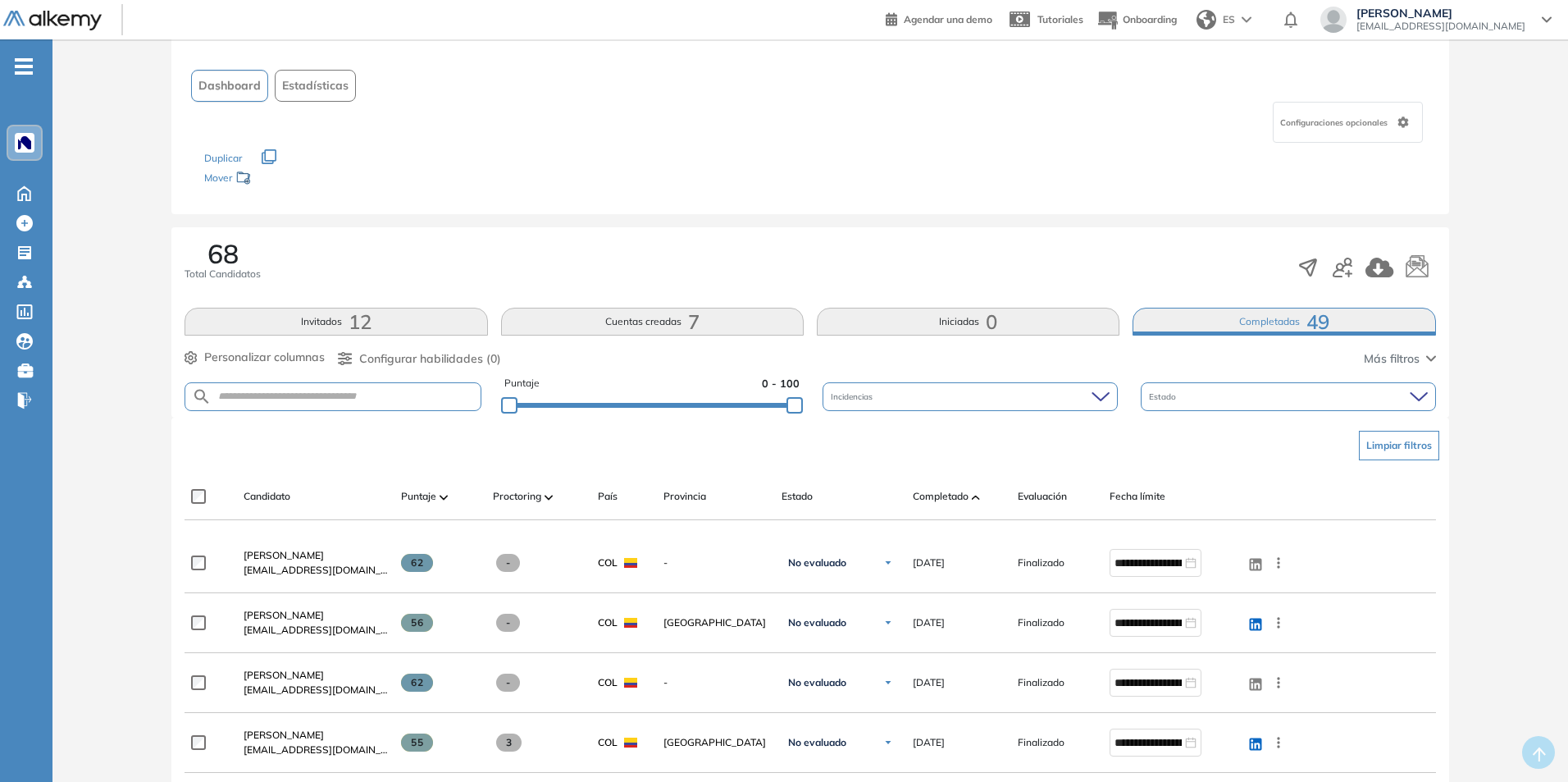
scroll to position [164, 0]
